Goal: Task Accomplishment & Management: Use online tool/utility

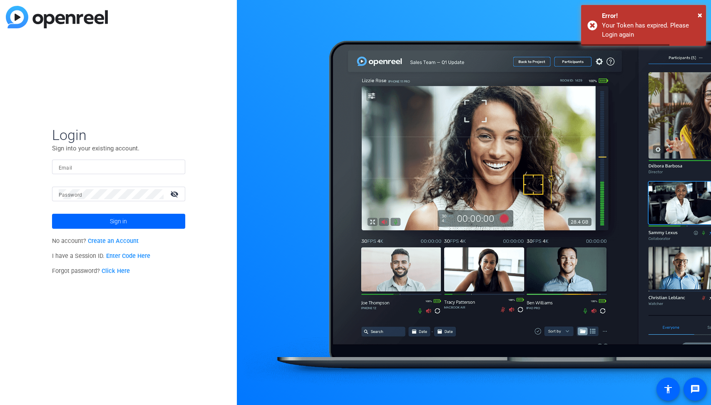
click at [124, 160] on div at bounding box center [119, 167] width 120 height 15
click at [126, 162] on input "Email" at bounding box center [119, 167] width 120 height 10
type input "derek.sabety@henryschein.com"
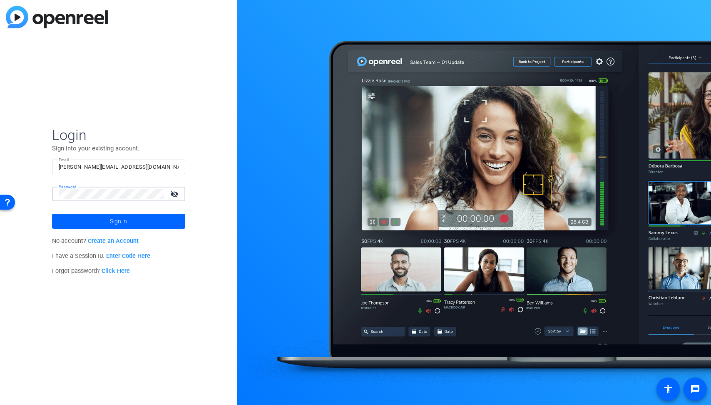
click at [52, 214] on button "Sign in" at bounding box center [118, 221] width 133 height 15
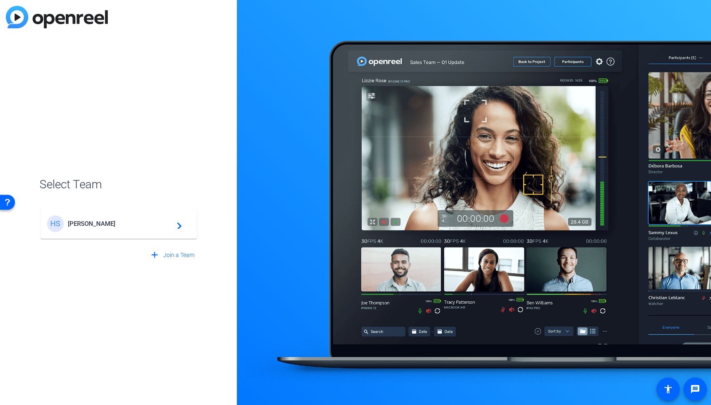
click at [102, 232] on mat-card-content "HS Henry Schein navigate_next" at bounding box center [118, 224] width 157 height 30
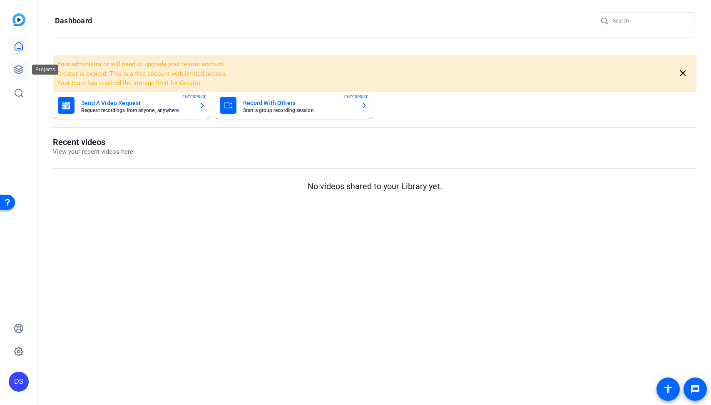
click at [18, 66] on icon at bounding box center [19, 70] width 10 height 10
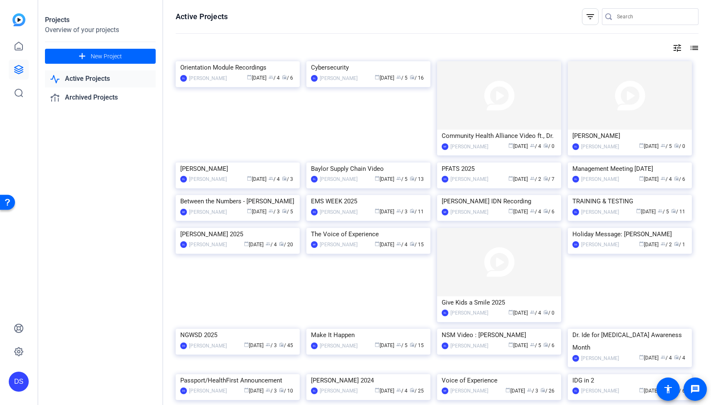
click at [112, 266] on div "Projects Overview of your projects add New Project Active Projects Archived Pro…" at bounding box center [100, 202] width 125 height 405
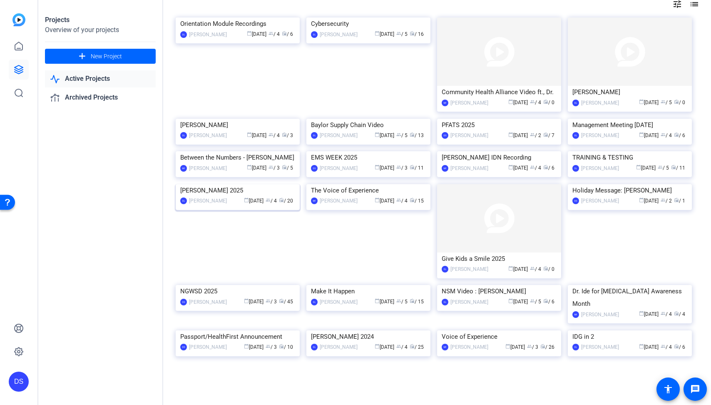
scroll to position [299, 0]
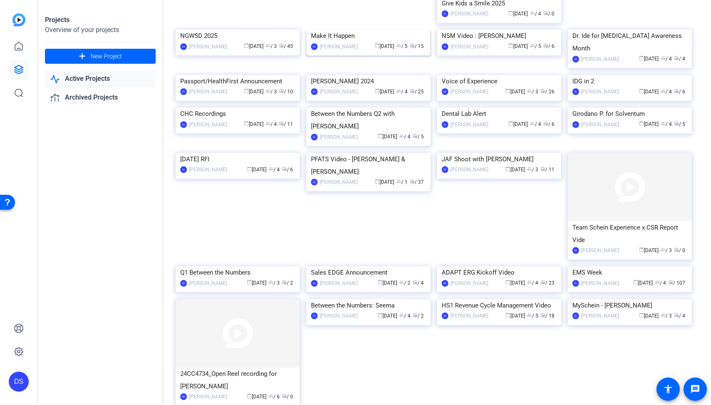
click at [349, 30] on img at bounding box center [369, 30] width 124 height 0
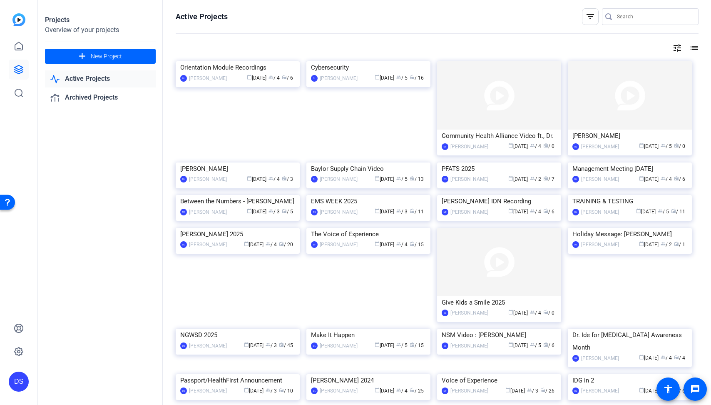
click at [139, 179] on div "Projects Overview of your projects add New Project Active Projects Archived Pro…" at bounding box center [100, 202] width 125 height 405
click at [626, 18] on input "Search" at bounding box center [654, 17] width 75 height 10
type input "Make"
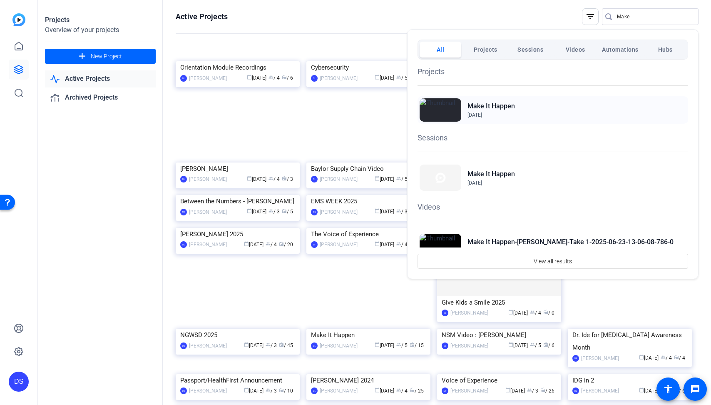
click at [492, 107] on h2 "Make It Happen" at bounding box center [491, 106] width 47 height 10
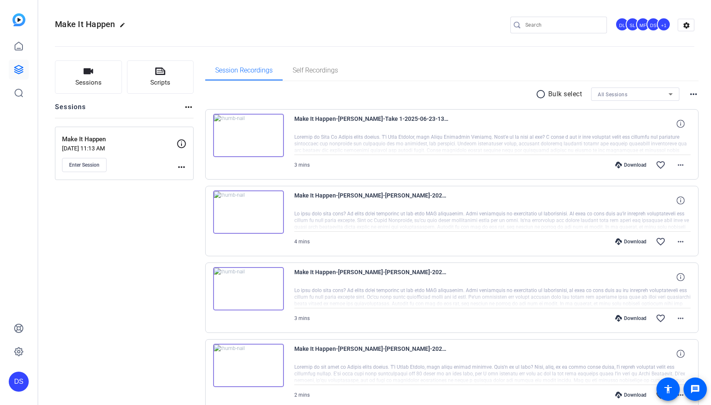
click at [89, 172] on div "Make It Happen Nov 12, 2024 @ 11:13 AM Enter Session more_horiz" at bounding box center [124, 153] width 139 height 53
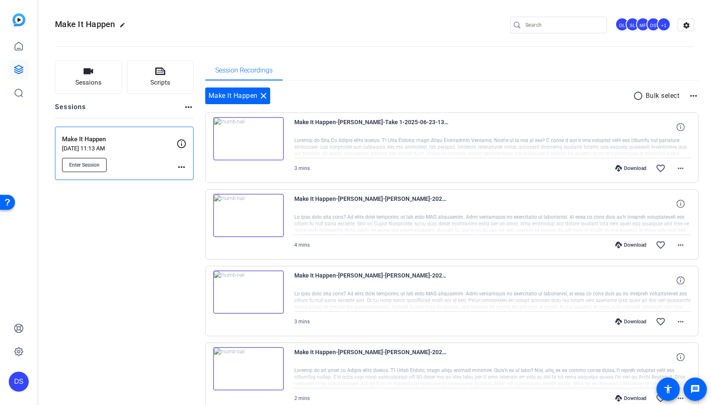
click at [89, 167] on span "Enter Session" at bounding box center [84, 165] width 30 height 7
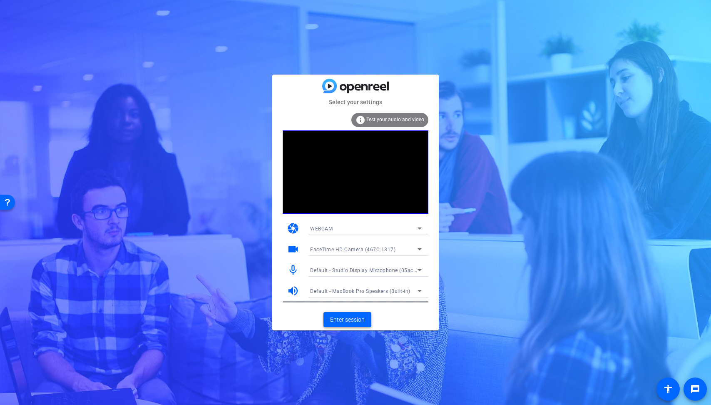
click at [352, 319] on span "Enter session" at bounding box center [347, 319] width 35 height 9
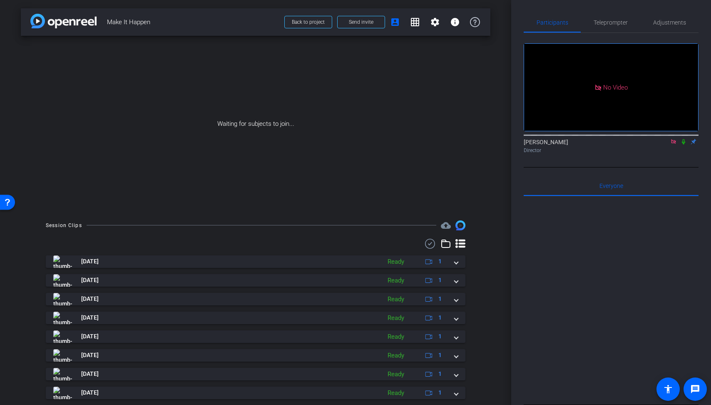
click at [683, 145] on icon at bounding box center [683, 142] width 7 height 6
drag, startPoint x: 568, startPoint y: 274, endPoint x: 568, endPoint y: 279, distance: 5.4
click at [568, 274] on div at bounding box center [611, 299] width 175 height 206
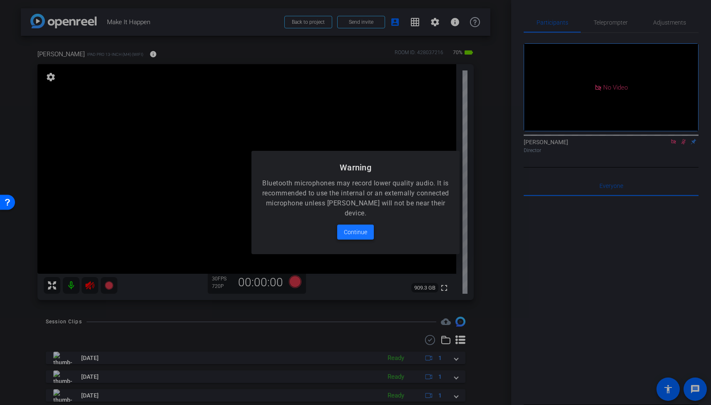
click at [352, 229] on span "Continue" at bounding box center [355, 232] width 23 height 10
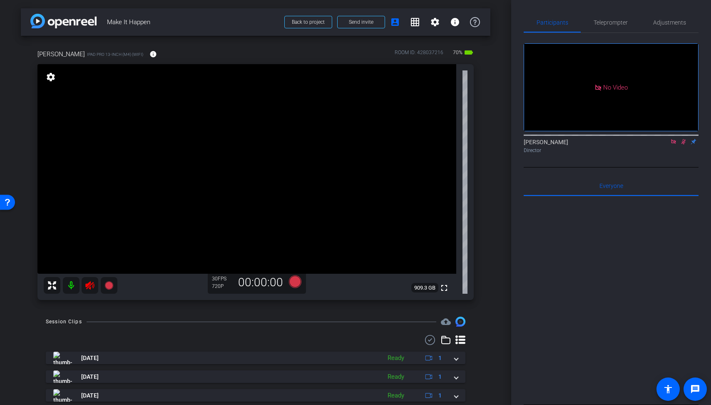
click at [607, 224] on div at bounding box center [611, 299] width 175 height 206
click at [87, 287] on icon at bounding box center [89, 285] width 9 height 8
click at [685, 145] on mat-icon at bounding box center [684, 141] width 10 height 7
click at [204, 339] on div at bounding box center [256, 340] width 420 height 10
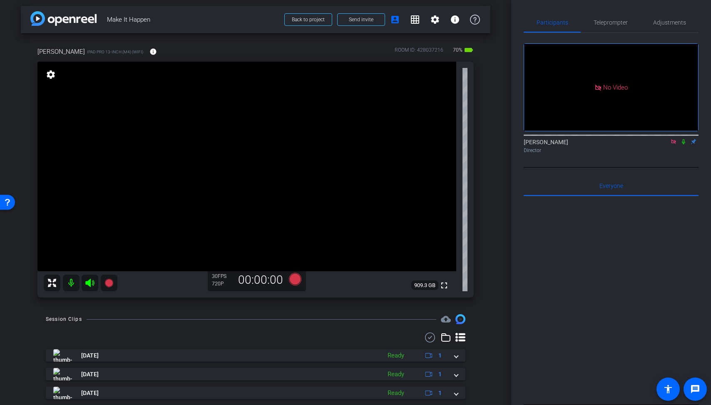
click at [234, 336] on div at bounding box center [256, 337] width 420 height 10
click at [609, 15] on span "Teleprompter" at bounding box center [611, 22] width 34 height 20
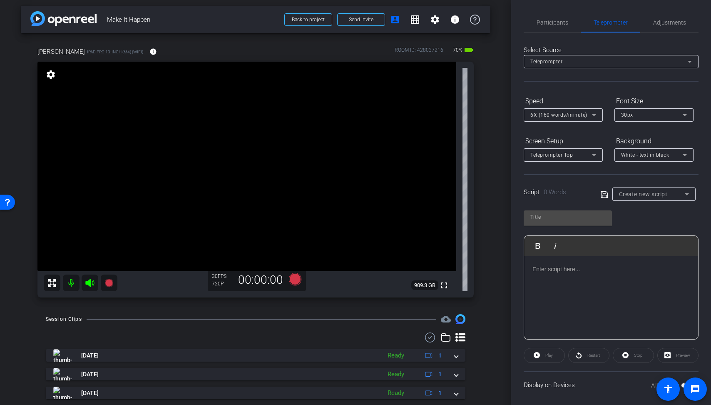
click at [298, 339] on div at bounding box center [256, 337] width 420 height 10
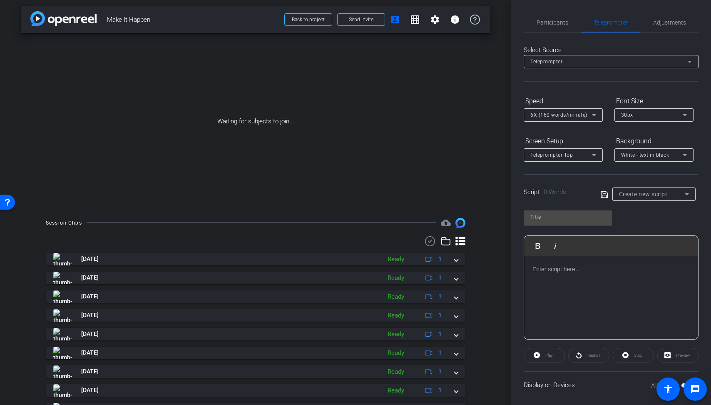
scroll to position [0, 0]
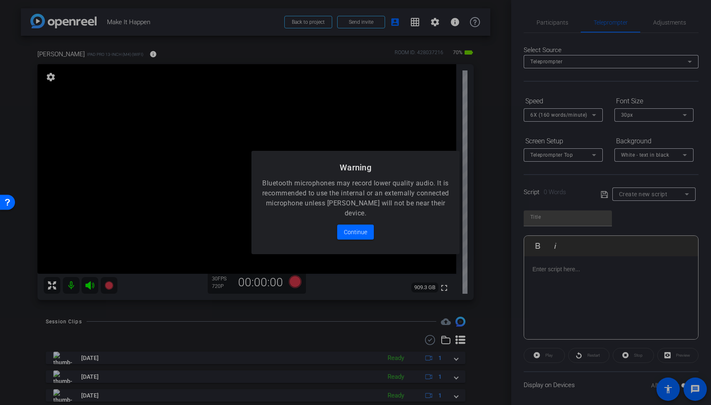
click at [350, 219] on mat-dialog-content "Bluetooth microphones may record lower quality audio. It is recommended to use …" at bounding box center [356, 216] width 208 height 76
click at [362, 230] on span "Continue" at bounding box center [355, 232] width 23 height 10
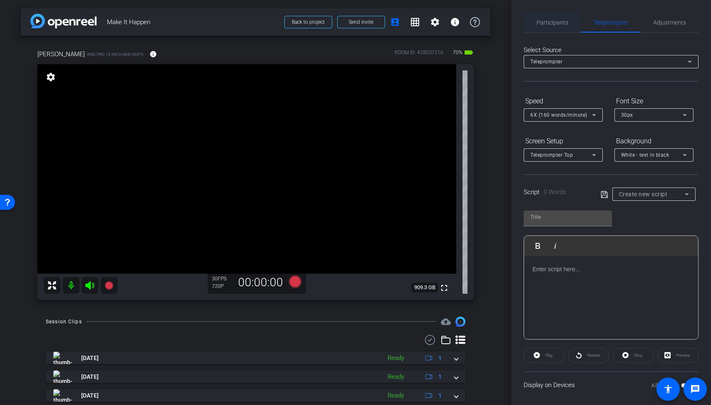
click at [533, 31] on div "Participants" at bounding box center [552, 22] width 57 height 20
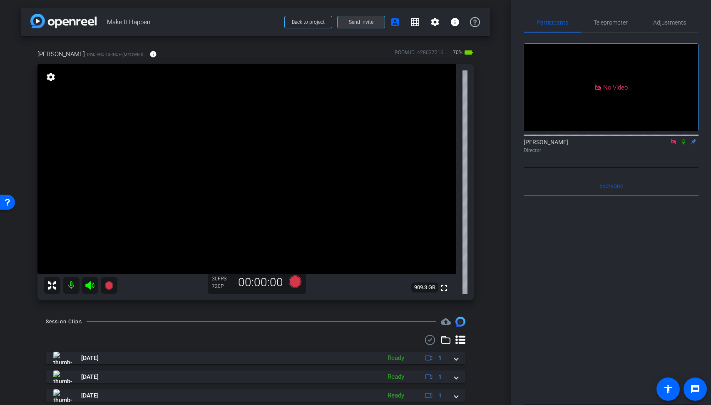
click at [362, 26] on span at bounding box center [361, 22] width 47 height 20
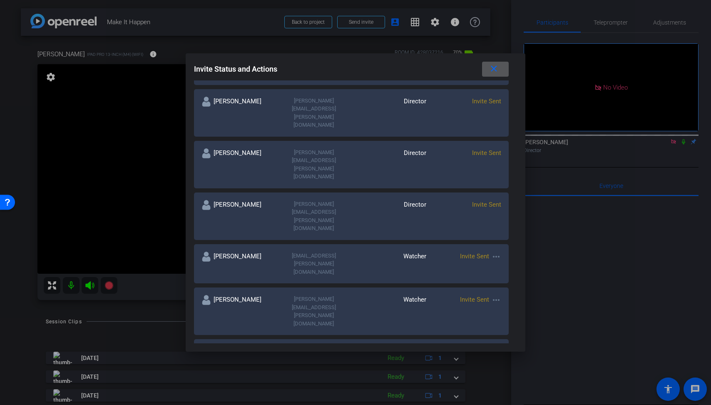
scroll to position [241, 0]
click at [474, 347] on span "Invite Sent" at bounding box center [474, 350] width 29 height 7
click at [498, 346] on mat-icon "more_horiz" at bounding box center [496, 351] width 10 height 10
click at [508, 222] on span "Remove Immediately" at bounding box center [529, 224] width 62 height 10
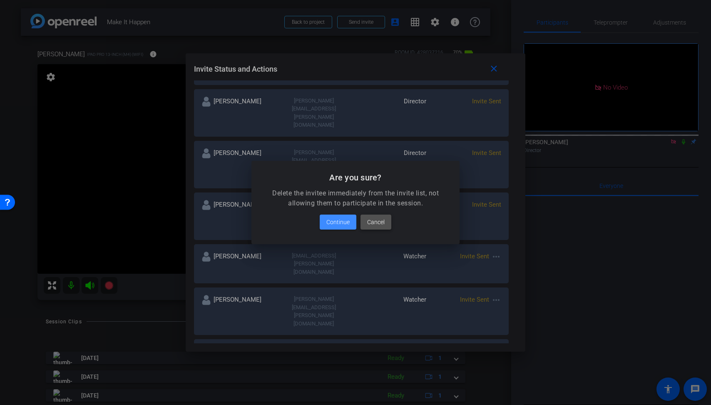
click at [384, 223] on span "Cancel" at bounding box center [375, 222] width 17 height 10
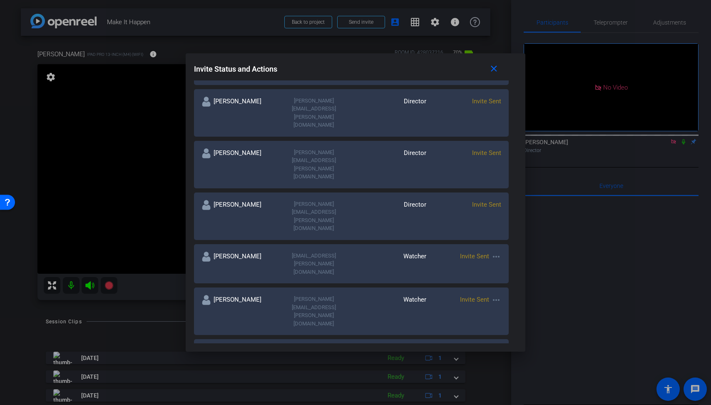
click at [494, 346] on mat-icon "more_horiz" at bounding box center [496, 351] width 10 height 10
click at [516, 238] on span "Re-Send Invite" at bounding box center [529, 235] width 62 height 10
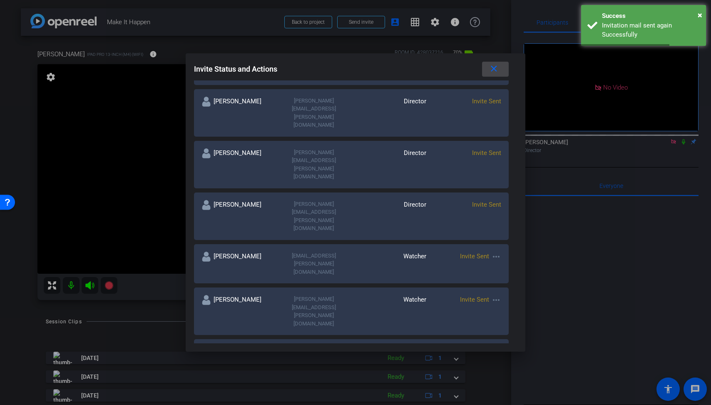
click at [500, 68] on span at bounding box center [495, 69] width 27 height 20
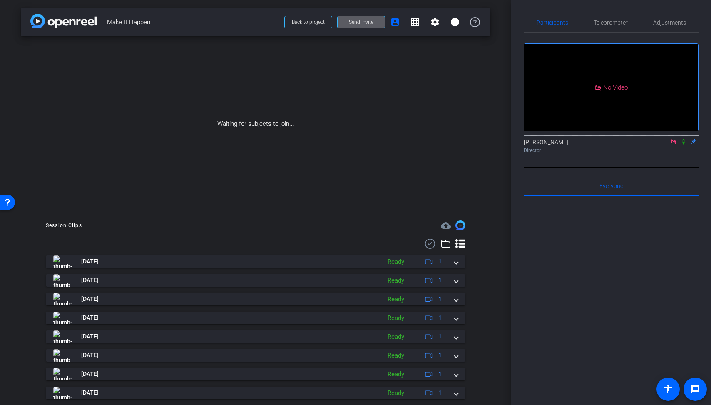
click at [370, 25] on span "Send invite" at bounding box center [361, 22] width 25 height 7
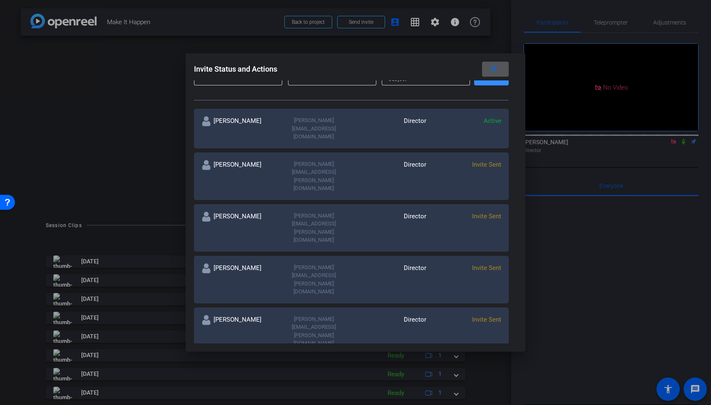
scroll to position [316, 0]
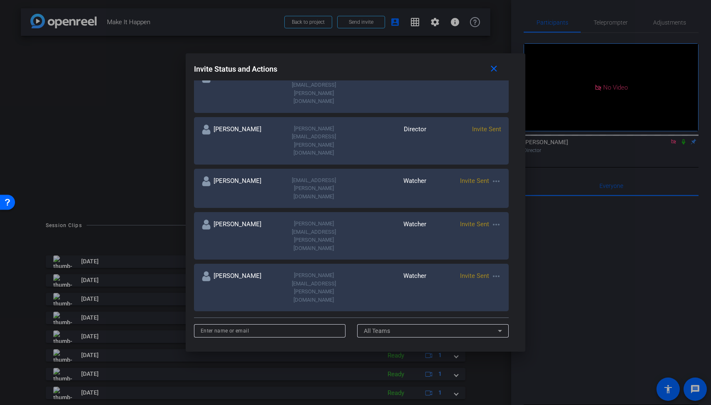
click at [495, 271] on mat-icon "more_horiz" at bounding box center [496, 276] width 10 height 10
click at [508, 160] on span "Re-Send Invite" at bounding box center [529, 160] width 62 height 10
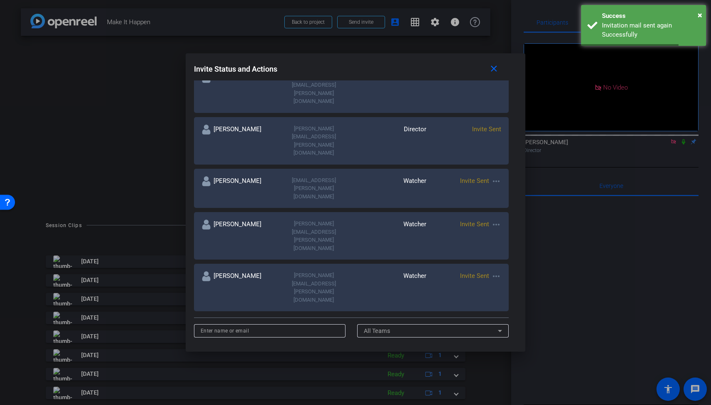
click at [461, 48] on div at bounding box center [355, 202] width 711 height 405
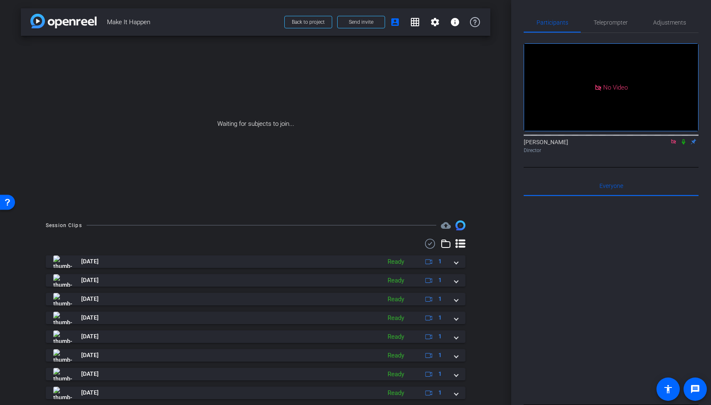
click at [391, 102] on div "Waiting for subjects to join..." at bounding box center [256, 124] width 470 height 176
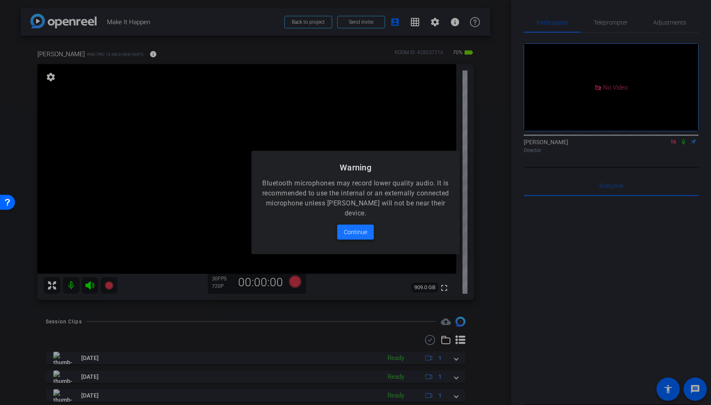
click at [354, 234] on span "Continue" at bounding box center [355, 232] width 23 height 10
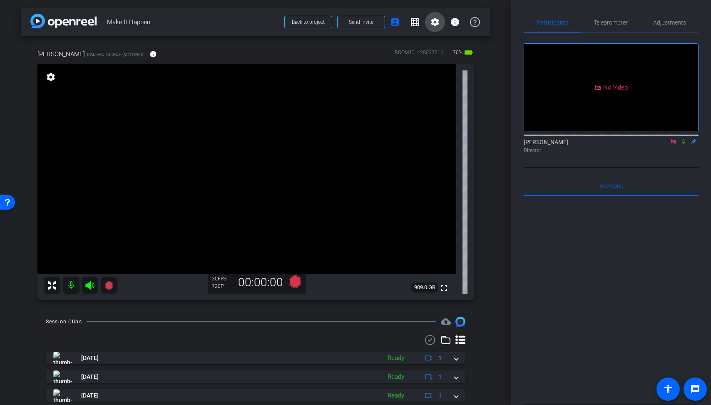
click at [433, 21] on mat-icon "settings" at bounding box center [435, 22] width 10 height 10
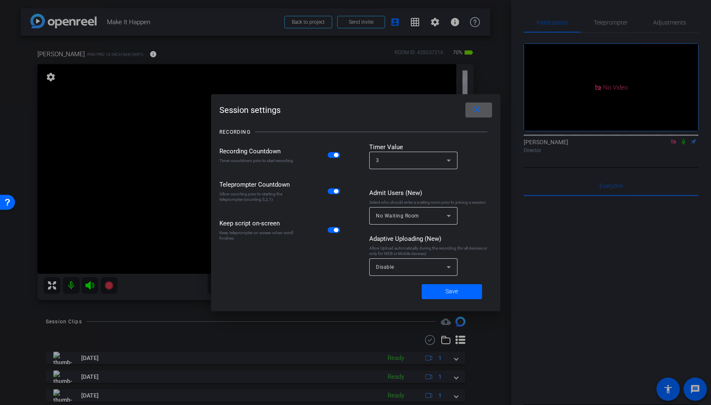
click at [481, 97] on div "Session settings close RECORDING Recording Countdown Timer countdown prior to s…" at bounding box center [355, 202] width 289 height 217
click at [476, 104] on span at bounding box center [479, 110] width 27 height 20
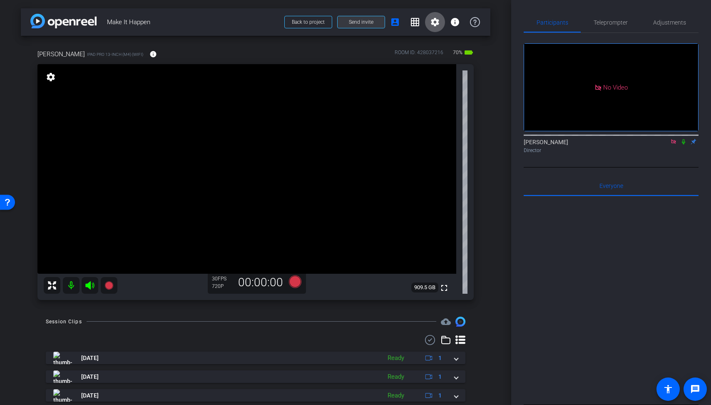
click at [374, 23] on span at bounding box center [361, 22] width 47 height 20
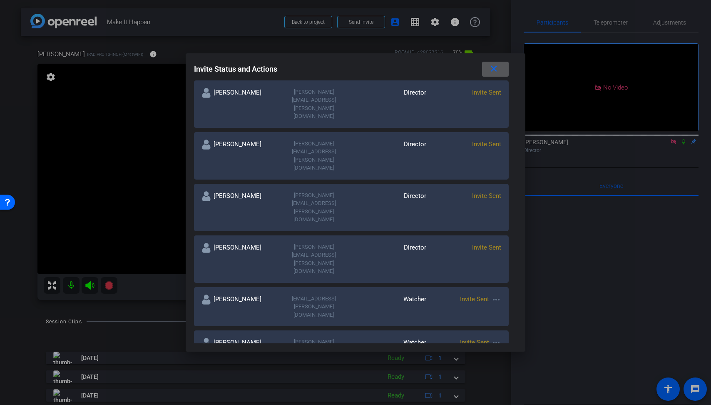
scroll to position [241, 0]
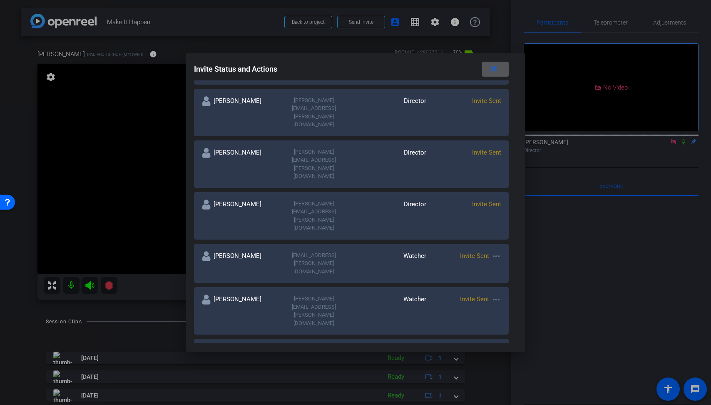
click at [482, 347] on span "Invite Sent" at bounding box center [474, 350] width 29 height 7
click at [494, 346] on mat-icon "more_horiz" at bounding box center [496, 351] width 10 height 10
click at [339, 270] on div at bounding box center [355, 202] width 711 height 405
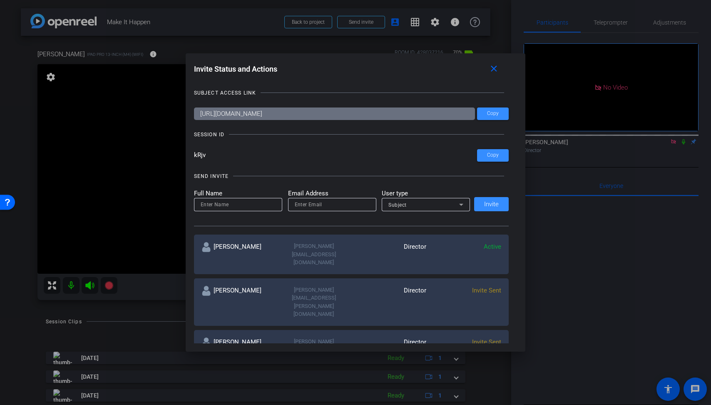
click at [364, 91] on div "SUBJECT ACCESS LINK" at bounding box center [351, 93] width 315 height 8
click at [624, 243] on div at bounding box center [355, 202] width 711 height 405
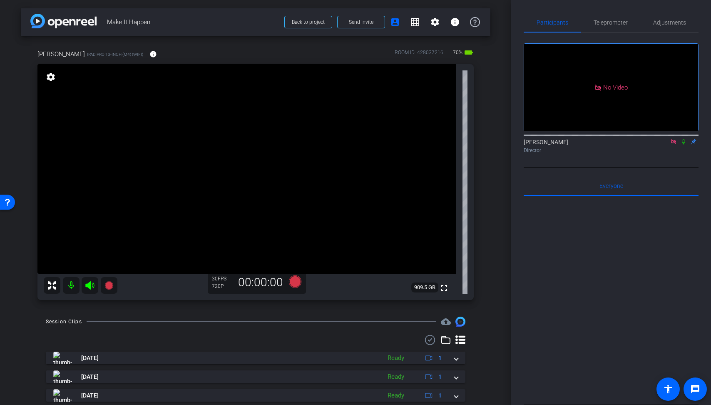
click at [218, 38] on div "Francesco iPad Pro 13-inch (M4) (WiFi) info ROOM ID: 428037216 70% battery_std …" at bounding box center [256, 172] width 470 height 272
click at [363, 24] on span "Send invite" at bounding box center [361, 22] width 25 height 7
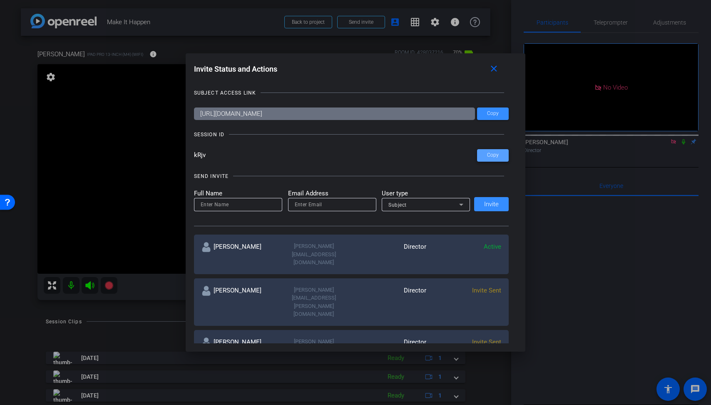
click at [493, 154] on span "Copy" at bounding box center [493, 155] width 12 height 6
click at [254, 42] on div at bounding box center [355, 202] width 711 height 405
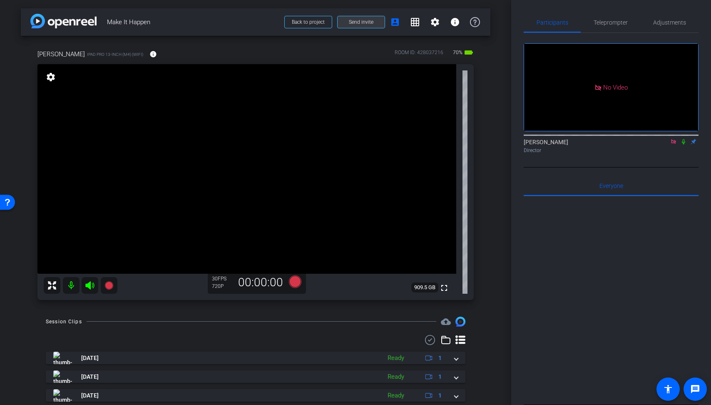
click at [366, 18] on span at bounding box center [361, 22] width 47 height 20
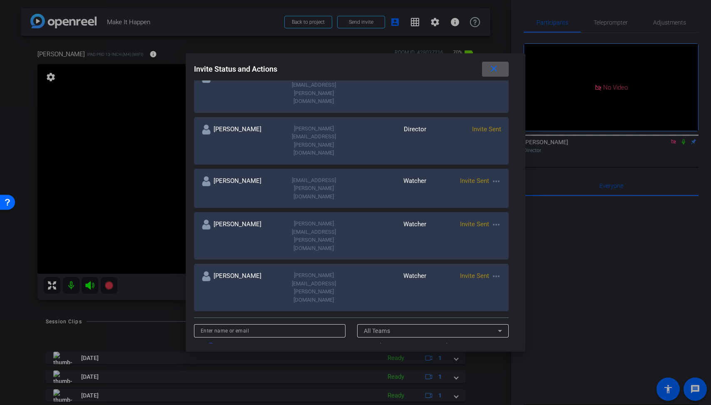
scroll to position [8, 0]
click at [504, 264] on div "Rachel Gee rachel.gee@henryscheinone.com Watcher Invite Sent more_horiz" at bounding box center [351, 287] width 315 height 47
click at [496, 271] on div "more_horiz" at bounding box center [496, 276] width 10 height 10
click at [497, 271] on mat-icon "more_horiz" at bounding box center [496, 276] width 10 height 10
click at [512, 158] on span "Re-Send Invite" at bounding box center [529, 160] width 62 height 10
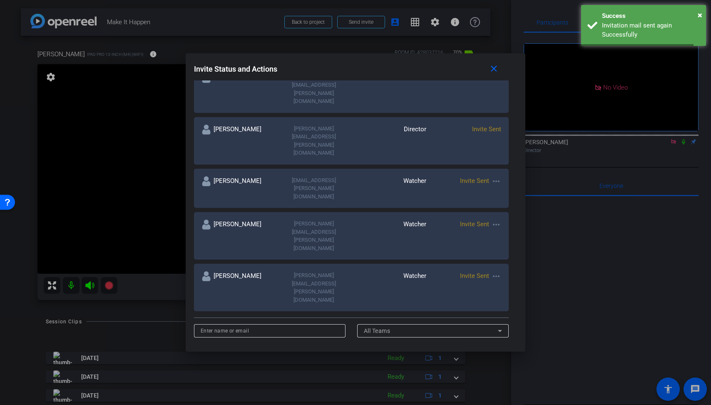
click at [491, 271] on mat-icon "more_horiz" at bounding box center [496, 276] width 10 height 10
click at [511, 171] on span "Update and Re-Send Invite" at bounding box center [529, 170] width 62 height 10
type input "Rachel Gee"
type input "rachel.gee@henryscheinone.com"
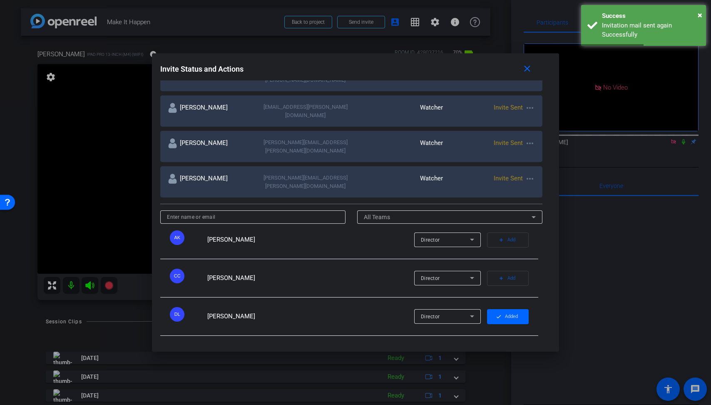
click at [628, 219] on div at bounding box center [355, 202] width 711 height 405
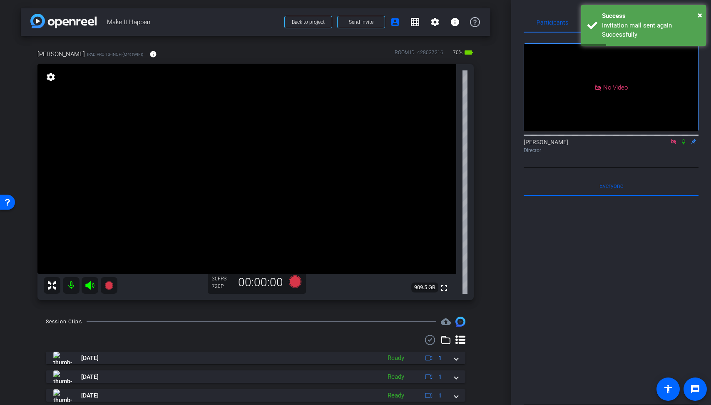
click at [354, 44] on div "Francesco iPad Pro 13-inch (M4) (WiFi) info ROOM ID: 428037216 70% battery_std …" at bounding box center [256, 172] width 470 height 272
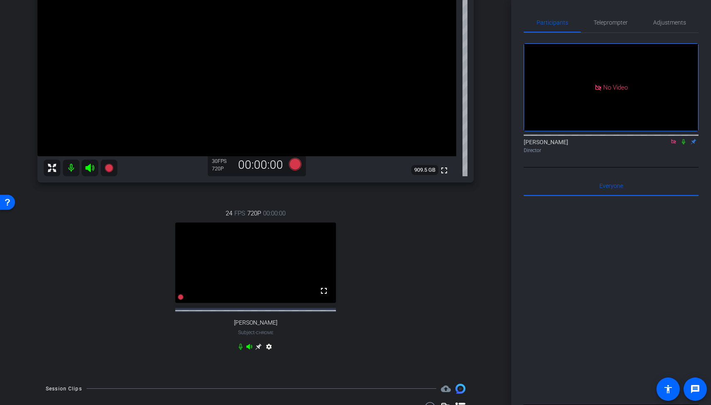
scroll to position [88, 0]
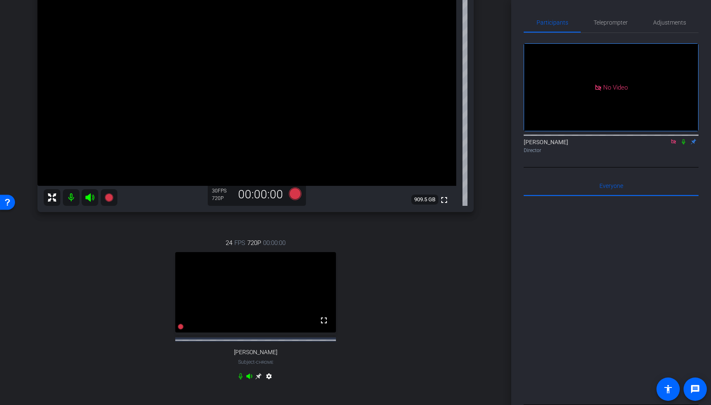
click at [267, 383] on mat-icon "settings" at bounding box center [269, 378] width 10 height 10
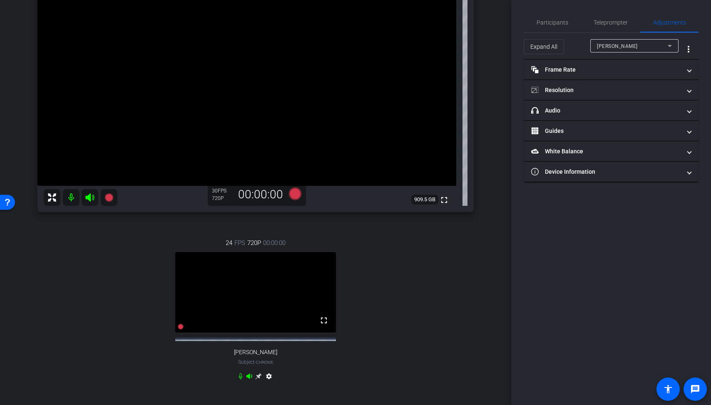
click at [496, 280] on div "arrow_back Make It Happen Back to project Send invite account_box grid_on setti…" at bounding box center [255, 114] width 511 height 405
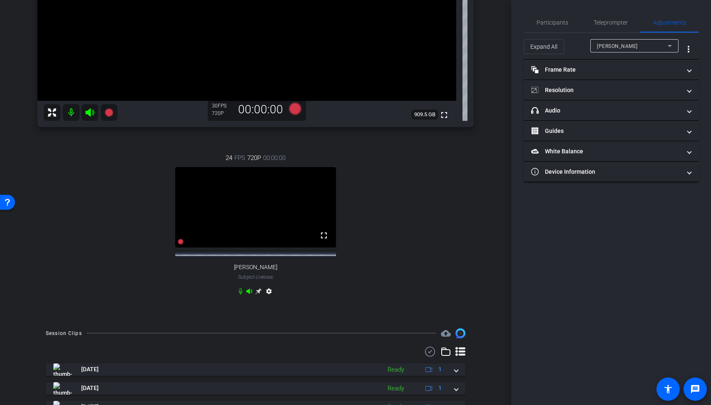
scroll to position [0, 0]
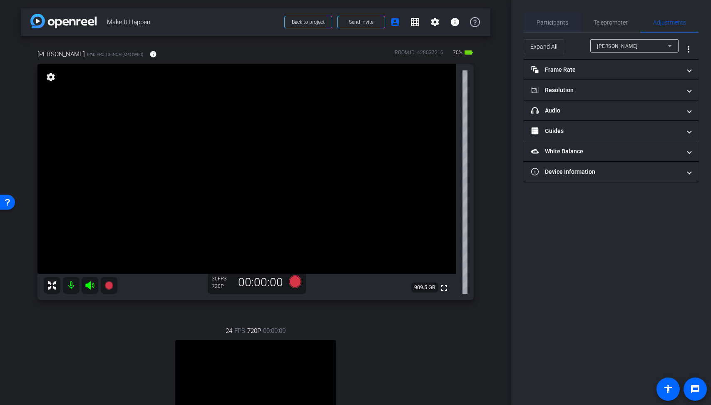
click at [539, 12] on span "Participants" at bounding box center [553, 22] width 32 height 20
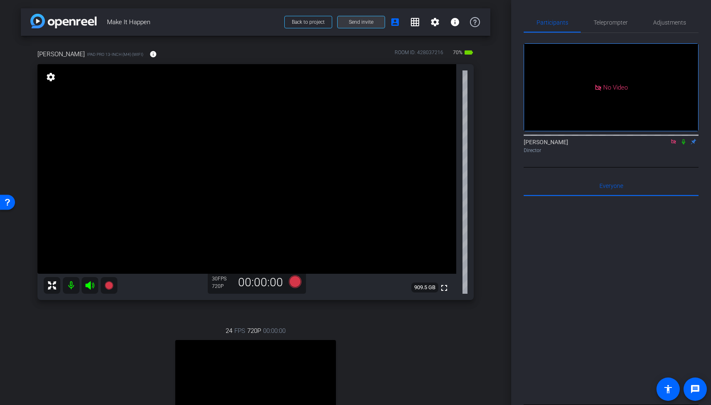
click at [380, 22] on span at bounding box center [361, 22] width 47 height 20
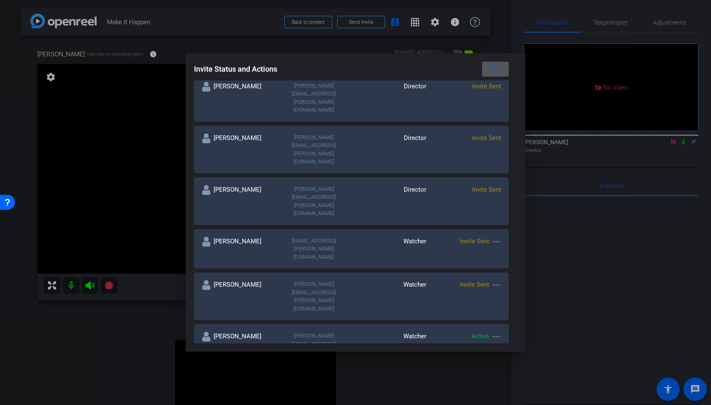
scroll to position [262, 0]
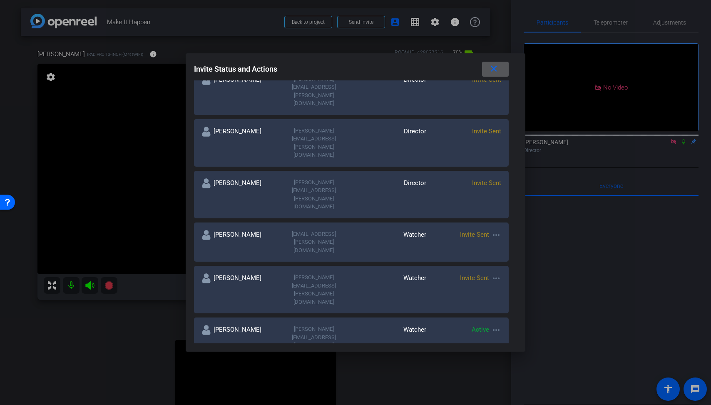
click at [494, 325] on mat-icon "more_horiz" at bounding box center [496, 330] width 10 height 10
click at [281, 196] on div at bounding box center [355, 202] width 711 height 405
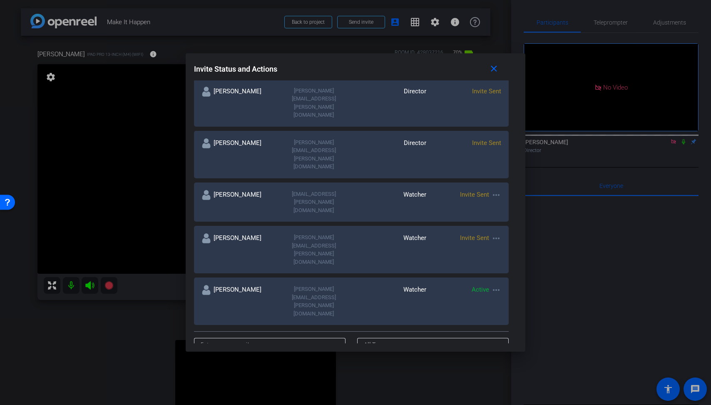
scroll to position [316, 0]
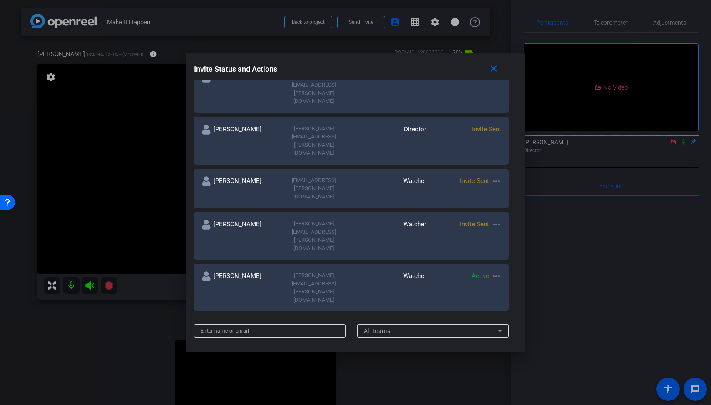
click at [366, 376] on div at bounding box center [355, 202] width 711 height 405
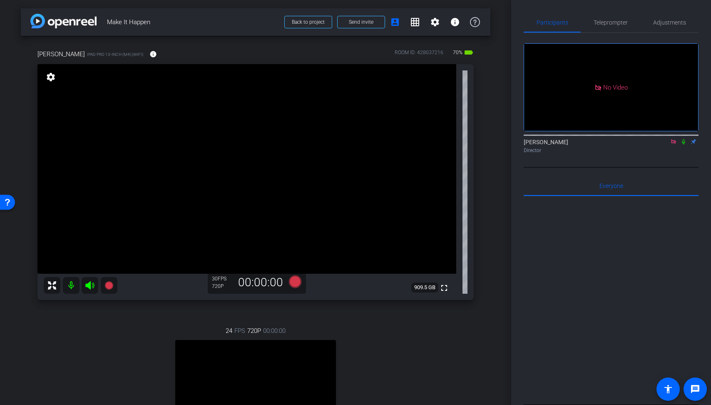
click at [377, 356] on div "24 FPS 720P 00:00:00 fullscreen Rachel Gee Subject - Chrome settings" at bounding box center [255, 398] width 436 height 172
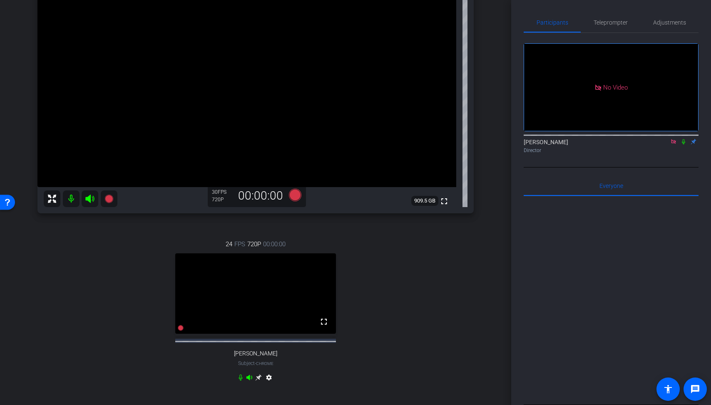
scroll to position [0, 0]
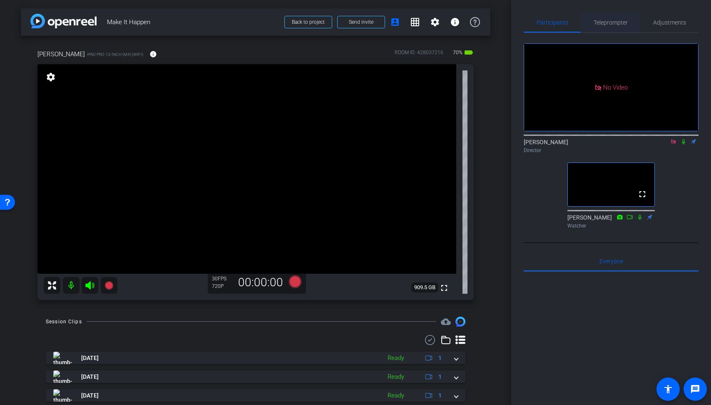
click at [601, 17] on span "Teleprompter" at bounding box center [611, 22] width 34 height 20
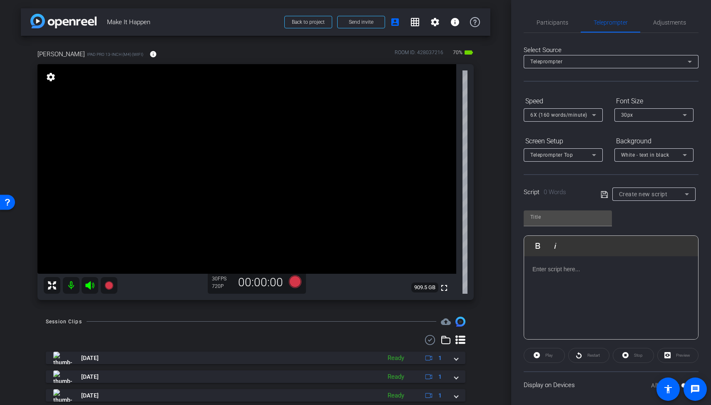
click at [562, 286] on div at bounding box center [611, 297] width 174 height 83
click at [561, 18] on span "Participants" at bounding box center [553, 22] width 32 height 20
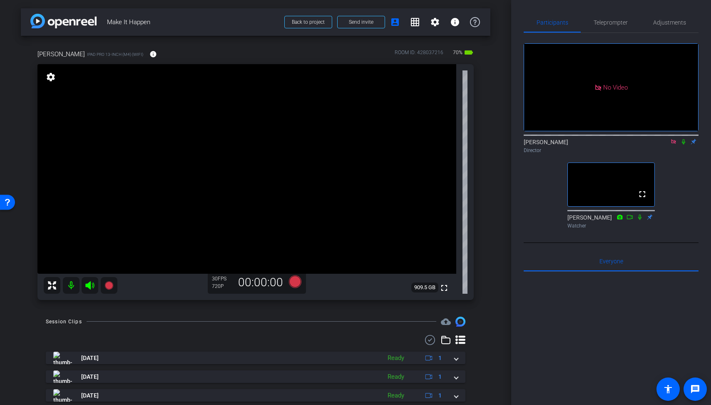
click at [523, 324] on div "Participants Teleprompter Adjustments No Video Derek Sabety Director fullscreen…" at bounding box center [611, 202] width 200 height 405
click at [603, 31] on span "Teleprompter" at bounding box center [611, 22] width 34 height 20
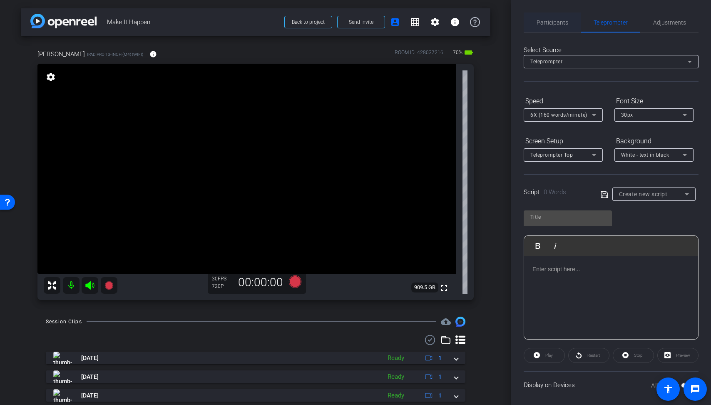
click at [547, 26] on span "Participants" at bounding box center [553, 22] width 32 height 20
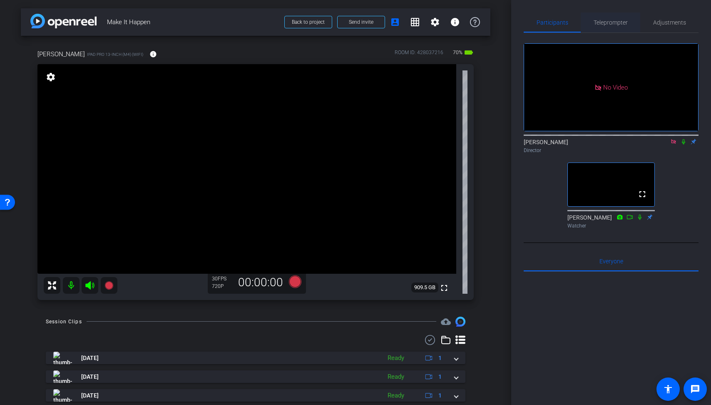
click at [616, 24] on span "Teleprompter" at bounding box center [611, 23] width 34 height 6
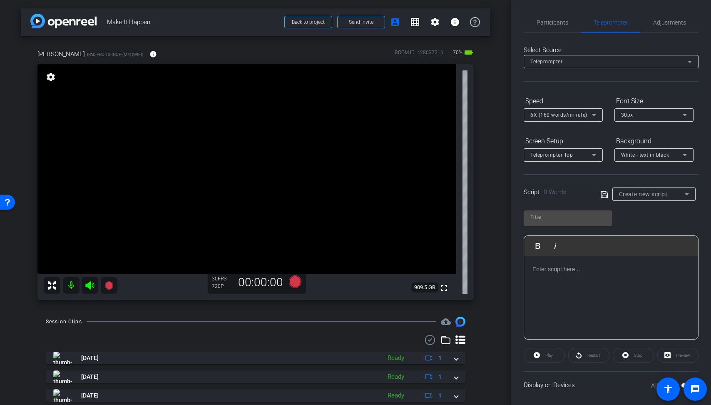
click at [638, 197] on span "Create new script" at bounding box center [643, 194] width 49 height 7
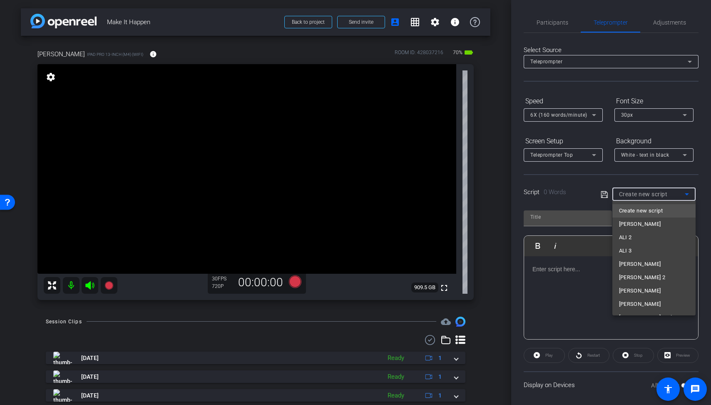
click at [639, 211] on span "Create new script" at bounding box center [641, 211] width 44 height 10
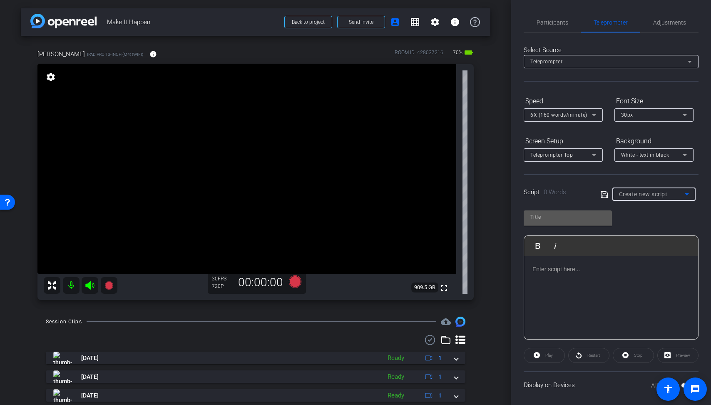
click at [575, 219] on input "text" at bounding box center [568, 217] width 75 height 10
type input "F"
type input "Make it Happen - Francesco"
click at [589, 279] on div at bounding box center [611, 297] width 174 height 83
click at [601, 280] on div at bounding box center [611, 297] width 174 height 83
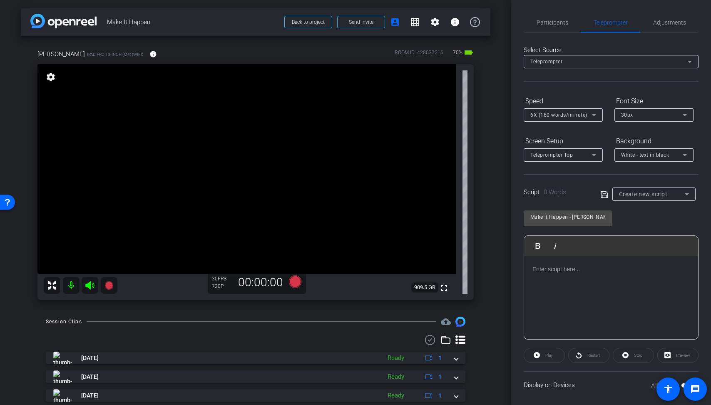
click at [612, 275] on div at bounding box center [611, 297] width 174 height 83
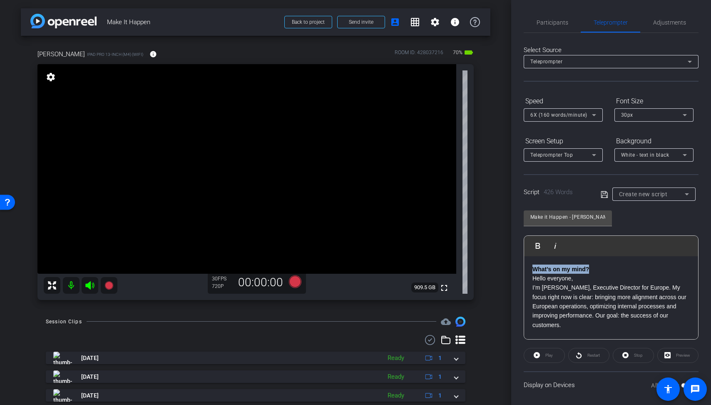
drag, startPoint x: 597, startPoint y: 267, endPoint x: 513, endPoint y: 266, distance: 83.7
click at [513, 266] on div "Participants Teleprompter Adjustments Derek Sabety Director Rachel Gee Watcher …" at bounding box center [611, 202] width 200 height 405
copy strong "What’s on my mind?"
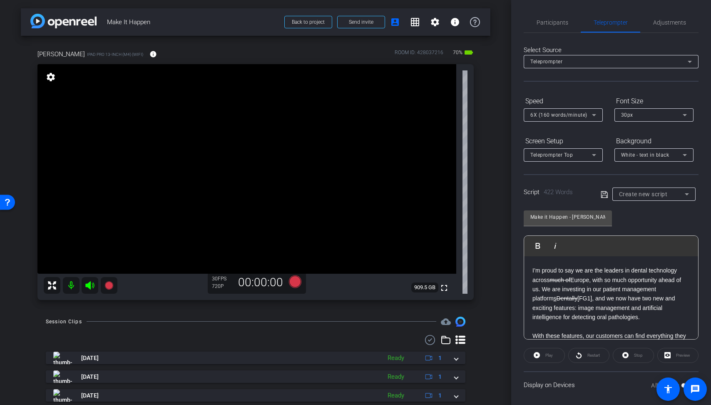
scroll to position [54, 0]
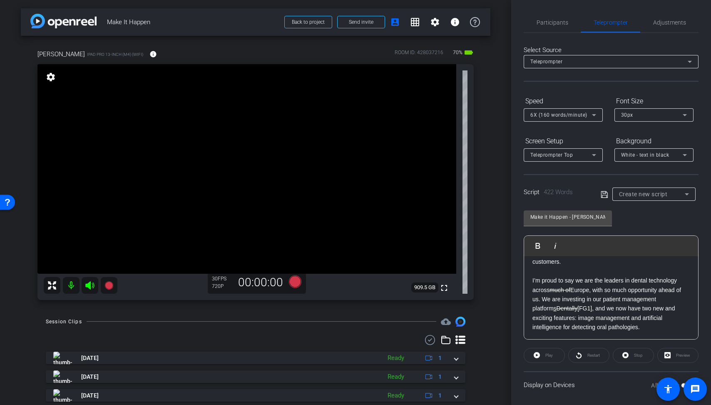
drag, startPoint x: 574, startPoint y: 290, endPoint x: 552, endPoint y: 290, distance: 22.1
click at [552, 290] on p "I’m proud to say we are the leaders in dental technology across much of Europe,…" at bounding box center [611, 304] width 157 height 56
click at [578, 311] on link "[FG1]" at bounding box center [585, 308] width 15 height 7
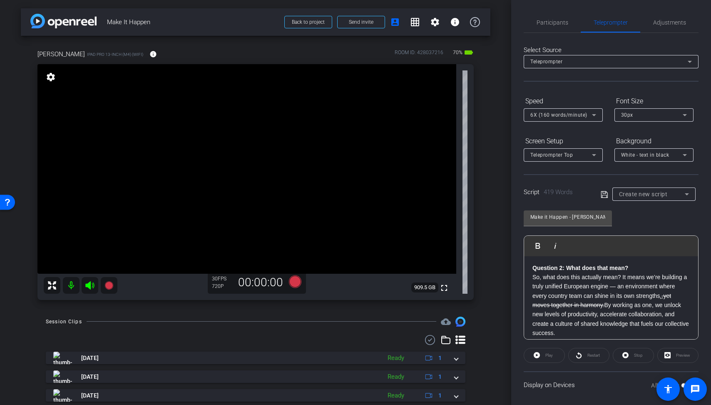
scroll to position [172, 0]
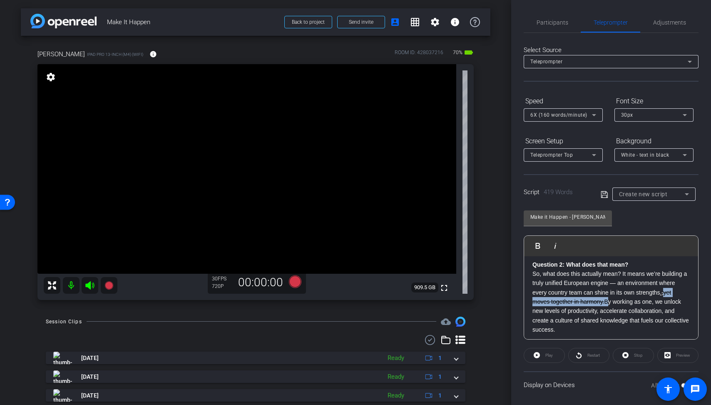
drag, startPoint x: 665, startPoint y: 293, endPoint x: 606, endPoint y: 302, distance: 59.8
click at [606, 302] on p "So, what does this actually mean? It means we’re building a truly unified Europ…" at bounding box center [611, 301] width 157 height 65
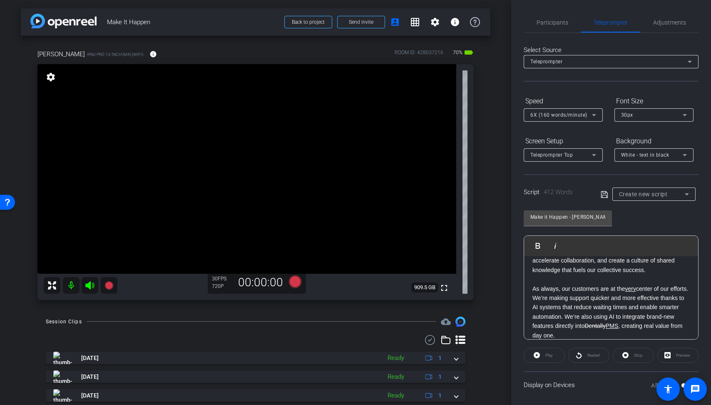
scroll to position [228, 0]
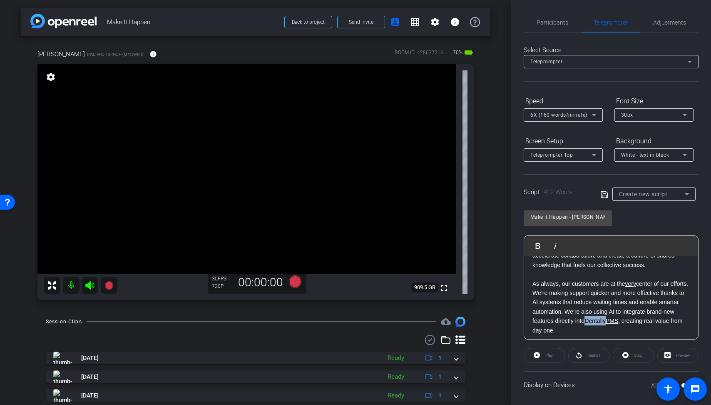
drag, startPoint x: 621, startPoint y: 319, endPoint x: 599, endPoint y: 319, distance: 21.3
click at [599, 319] on p "As always, our customers are at the very center of our efforts. We’re making su…" at bounding box center [611, 307] width 157 height 56
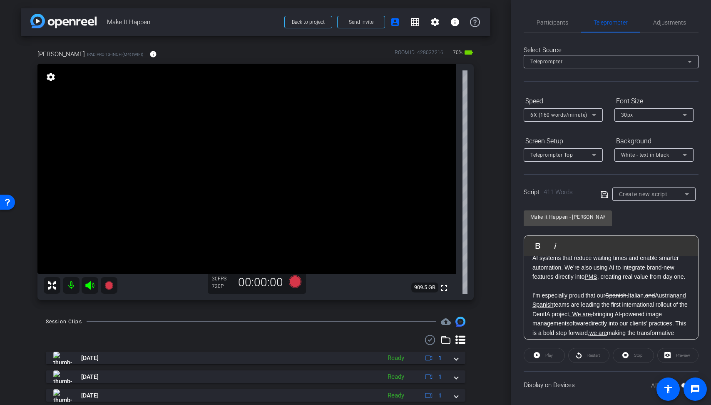
scroll to position [286, 0]
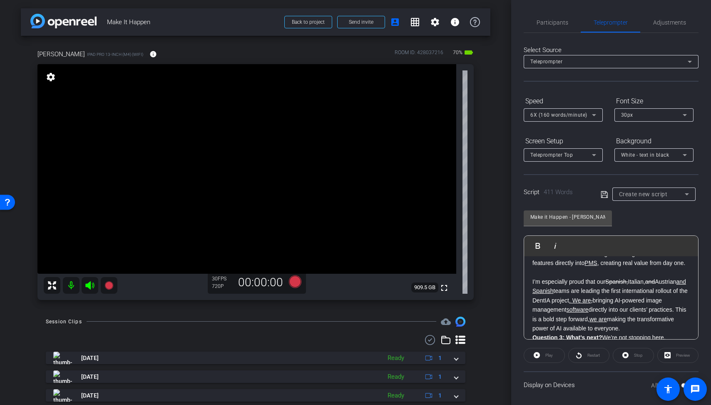
drag, startPoint x: 636, startPoint y: 290, endPoint x: 608, endPoint y: 290, distance: 27.9
click at [608, 290] on p "I’m especially proud that our Spanish, Italian , and Austrian and Spanish teams…" at bounding box center [611, 305] width 157 height 56
drag, startPoint x: 628, startPoint y: 291, endPoint x: 641, endPoint y: 292, distance: 12.9
click at [641, 292] on p "I’m especially proud that our ​ Italian , and Austrian and Spanish teams are le…" at bounding box center [611, 305] width 157 height 56
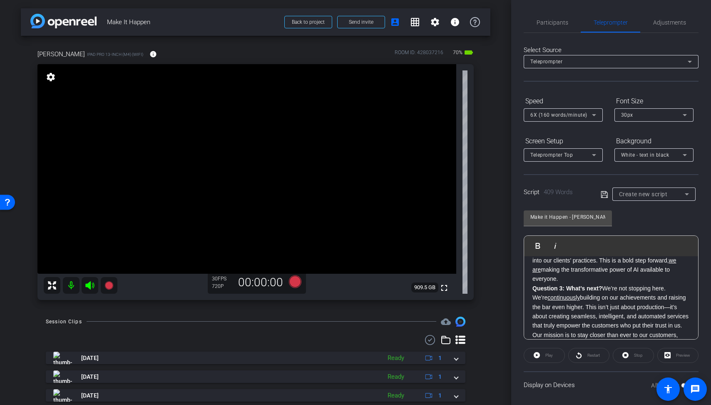
scroll to position [345, 0]
click at [596, 281] on p "I’m especially proud that our Italian , Austrian and Spanish teams are leading …" at bounding box center [611, 249] width 157 height 65
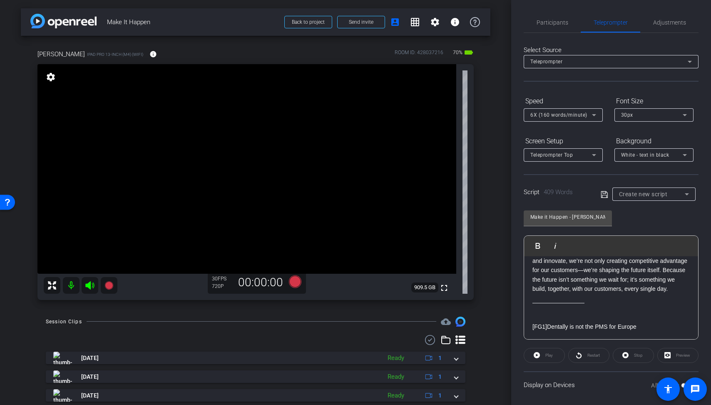
scroll to position [50, 0]
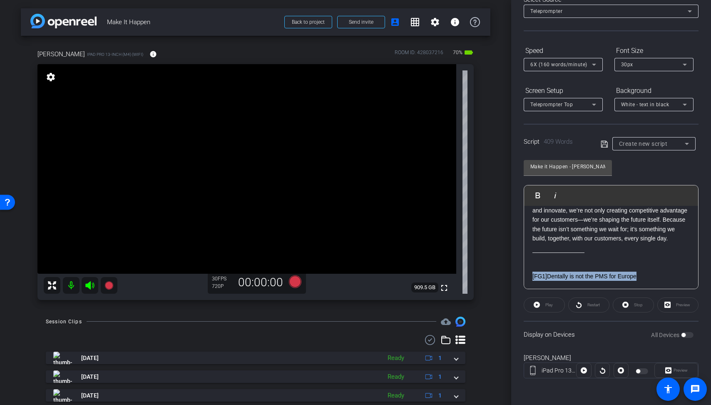
drag, startPoint x: 642, startPoint y: 274, endPoint x: 519, endPoint y: 279, distance: 123.0
click at [518, 279] on div "Participants Teleprompter Adjustments Derek Sabety Director Rachel Gee Watcher …" at bounding box center [611, 202] width 200 height 405
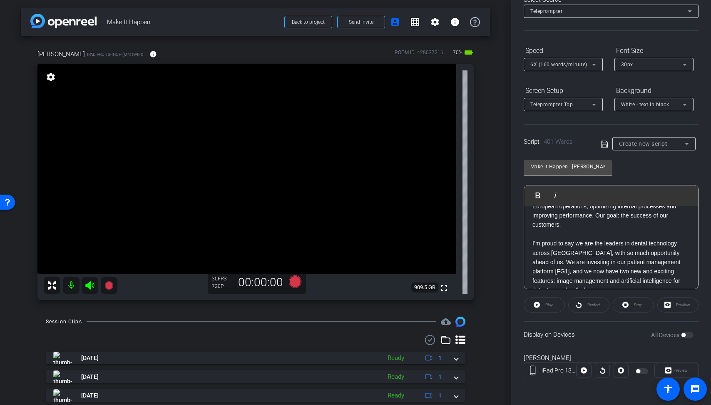
scroll to position [55, 0]
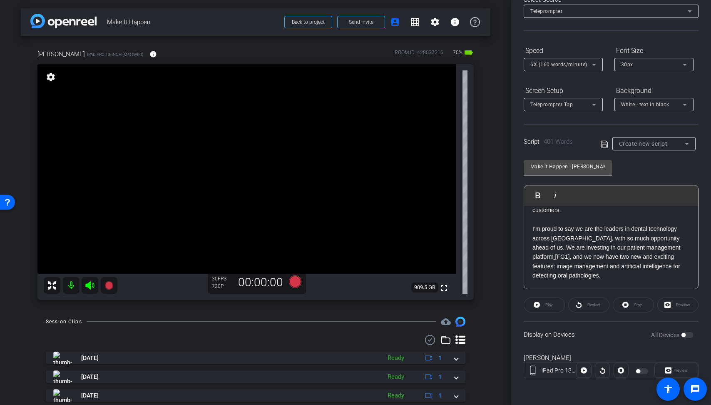
click at [677, 248] on p "I’m proud to say we are the leaders in dental technology across Europe, with so…" at bounding box center [611, 252] width 157 height 56
click at [602, 143] on icon at bounding box center [604, 144] width 7 height 10
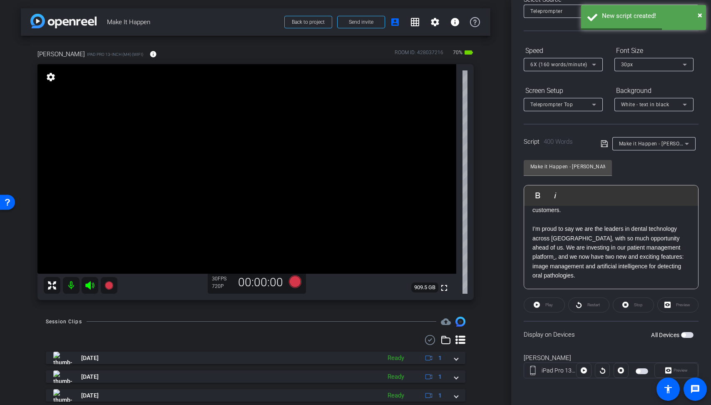
click at [689, 339] on div "Display on Devices All Devices" at bounding box center [611, 334] width 175 height 27
click at [689, 335] on span "button" at bounding box center [687, 335] width 12 height 6
click at [585, 371] on icon at bounding box center [584, 370] width 6 height 6
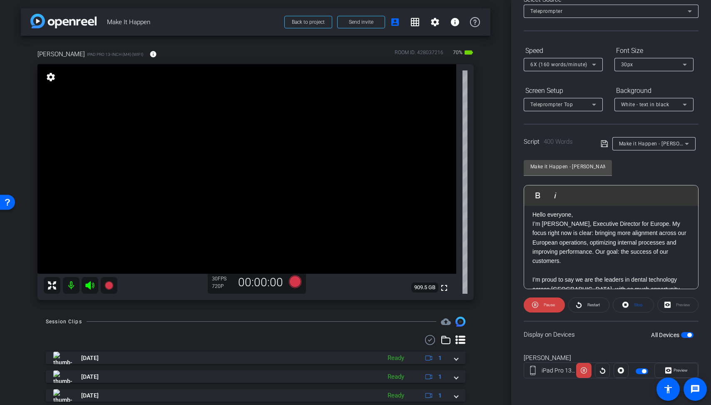
scroll to position [0, 0]
click at [550, 305] on span "Pause" at bounding box center [549, 304] width 11 height 5
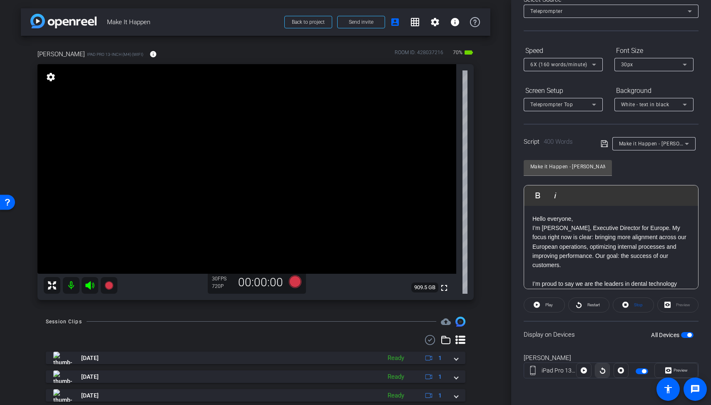
click at [602, 370] on icon at bounding box center [603, 370] width 6 height 12
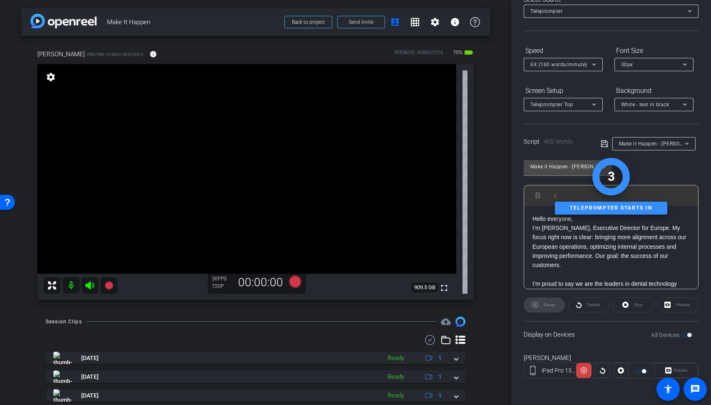
click at [589, 310] on div "Restart" at bounding box center [588, 304] width 41 height 15
click at [548, 314] on openreel-capture-teleprompter "Speed 6X (160 words/minute) Font Size 30px Screen Setup Teleprompter Top Backgr…" at bounding box center [611, 218] width 175 height 349
click at [582, 368] on icon at bounding box center [584, 370] width 6 height 6
click at [590, 298] on span at bounding box center [589, 305] width 40 height 20
click at [586, 364] on icon at bounding box center [584, 370] width 6 height 12
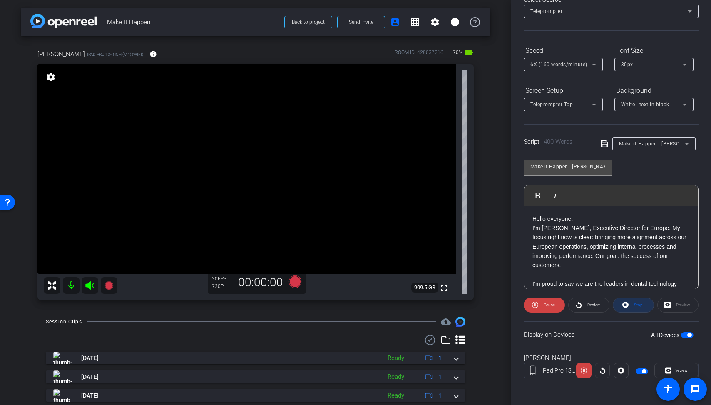
click at [631, 305] on span at bounding box center [633, 305] width 40 height 20
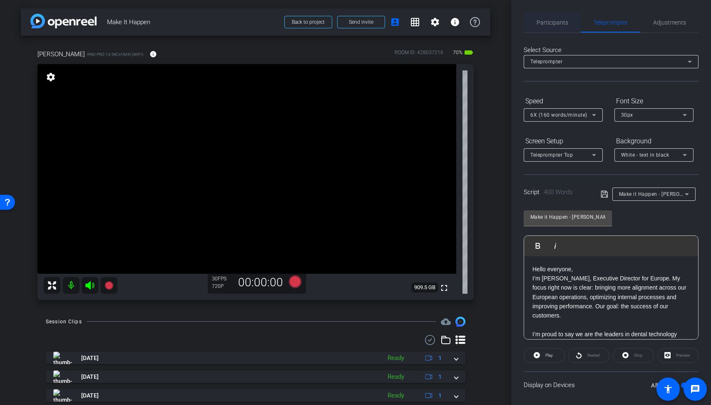
click at [566, 17] on span "Participants" at bounding box center [553, 22] width 32 height 20
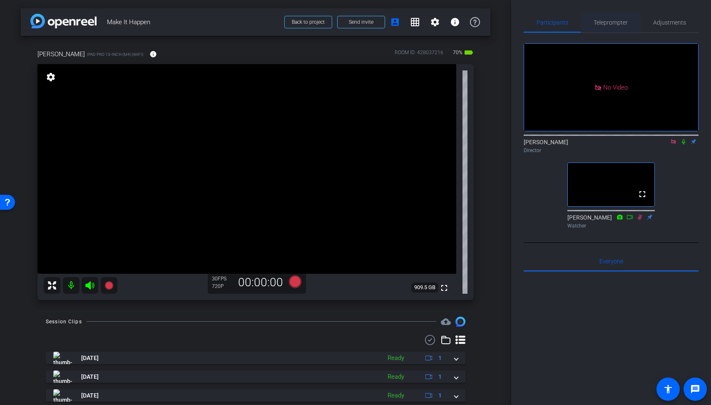
click at [594, 23] on span "Teleprompter" at bounding box center [611, 23] width 34 height 6
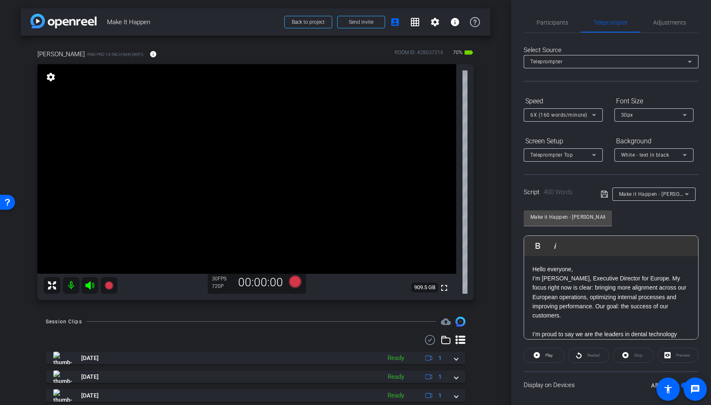
click at [602, 189] on icon at bounding box center [604, 194] width 7 height 10
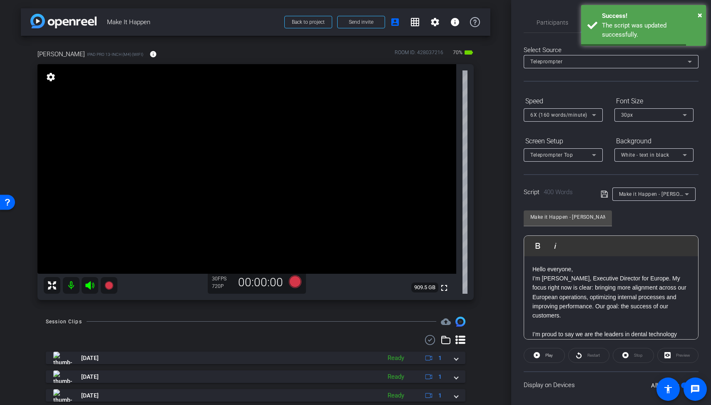
click at [554, 11] on div "Participants Teleprompter Adjustments Derek Sabety Director Rachel Gee Watcher …" at bounding box center [611, 202] width 200 height 405
click at [557, 20] on span "Participants" at bounding box center [553, 23] width 32 height 6
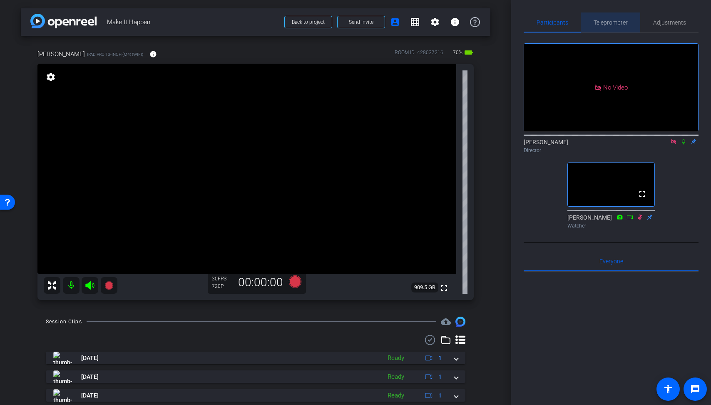
click at [601, 16] on span "Teleprompter" at bounding box center [611, 22] width 34 height 20
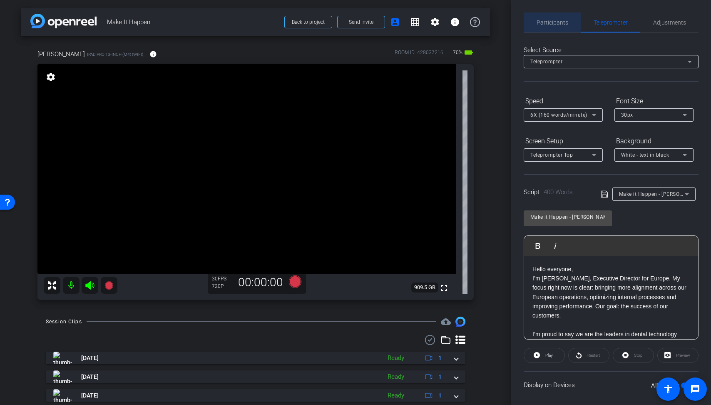
click at [561, 20] on span "Participants" at bounding box center [553, 23] width 32 height 6
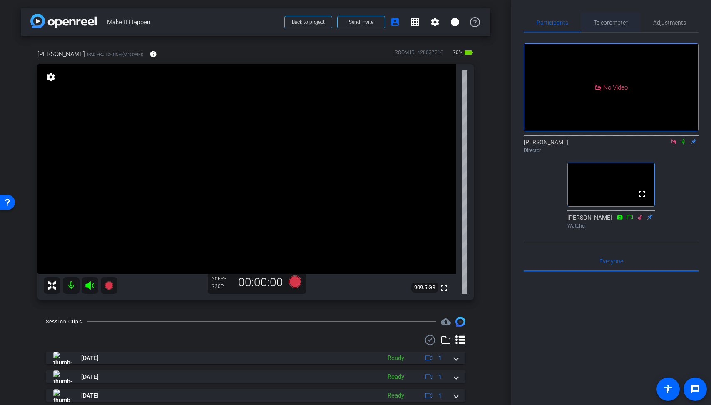
click at [597, 17] on span "Teleprompter" at bounding box center [611, 22] width 34 height 20
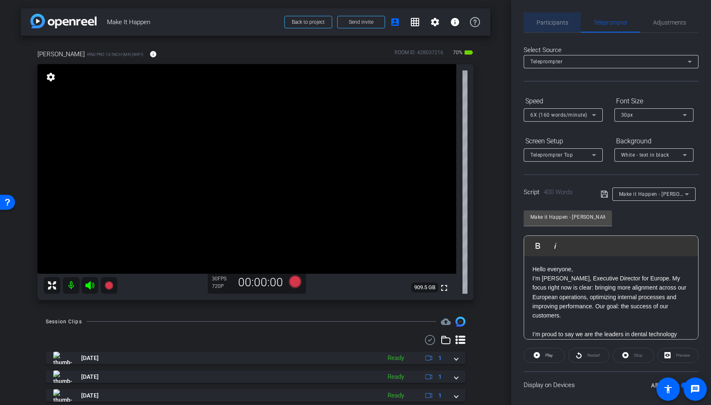
click at [555, 20] on span "Participants" at bounding box center [553, 23] width 32 height 6
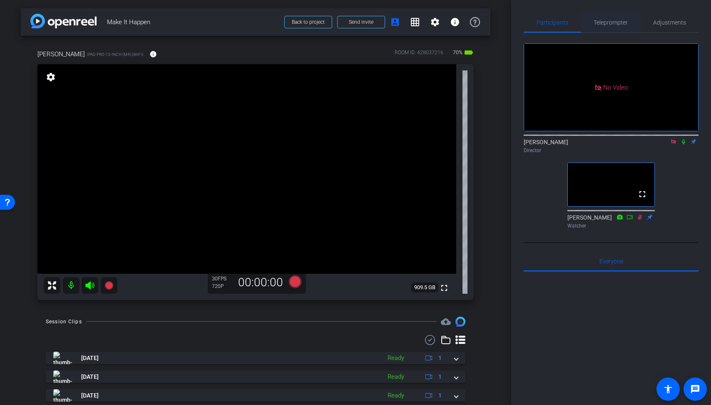
click at [595, 21] on span "Teleprompter" at bounding box center [611, 23] width 34 height 6
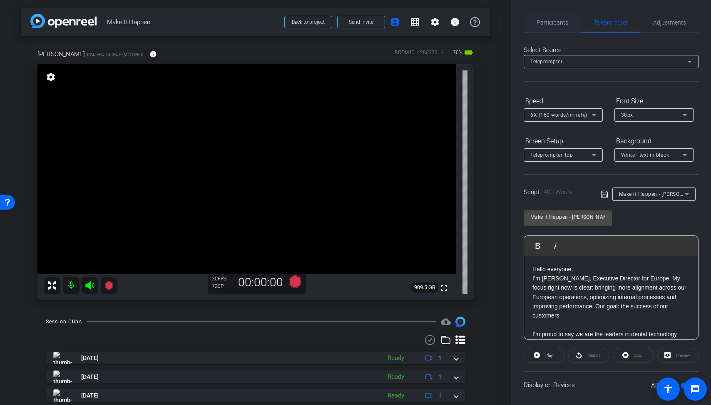
click at [550, 21] on span "Participants" at bounding box center [553, 23] width 32 height 6
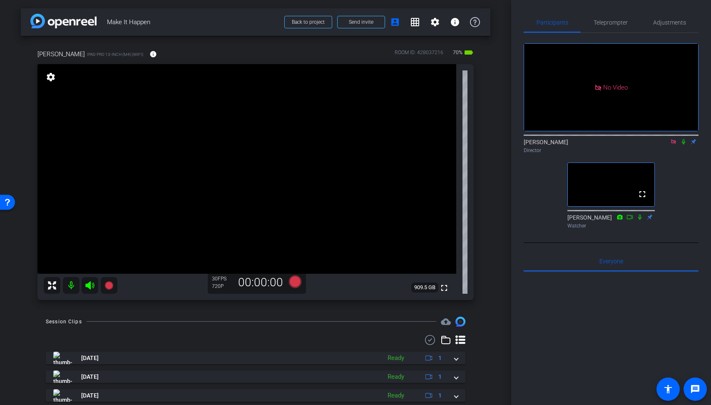
click at [506, 166] on div "arrow_back Make It Happen Back to project Send invite account_box grid_on setti…" at bounding box center [255, 202] width 511 height 405
click at [601, 25] on span "Teleprompter" at bounding box center [611, 23] width 34 height 6
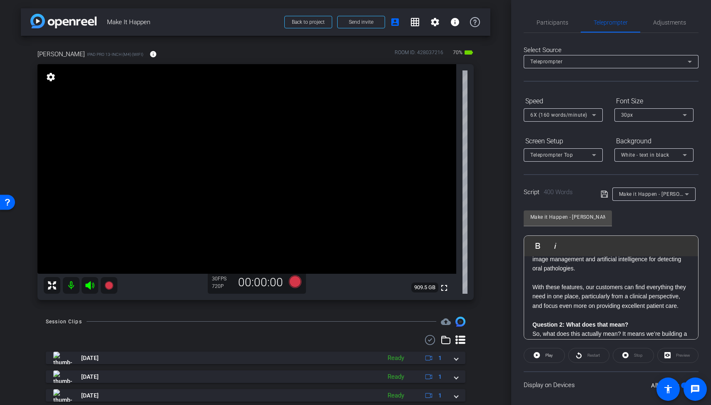
scroll to position [145, 0]
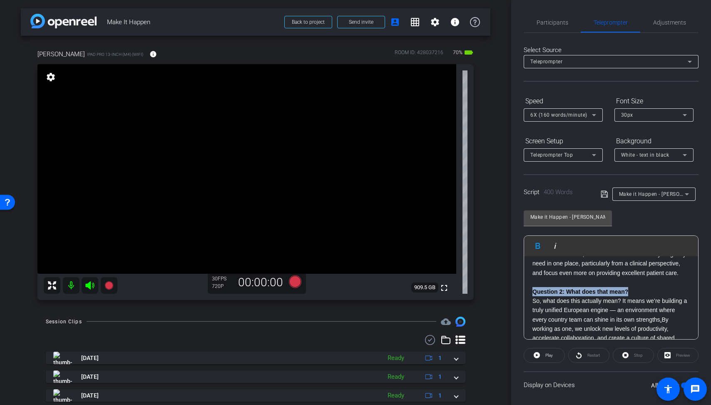
drag, startPoint x: 638, startPoint y: 291, endPoint x: 528, endPoint y: 295, distance: 110.0
click at [528, 295] on div "Hello everyone, I’m Francesco Gallo, Executive Director for Europe. My focus ri…" at bounding box center [611, 399] width 174 height 576
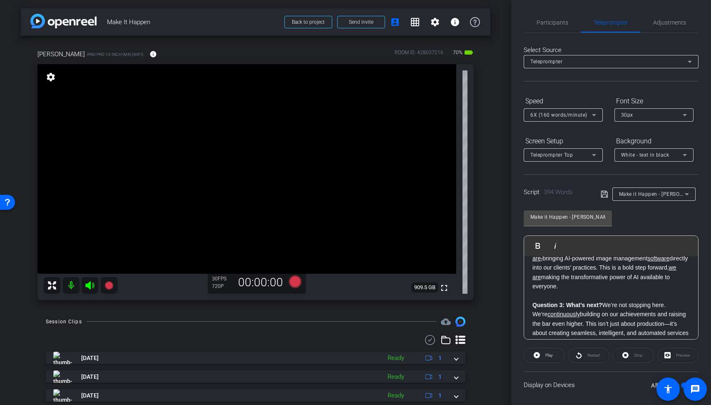
scroll to position [327, 0]
drag, startPoint x: 603, startPoint y: 305, endPoint x: 497, endPoint y: 307, distance: 105.8
click at [497, 307] on div "arrow_back Make It Happen Back to project Send invite account_box grid_on setti…" at bounding box center [355, 202] width 711 height 405
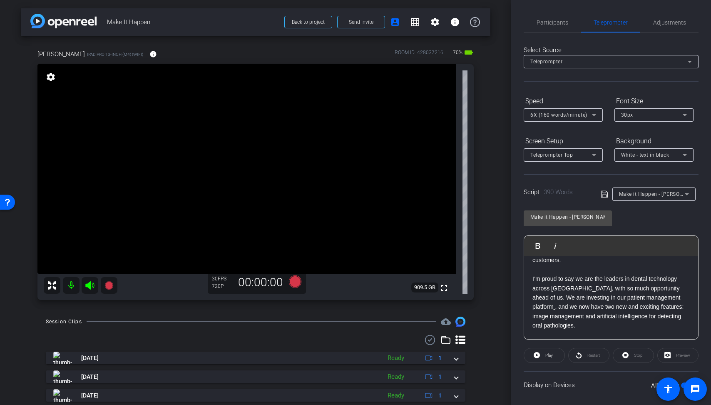
scroll to position [0, 0]
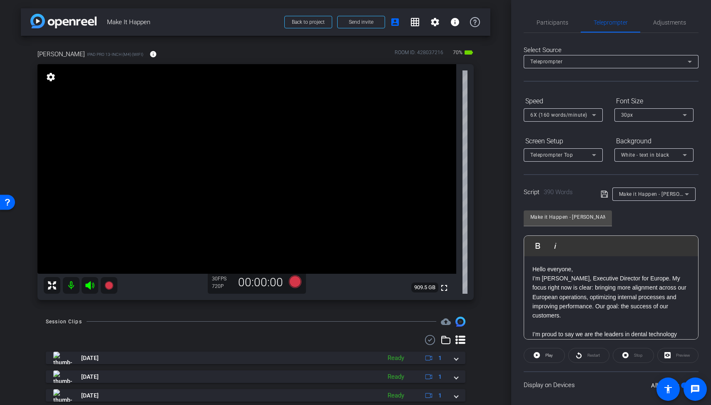
click at [535, 270] on p "Hello everyone," at bounding box center [611, 268] width 157 height 9
click at [605, 192] on icon at bounding box center [604, 194] width 7 height 10
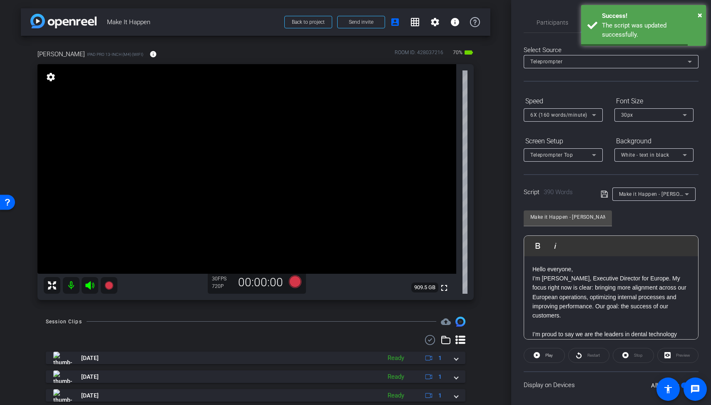
click at [544, 6] on div "Participants Teleprompter Adjustments Derek Sabety Director Rachel Gee Watcher …" at bounding box center [611, 202] width 200 height 405
click at [549, 17] on span "Participants" at bounding box center [553, 22] width 32 height 20
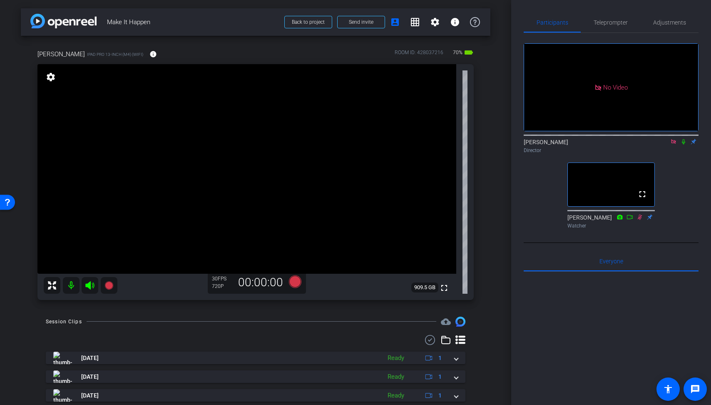
click at [684, 139] on icon at bounding box center [683, 142] width 7 height 6
click at [299, 282] on icon at bounding box center [295, 281] width 12 height 12
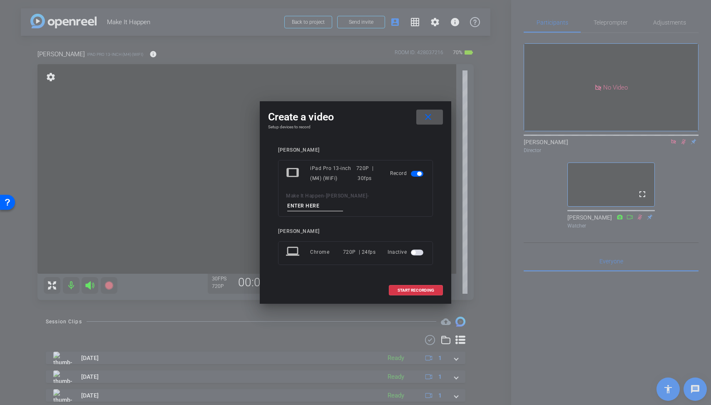
click at [343, 204] on input at bounding box center [315, 206] width 56 height 10
type input "Francesco"
click at [424, 280] on span at bounding box center [415, 290] width 53 height 20
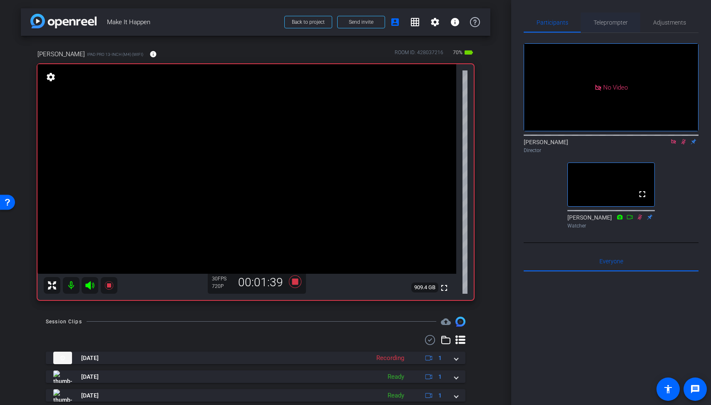
click at [603, 23] on span "Teleprompter" at bounding box center [611, 23] width 34 height 6
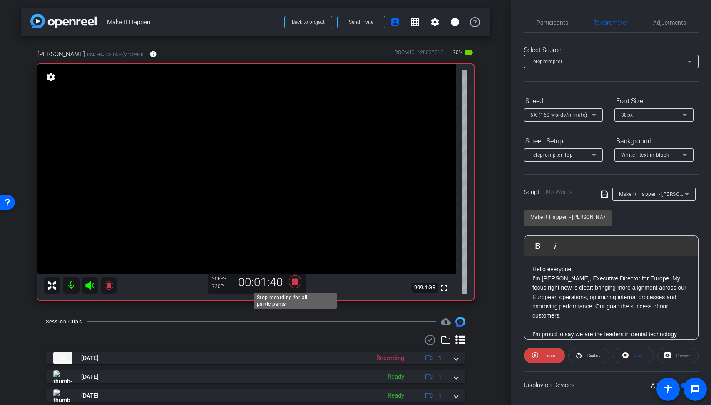
click at [297, 280] on icon at bounding box center [295, 281] width 12 height 12
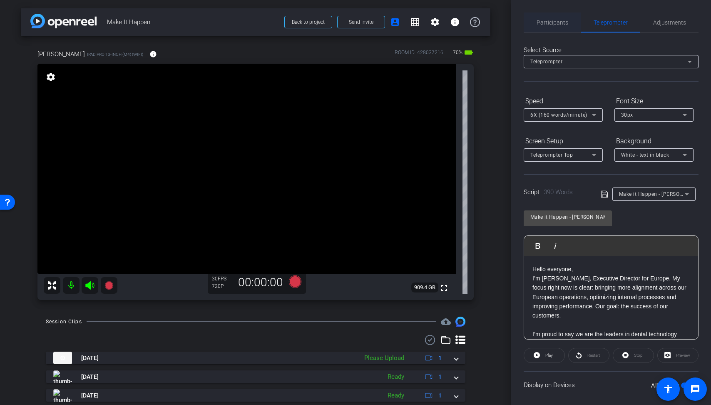
click at [562, 17] on span "Participants" at bounding box center [553, 22] width 32 height 20
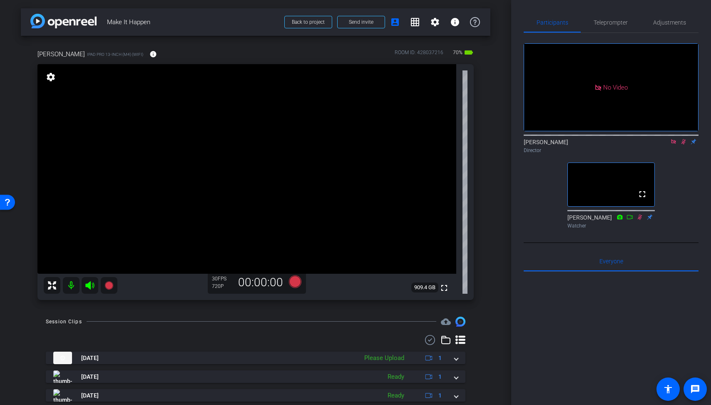
click at [684, 139] on icon at bounding box center [683, 142] width 7 height 6
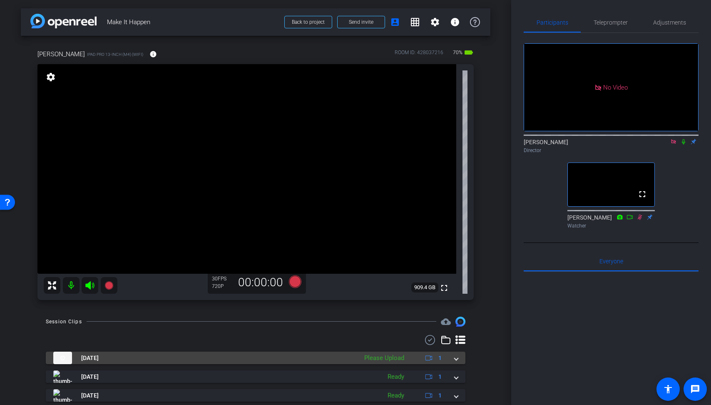
click at [404, 356] on div "Please Upload" at bounding box center [384, 358] width 48 height 10
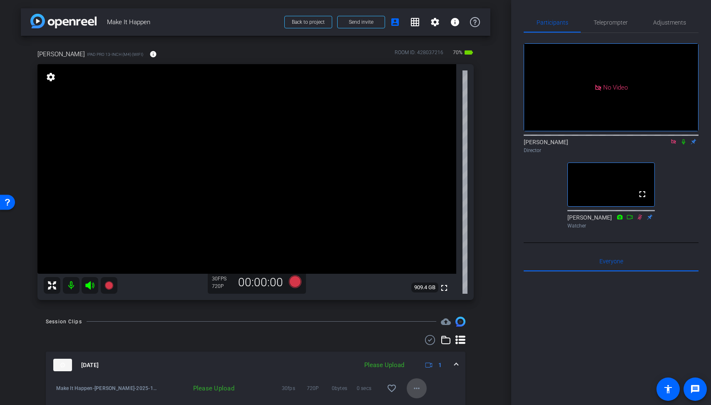
click at [412, 391] on mat-icon "more_horiz" at bounding box center [417, 388] width 10 height 10
click at [435, 349] on span "Upload" at bounding box center [430, 350] width 33 height 10
click at [628, 22] on div "Teleprompter" at bounding box center [611, 22] width 60 height 20
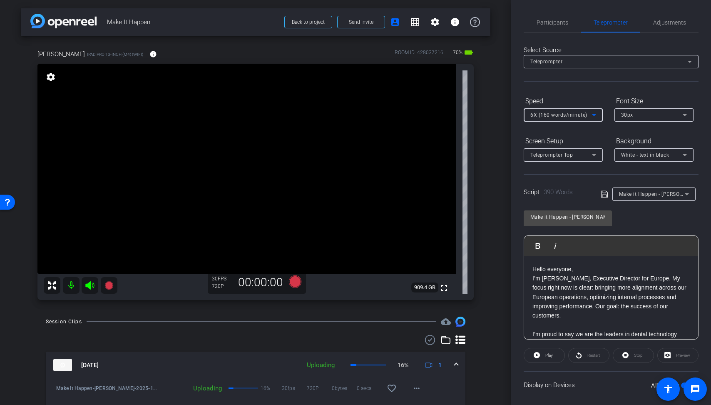
click at [580, 117] on span "6X (160 words/minute)" at bounding box center [559, 115] width 57 height 6
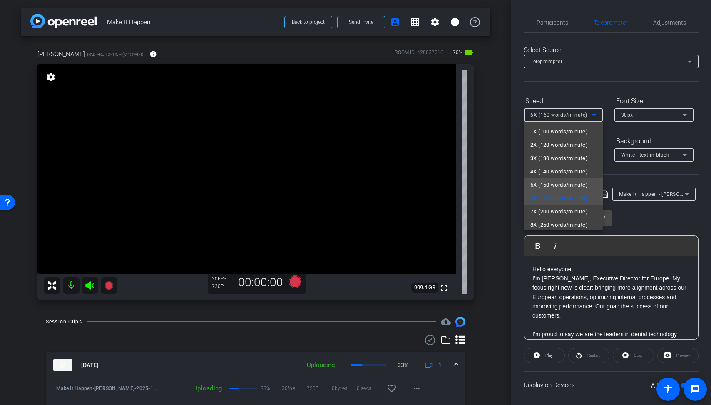
click at [580, 185] on span "5X (150 words/minute)" at bounding box center [559, 185] width 57 height 10
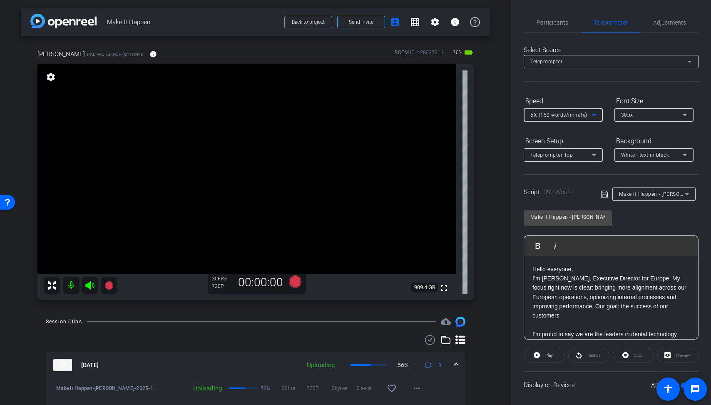
click at [492, 153] on div "arrow_back Make It Happen Back to project Send invite account_box grid_on setti…" at bounding box center [255, 202] width 511 height 405
click at [605, 194] on icon at bounding box center [604, 194] width 7 height 10
click at [563, 30] on span "Participants" at bounding box center [553, 22] width 32 height 20
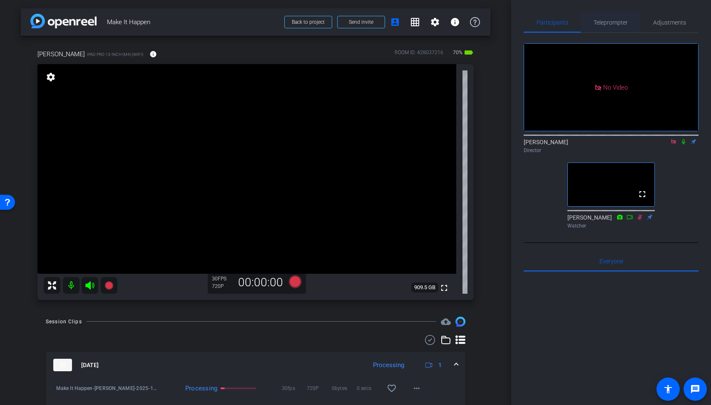
click at [602, 25] on span "Teleprompter" at bounding box center [611, 23] width 34 height 6
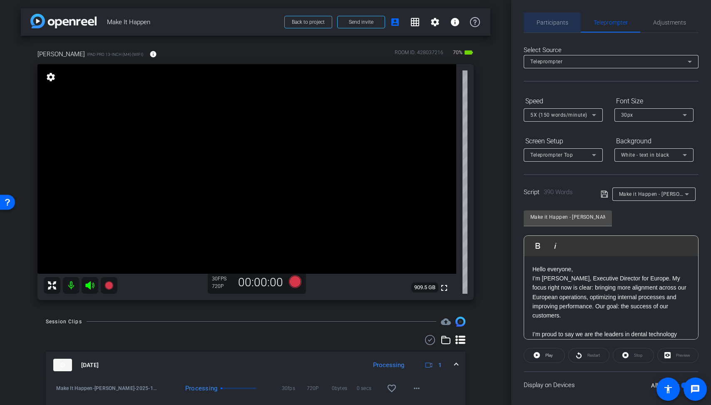
click at [546, 23] on span "Participants" at bounding box center [553, 23] width 32 height 6
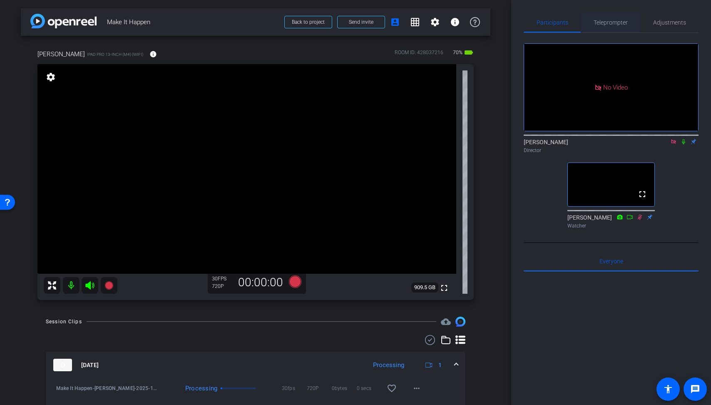
click at [608, 20] on span "Teleprompter" at bounding box center [611, 23] width 34 height 6
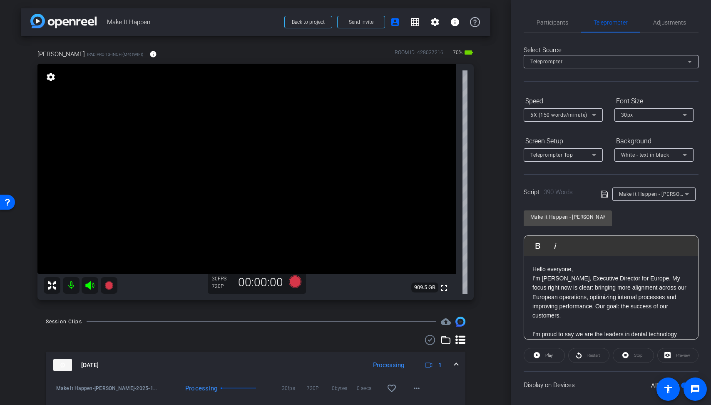
click at [541, 112] on span "5X (150 words/minute)" at bounding box center [559, 115] width 57 height 6
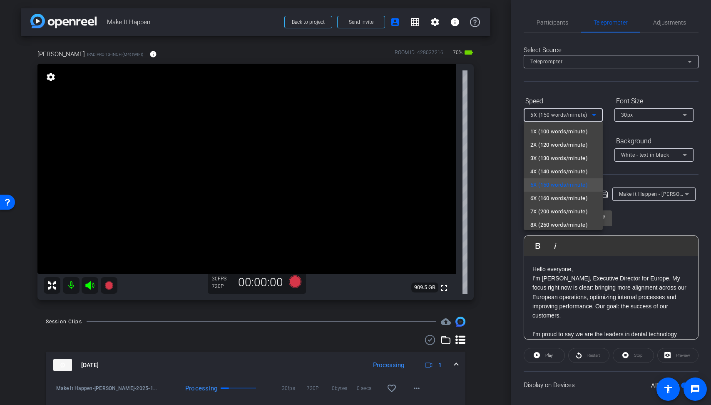
click at [499, 194] on div at bounding box center [355, 202] width 711 height 405
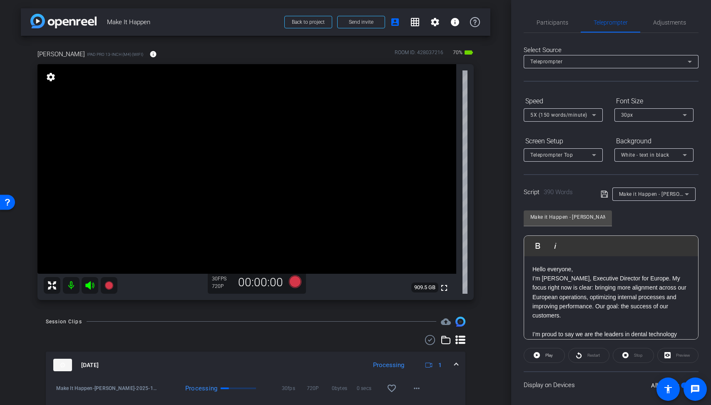
click at [608, 192] on icon at bounding box center [604, 194] width 7 height 7
click at [556, 122] on div at bounding box center [563, 126] width 79 height 9
click at [563, 116] on span "5X (150 words/minute)" at bounding box center [559, 115] width 57 height 6
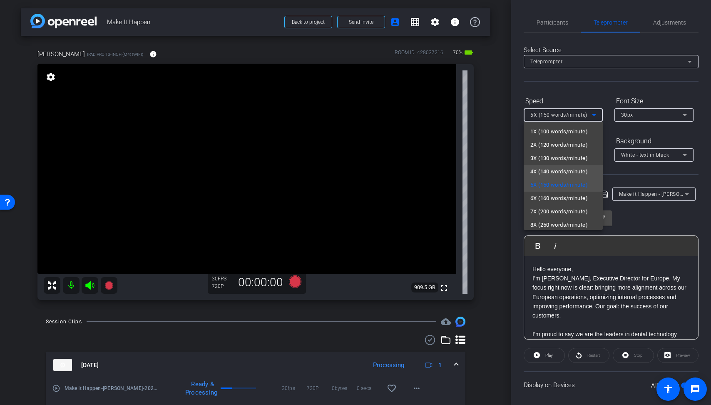
click at [569, 167] on span "4X (140 words/minute)" at bounding box center [559, 172] width 57 height 10
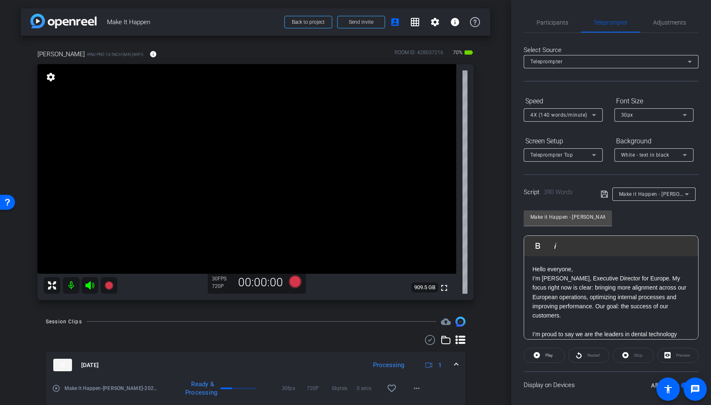
click at [500, 112] on div "arrow_back Make It Happen Back to project Send invite account_box grid_on setti…" at bounding box center [255, 202] width 511 height 405
click at [607, 192] on icon at bounding box center [604, 194] width 7 height 10
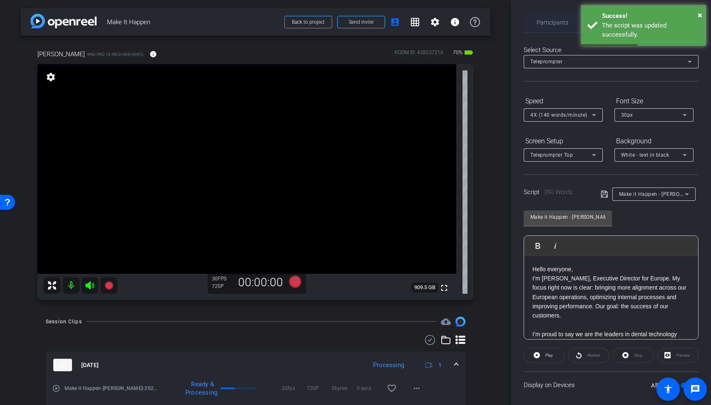
click at [551, 31] on span "Participants" at bounding box center [553, 22] width 32 height 20
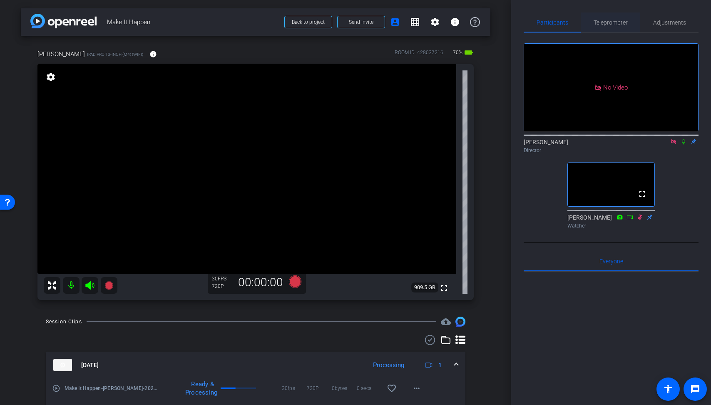
click at [602, 25] on span "Teleprompter" at bounding box center [611, 23] width 34 height 6
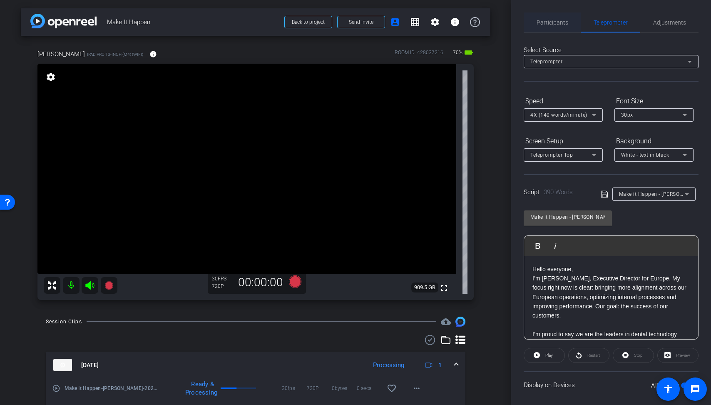
click at [553, 30] on span "Participants" at bounding box center [553, 22] width 32 height 20
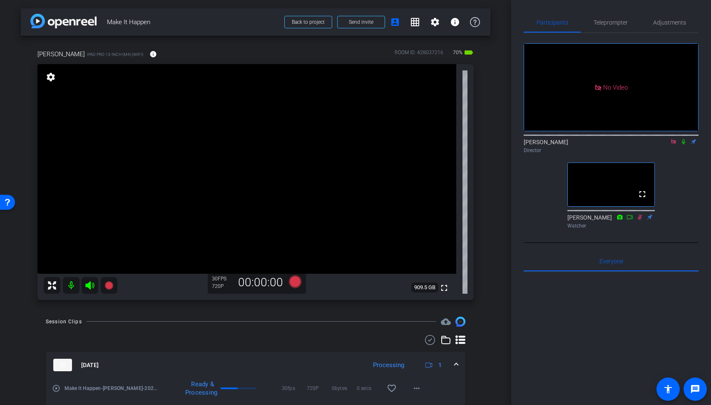
click at [683, 139] on icon at bounding box center [683, 142] width 7 height 6
click at [294, 284] on icon at bounding box center [295, 281] width 12 height 12
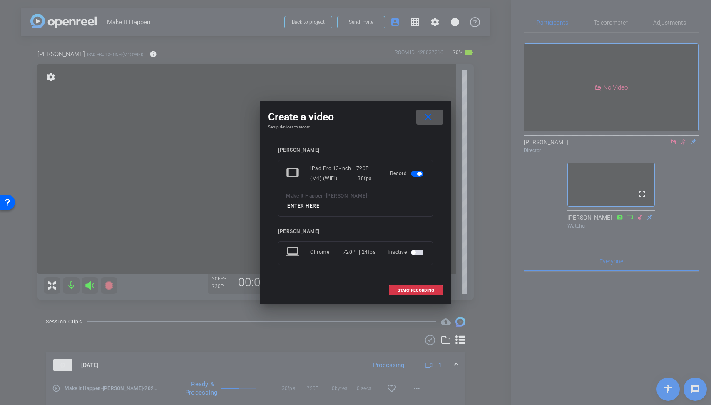
click at [385, 208] on div "tablet iPad Pro 13-inch (M4) (WiFi) 720P | 30fps Record Make It Happen - France…" at bounding box center [355, 188] width 155 height 57
click at [343, 205] on input at bounding box center [315, 206] width 56 height 10
type input "Franceso"
click at [412, 288] on span "START RECORDING" at bounding box center [416, 290] width 37 height 4
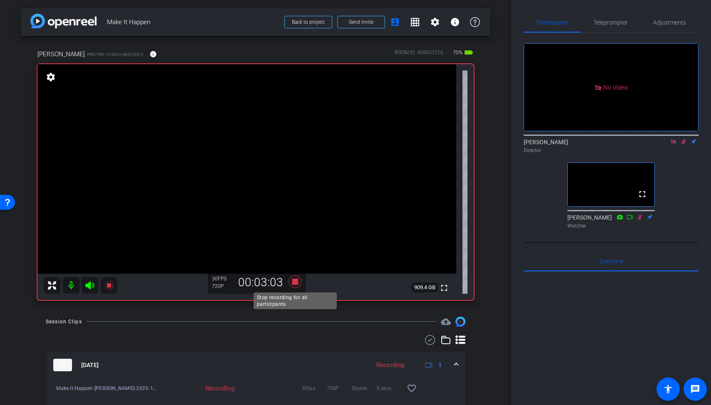
click at [287, 287] on icon at bounding box center [295, 281] width 20 height 15
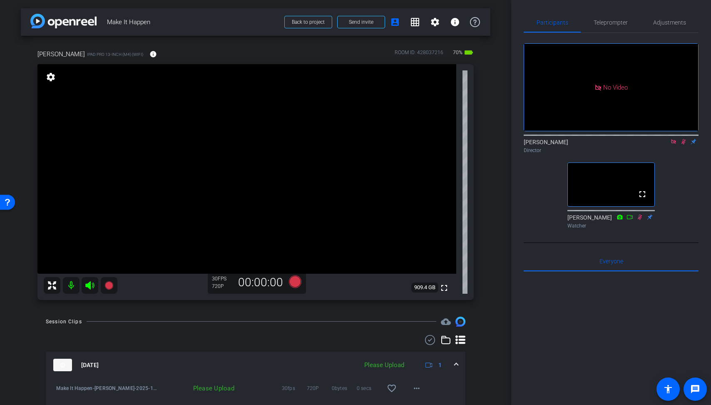
click at [683, 139] on icon at bounding box center [683, 142] width 7 height 6
click at [414, 387] on mat-icon "more_horiz" at bounding box center [417, 388] width 10 height 10
click at [437, 349] on span "Upload" at bounding box center [430, 350] width 33 height 10
click at [605, 18] on span "Teleprompter" at bounding box center [611, 22] width 34 height 20
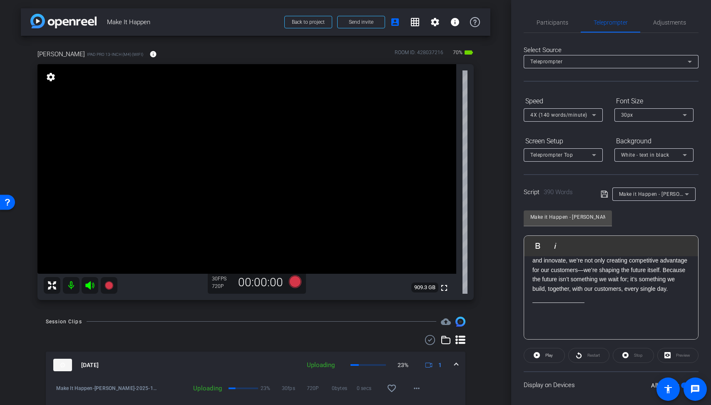
click at [556, 9] on div "Participants Teleprompter Adjustments Derek Sabety Director Rachel Gee Watcher …" at bounding box center [611, 202] width 200 height 405
click at [556, 17] on span "Participants" at bounding box center [553, 22] width 32 height 20
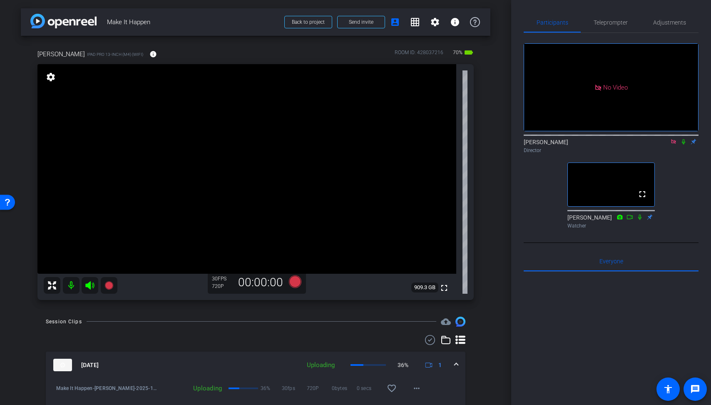
click at [479, 212] on div "Francesco iPad Pro 13-inch (M4) (WiFi) info ROOM ID: 428037216 70% battery_std …" at bounding box center [256, 172] width 470 height 272
click at [606, 28] on span "Teleprompter" at bounding box center [611, 22] width 34 height 20
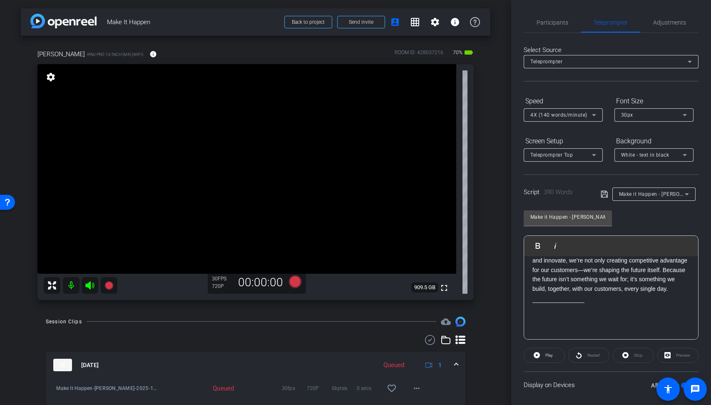
click at [568, 110] on div "4X (140 words/minute)" at bounding box center [562, 115] width 62 height 10
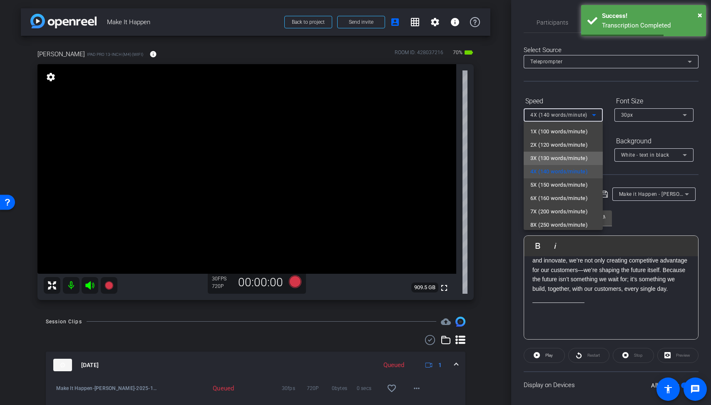
click at [567, 154] on span "3X (130 words/minute)" at bounding box center [559, 158] width 57 height 10
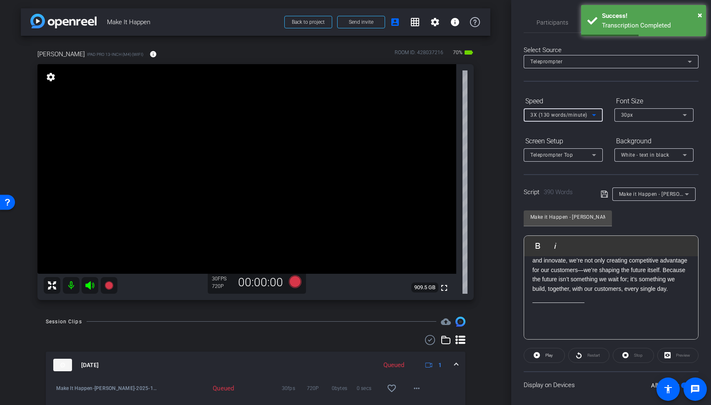
click at [605, 194] on icon at bounding box center [604, 194] width 7 height 7
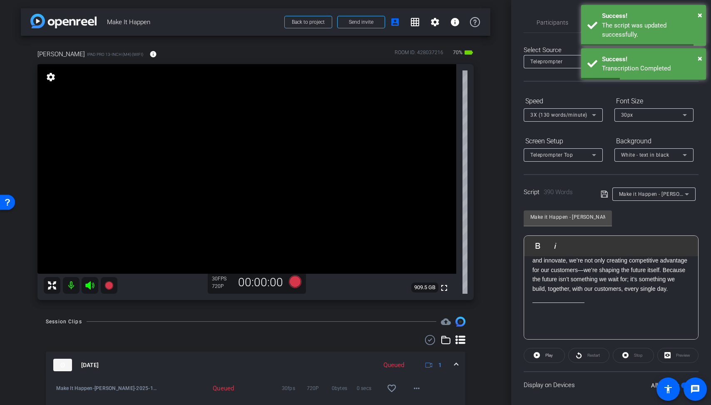
click at [496, 164] on div "arrow_back Make It Happen Back to project Send invite account_box grid_on setti…" at bounding box center [255, 202] width 511 height 405
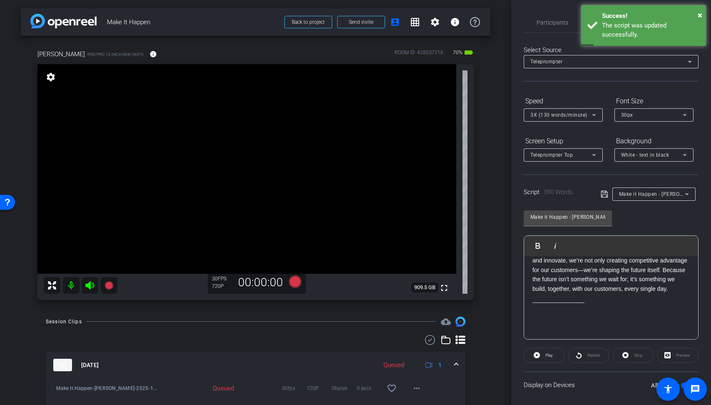
click at [490, 127] on div "Francesco iPad Pro 13-inch (M4) (WiFi) info ROOM ID: 428037216 70% battery_std …" at bounding box center [256, 172] width 470 height 272
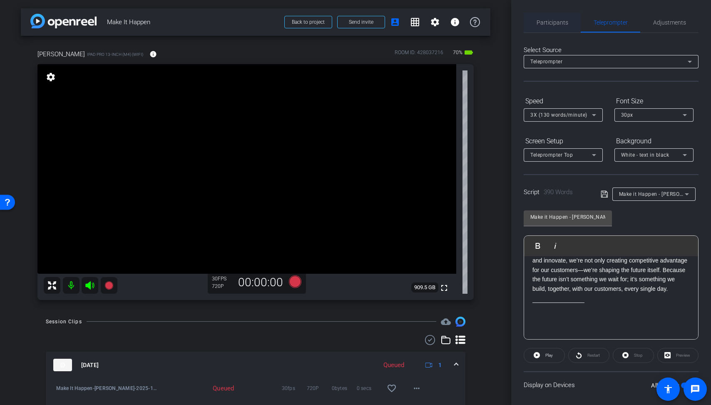
click at [553, 20] on span "Participants" at bounding box center [553, 23] width 32 height 6
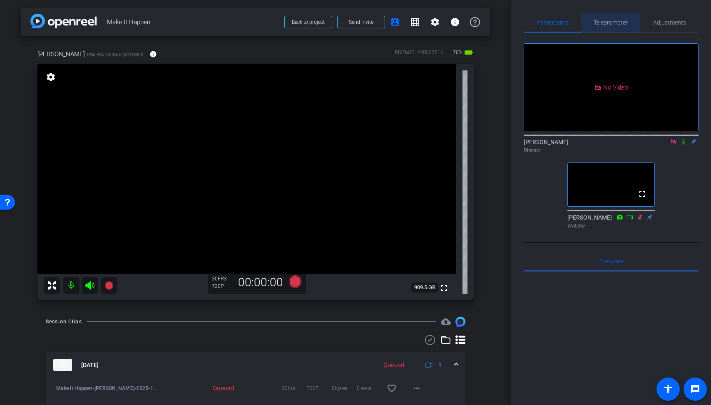
click at [600, 12] on span "Teleprompter" at bounding box center [611, 22] width 34 height 20
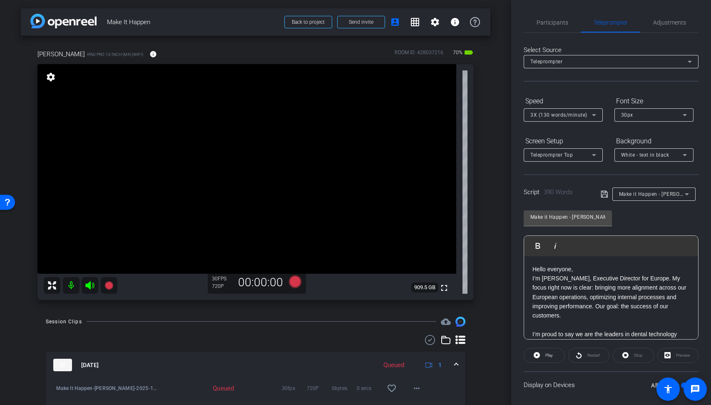
click at [509, 270] on div "arrow_back Make It Happen Back to project Send invite account_box grid_on setti…" at bounding box center [255, 202] width 511 height 405
click at [606, 191] on icon at bounding box center [604, 194] width 7 height 10
click at [606, 191] on icon at bounding box center [604, 194] width 7 height 7
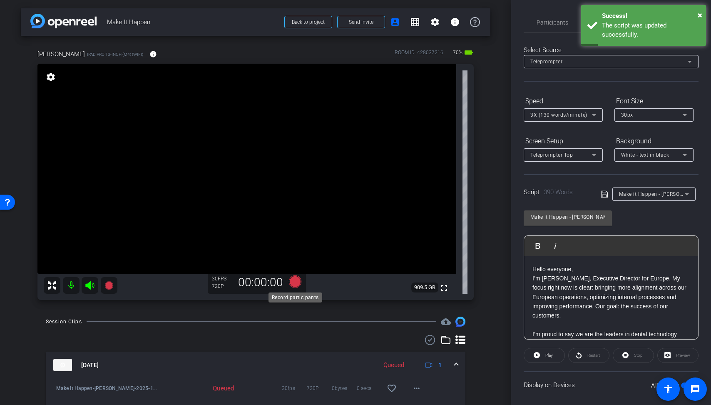
click at [295, 280] on icon at bounding box center [295, 281] width 12 height 12
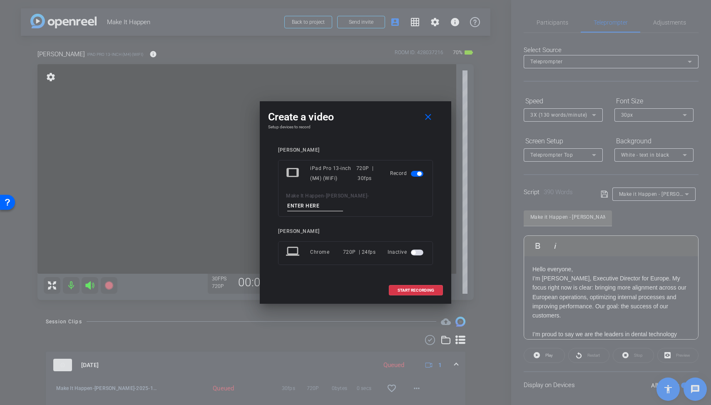
click at [343, 202] on input at bounding box center [315, 206] width 56 height 10
type input "Francesco"
click at [421, 288] on span "START RECORDING" at bounding box center [416, 290] width 37 height 4
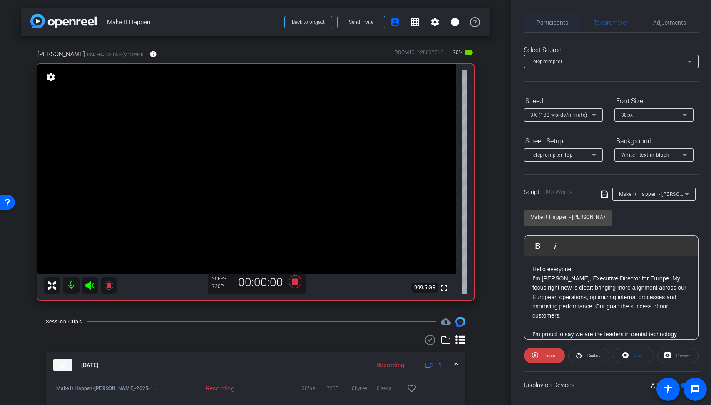
click at [558, 25] on span "Participants" at bounding box center [553, 23] width 32 height 6
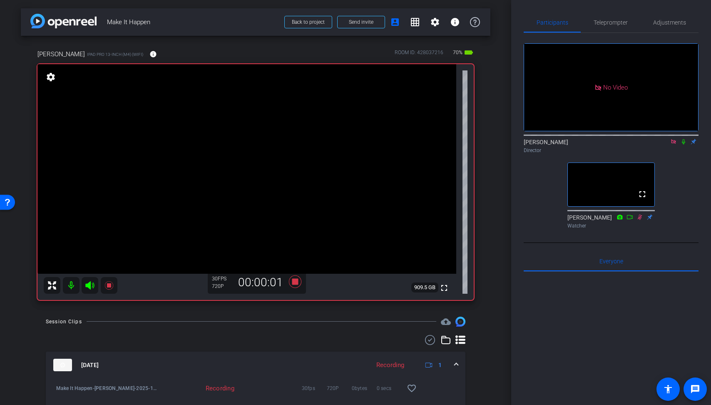
click at [684, 139] on icon at bounding box center [683, 142] width 7 height 6
click at [598, 22] on span "Teleprompter" at bounding box center [611, 23] width 34 height 6
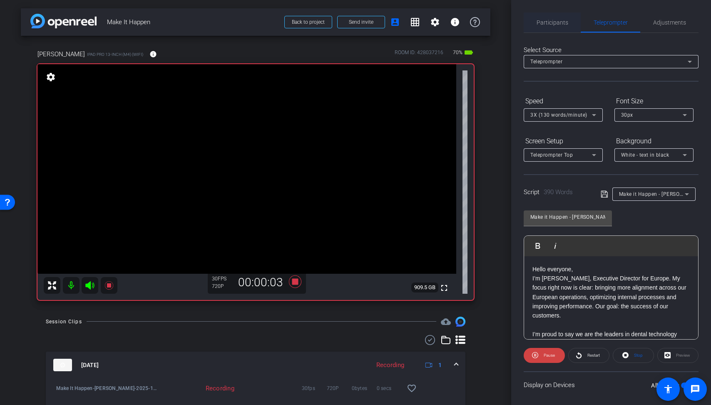
click at [561, 22] on span "Participants" at bounding box center [553, 23] width 32 height 6
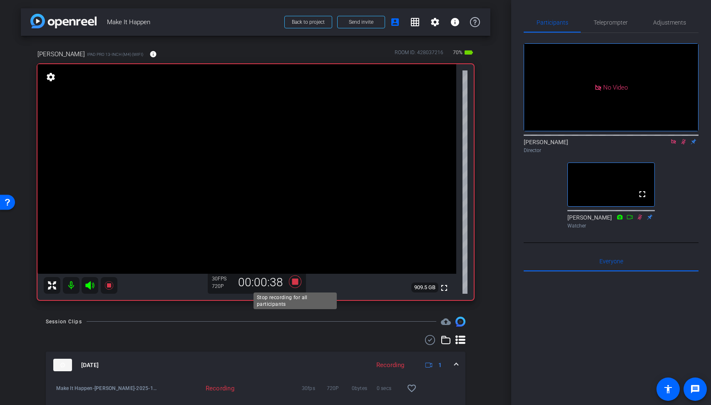
click at [294, 283] on icon at bounding box center [295, 281] width 12 height 12
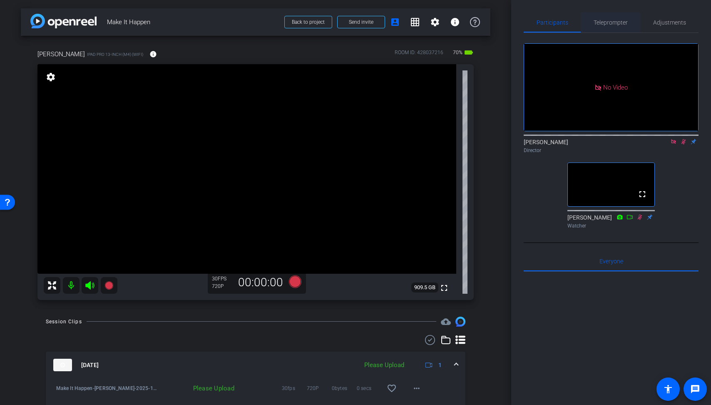
click at [616, 20] on span "Teleprompter" at bounding box center [611, 23] width 34 height 6
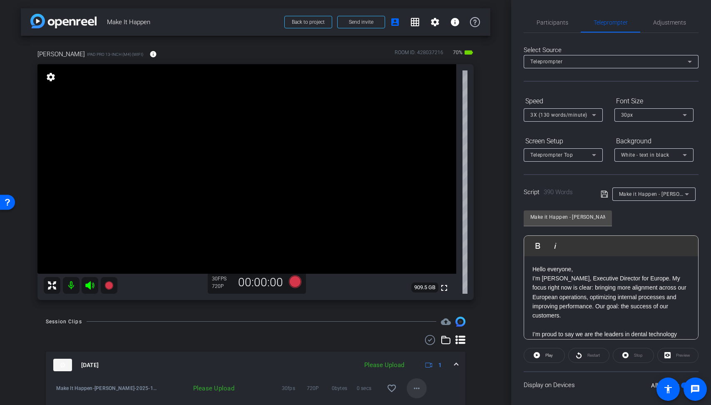
click at [423, 390] on span at bounding box center [417, 388] width 20 height 20
click at [436, 369] on span "Delete clip" at bounding box center [430, 371] width 33 height 10
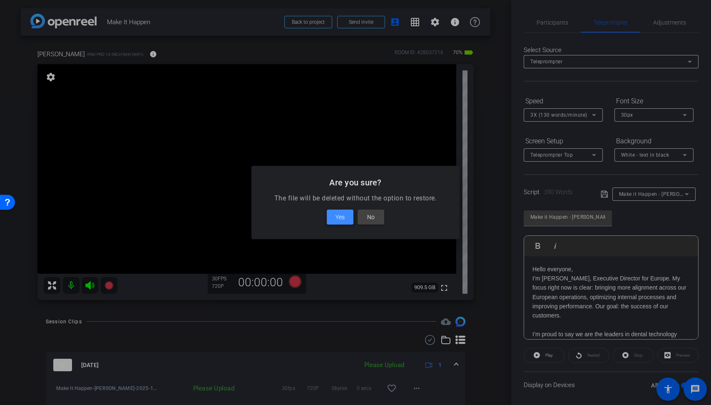
click at [336, 221] on span "Yes" at bounding box center [340, 217] width 9 height 10
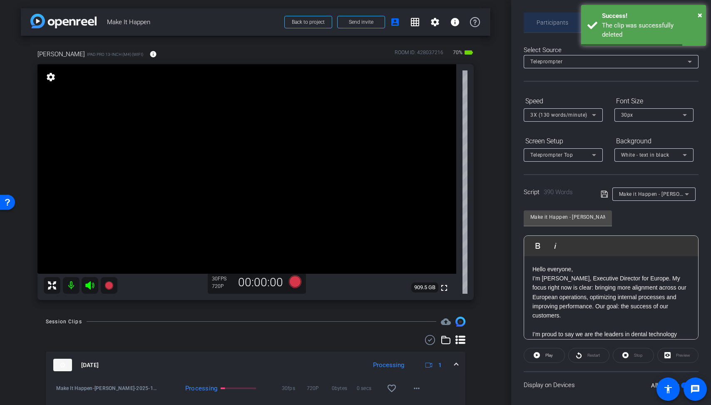
click at [560, 21] on span "Participants" at bounding box center [553, 23] width 32 height 6
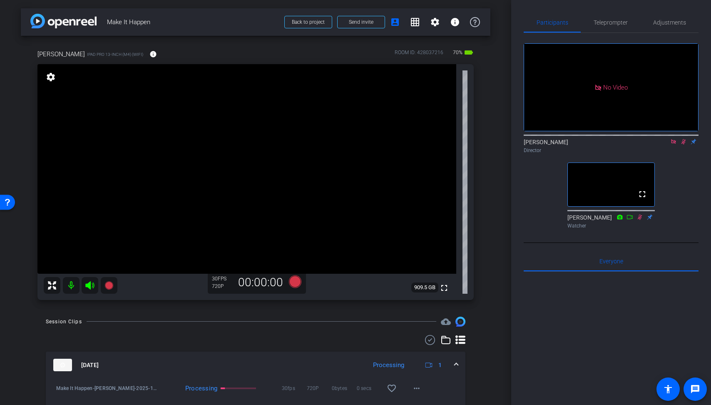
click at [680, 139] on icon at bounding box center [683, 142] width 7 height 6
click at [494, 111] on div "arrow_back Make It Happen Back to project Send invite account_box grid_on setti…" at bounding box center [255, 202] width 511 height 405
click at [293, 283] on icon at bounding box center [295, 281] width 12 height 12
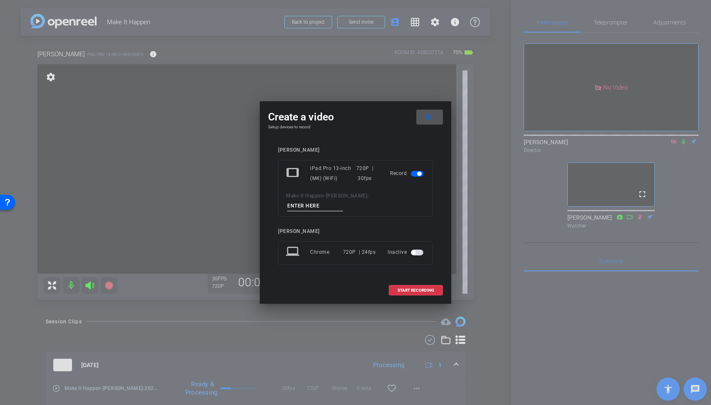
click at [399, 189] on div "tablet iPad Pro 13-inch (M4) (WiFi) 720P | 30fps Record Make It Happen - France…" at bounding box center [355, 188] width 155 height 57
click at [343, 201] on input at bounding box center [315, 206] width 56 height 10
type input "Francesco"
click at [432, 122] on mat-icon "close" at bounding box center [428, 117] width 10 height 10
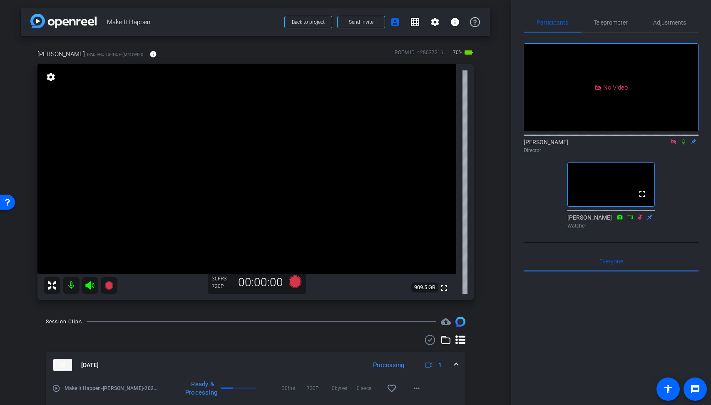
click at [496, 272] on div "arrow_back Make It Happen Back to project Send invite account_box grid_on setti…" at bounding box center [255, 202] width 511 height 405
click at [297, 284] on icon at bounding box center [295, 281] width 12 height 12
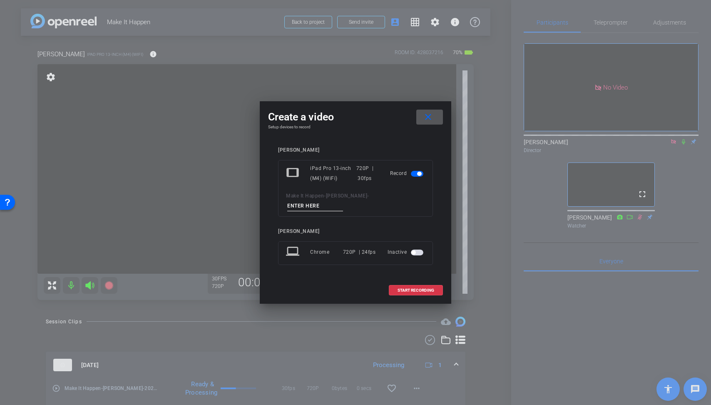
click at [343, 201] on input at bounding box center [315, 206] width 56 height 10
type input "Francesco"
click at [416, 288] on span "START RECORDING" at bounding box center [416, 290] width 37 height 4
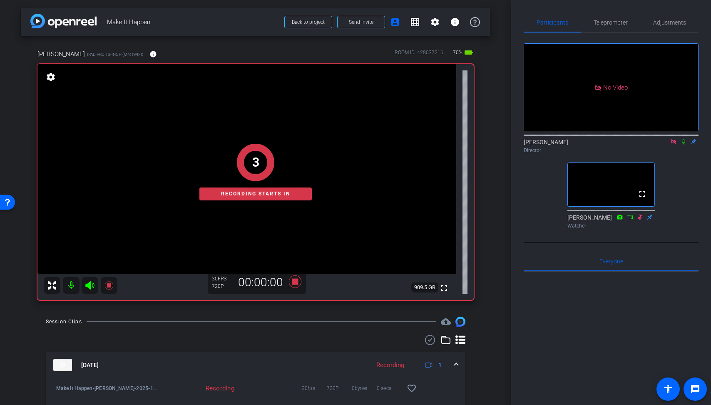
click at [685, 139] on icon at bounding box center [683, 141] width 3 height 5
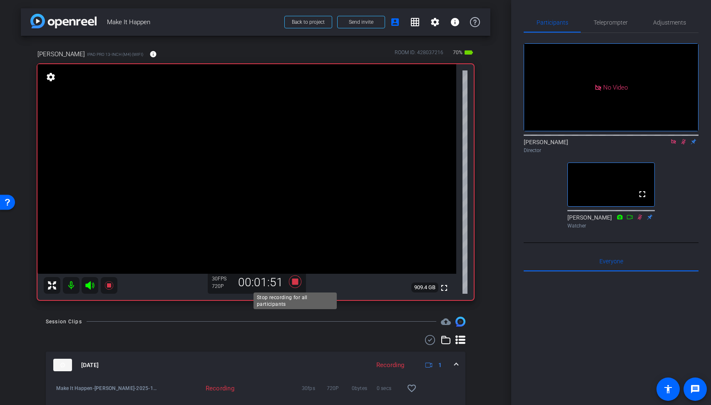
click at [298, 280] on icon at bounding box center [295, 281] width 12 height 12
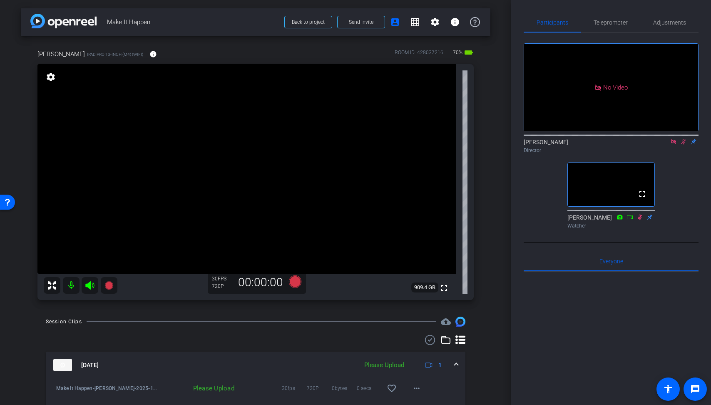
click at [686, 139] on icon at bounding box center [683, 142] width 7 height 6
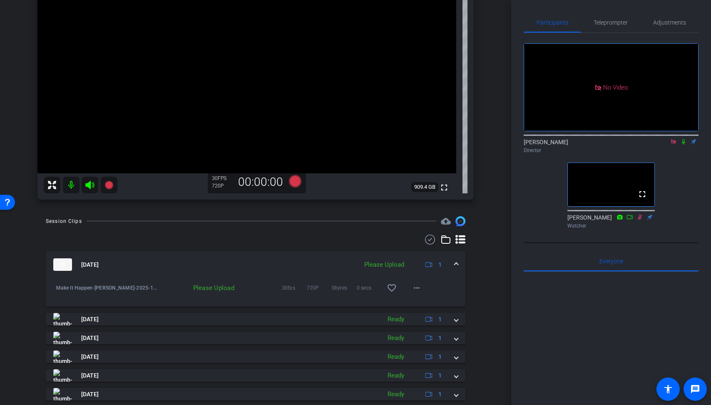
scroll to position [103, 0]
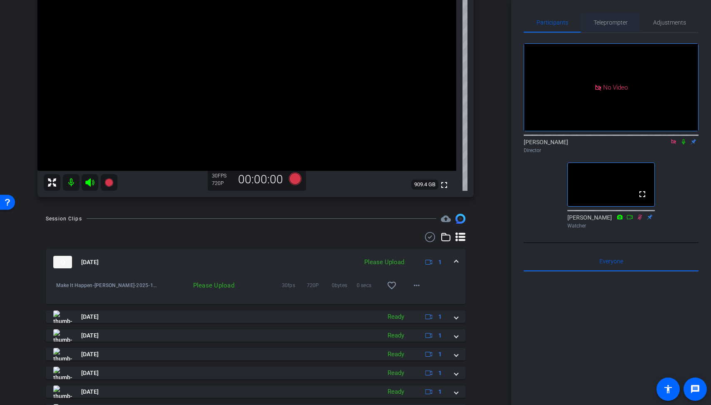
click at [617, 25] on span "Teleprompter" at bounding box center [611, 23] width 34 height 6
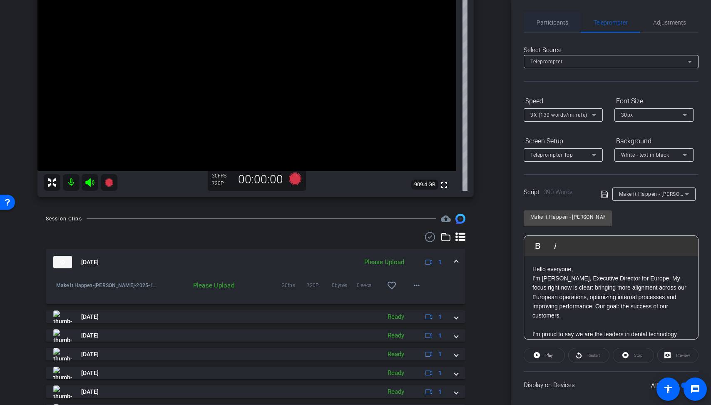
click at [558, 20] on span "Participants" at bounding box center [553, 23] width 32 height 6
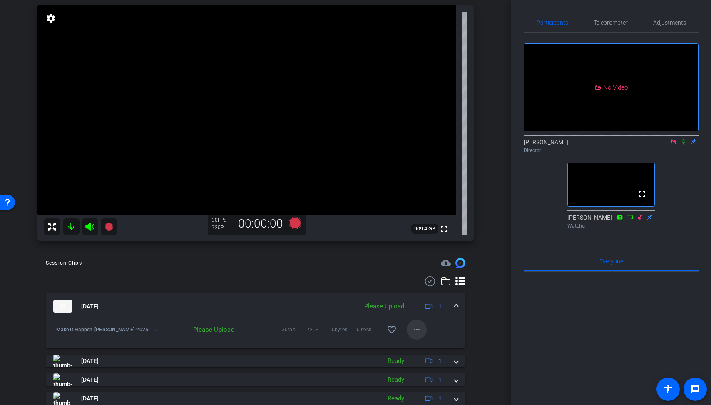
scroll to position [46, 0]
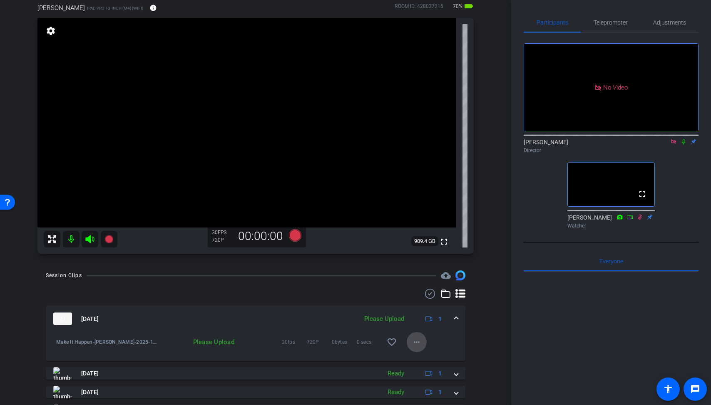
click at [426, 342] on span at bounding box center [417, 342] width 20 height 20
click at [431, 380] on span "Delete clip" at bounding box center [430, 380] width 33 height 10
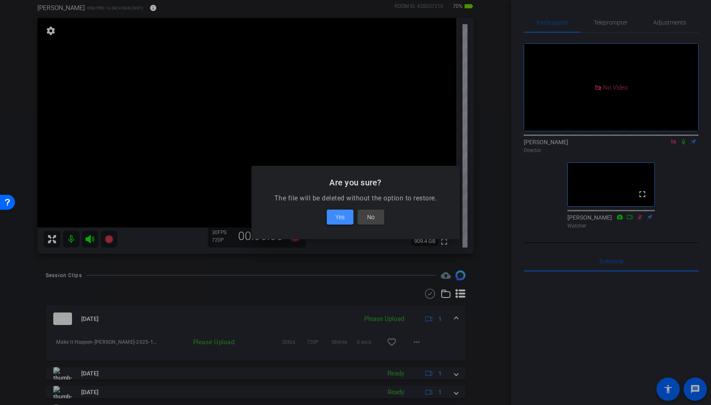
click at [327, 222] on span at bounding box center [340, 217] width 27 height 20
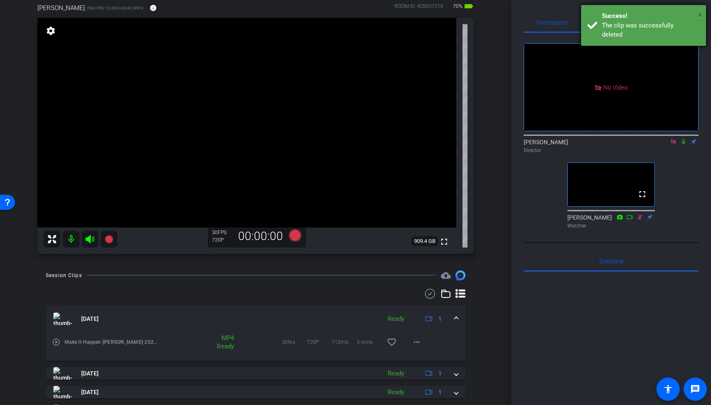
click at [701, 16] on span "×" at bounding box center [700, 15] width 5 height 10
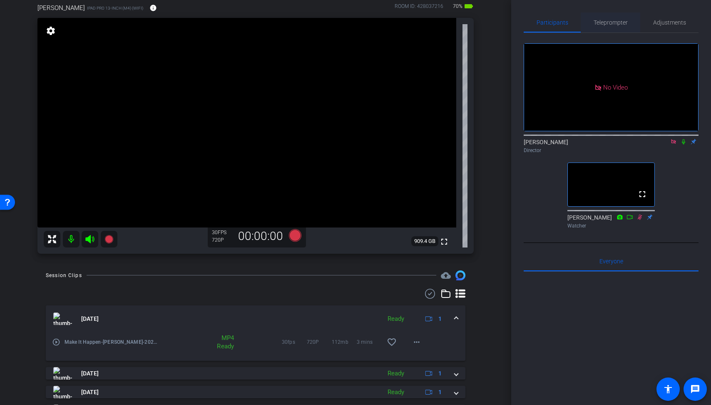
click at [609, 22] on span "Teleprompter" at bounding box center [611, 23] width 34 height 6
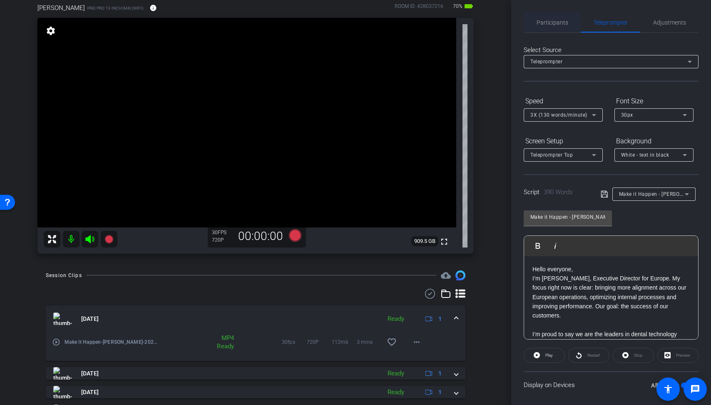
click at [557, 17] on span "Participants" at bounding box center [553, 22] width 32 height 20
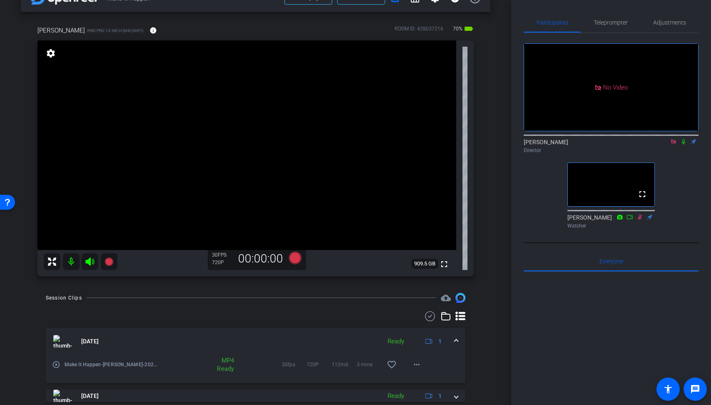
scroll to position [0, 0]
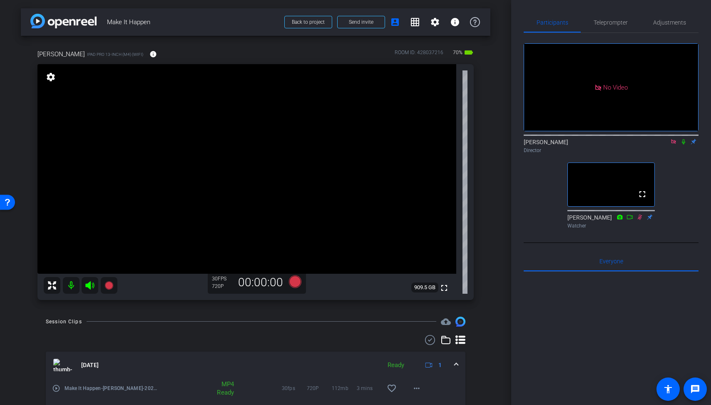
click at [484, 229] on div "Francesco iPad Pro 13-inch (M4) (WiFi) info ROOM ID: 428037216 70% battery_std …" at bounding box center [256, 172] width 470 height 272
click at [608, 26] on span "Teleprompter" at bounding box center [611, 22] width 34 height 20
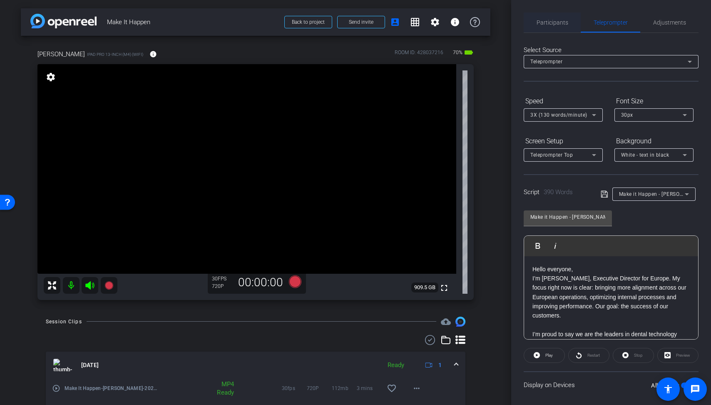
click at [557, 21] on span "Participants" at bounding box center [553, 23] width 32 height 6
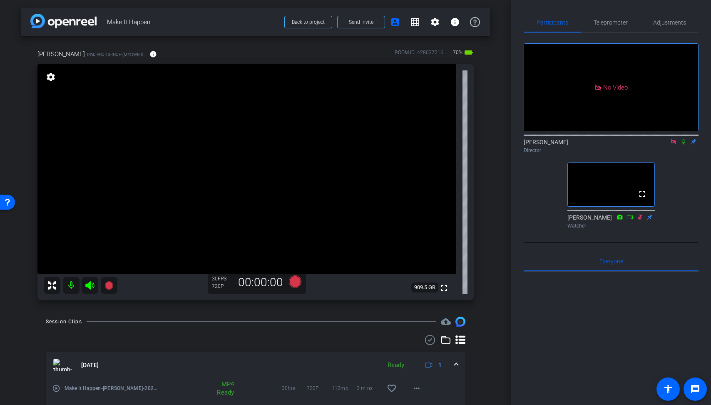
click at [621, 34] on div "No Video Derek Sabety Director fullscreen Rachel Gee Watcher" at bounding box center [611, 132] width 175 height 199
click at [585, 27] on div "Teleprompter" at bounding box center [611, 22] width 60 height 20
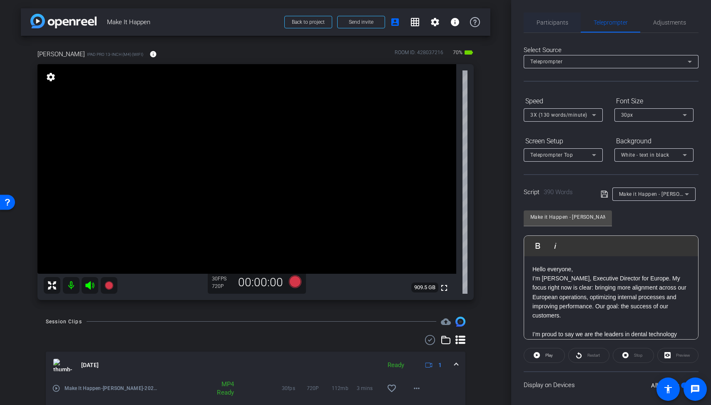
click at [550, 22] on span "Participants" at bounding box center [553, 23] width 32 height 6
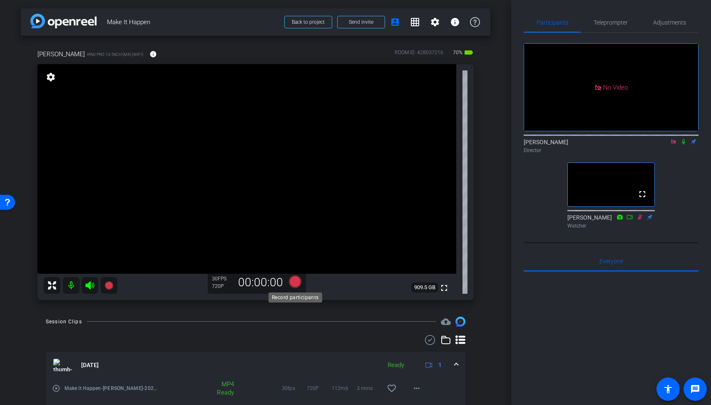
click at [296, 283] on icon at bounding box center [295, 281] width 12 height 12
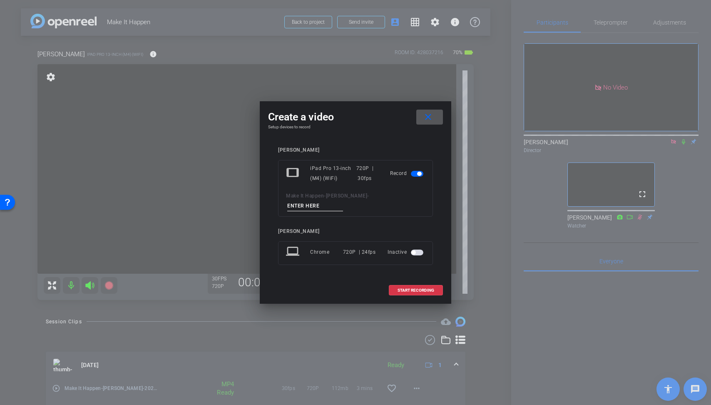
click at [343, 201] on input at bounding box center [315, 206] width 56 height 10
type input "Francesco"
click at [421, 288] on span at bounding box center [415, 290] width 53 height 20
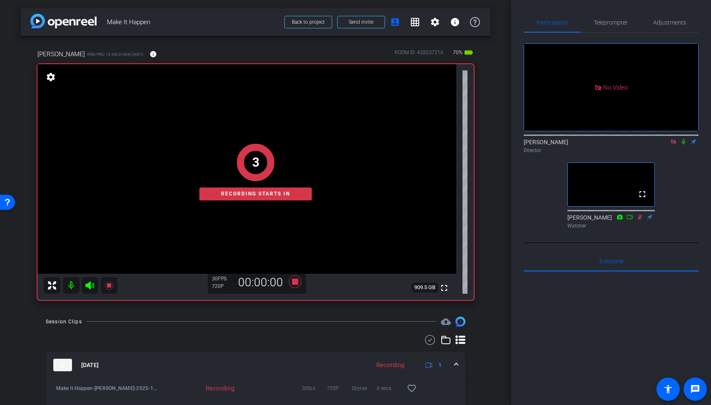
click at [683, 138] on mat-icon at bounding box center [684, 141] width 10 height 7
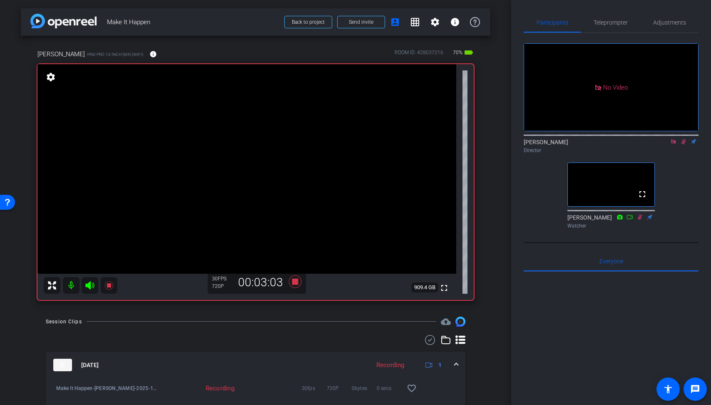
click at [302, 287] on icon at bounding box center [295, 281] width 20 height 15
click at [682, 138] on mat-icon at bounding box center [684, 141] width 10 height 7
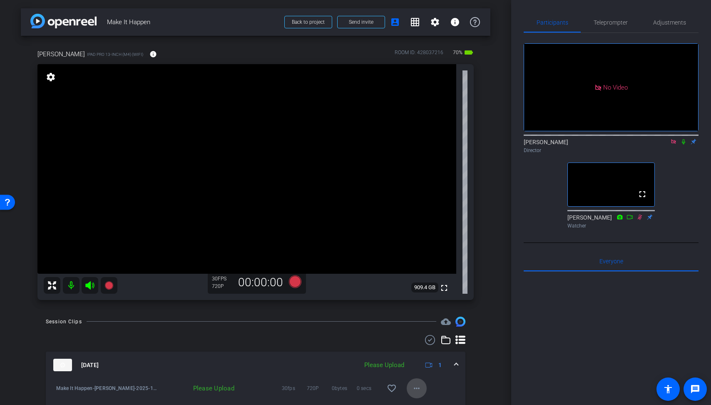
click at [417, 391] on mat-icon "more_horiz" at bounding box center [417, 388] width 10 height 10
click at [435, 351] on span "Upload" at bounding box center [430, 350] width 33 height 10
click at [312, 320] on div "Session Clips cloud_upload" at bounding box center [256, 322] width 420 height 10
drag, startPoint x: 314, startPoint y: 315, endPoint x: 335, endPoint y: 325, distance: 23.1
click at [335, 325] on div "arrow_back Make It Happen Back to project Send invite account_box grid_on setti…" at bounding box center [255, 202] width 511 height 405
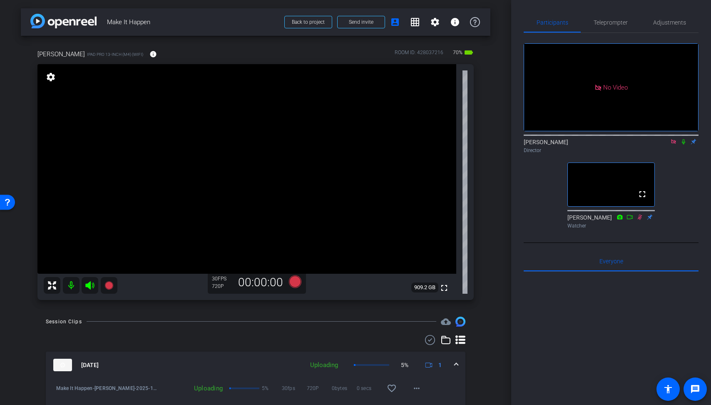
click at [335, 325] on div "Session Clips cloud_upload" at bounding box center [256, 322] width 420 height 10
drag, startPoint x: 335, startPoint y: 319, endPoint x: 338, endPoint y: 329, distance: 10.8
drag, startPoint x: 354, startPoint y: 300, endPoint x: 363, endPoint y: 323, distance: 24.4
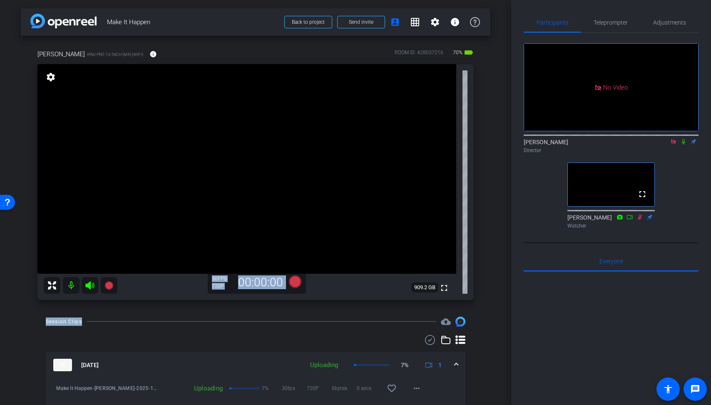
click at [363, 323] on div "arrow_back Make It Happen Back to project Send invite account_box grid_on setti…" at bounding box center [255, 202] width 511 height 405
click at [363, 323] on div "Session Clips cloud_upload" at bounding box center [256, 322] width 420 height 10
click at [365, 315] on div "arrow_back Make It Happen Back to project Send invite account_box grid_on setti…" at bounding box center [255, 202] width 511 height 405
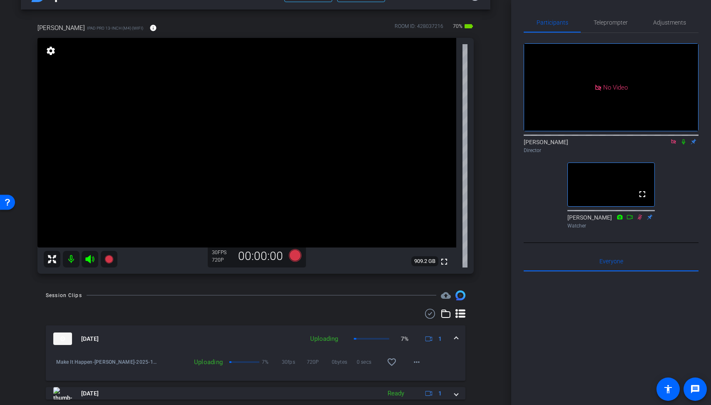
scroll to position [25, 0]
click at [376, 296] on div at bounding box center [262, 296] width 350 height 0
click at [377, 317] on div at bounding box center [256, 314] width 420 height 10
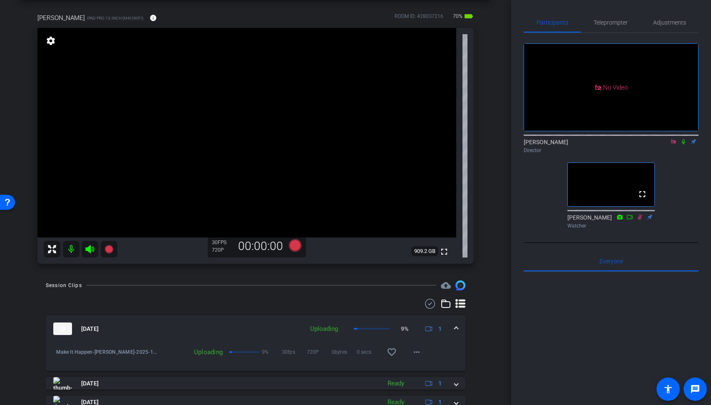
scroll to position [0, 0]
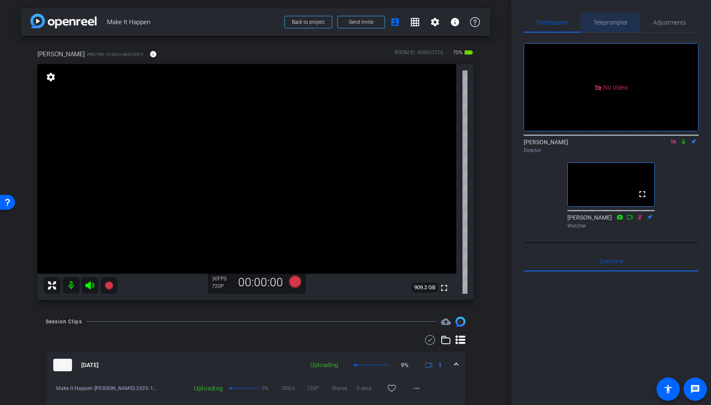
click at [601, 20] on span "Teleprompter" at bounding box center [611, 23] width 34 height 6
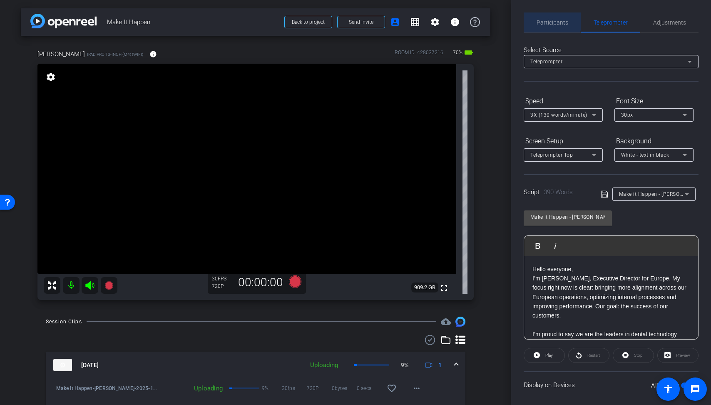
click at [534, 17] on div "Participants" at bounding box center [552, 22] width 57 height 20
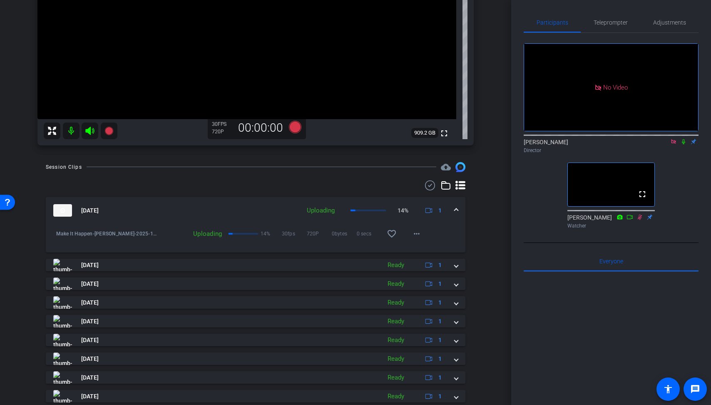
scroll to position [154, 0]
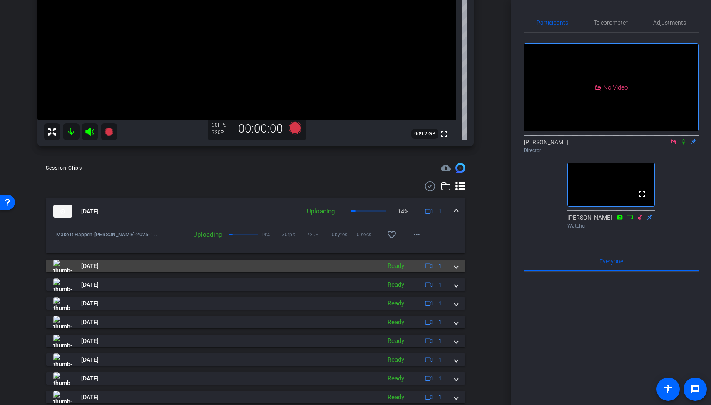
click at [460, 266] on mat-expansion-panel-header "[DATE] Ready 1" at bounding box center [256, 265] width 420 height 12
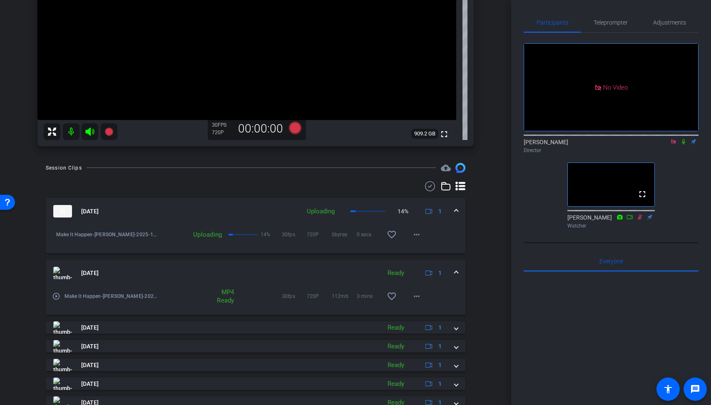
click at [461, 266] on mat-expansion-panel-header "[DATE] Ready 1" at bounding box center [256, 272] width 420 height 27
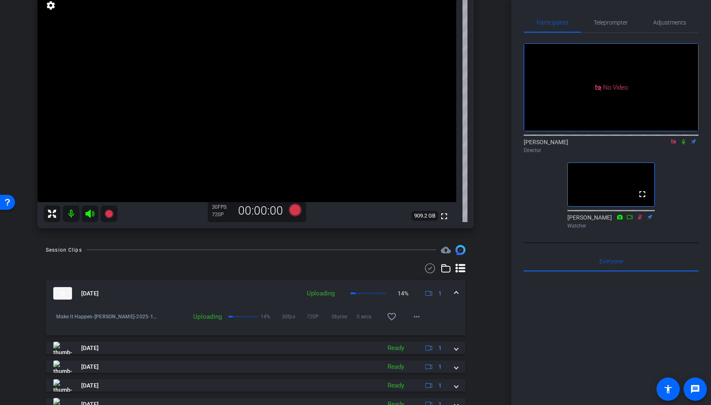
scroll to position [0, 0]
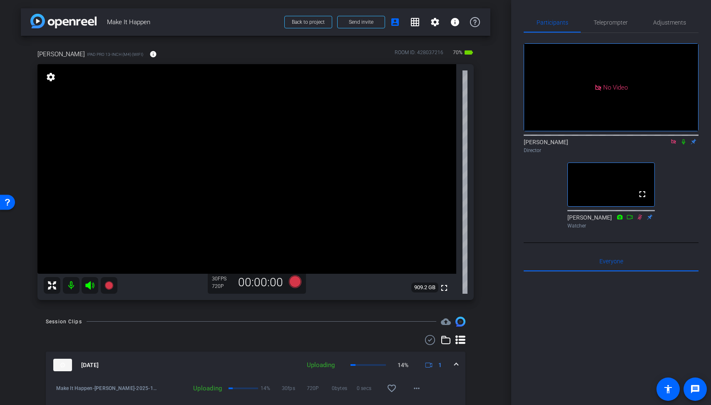
click at [494, 264] on div "arrow_back Make It Happen Back to project Send invite account_box grid_on setti…" at bounding box center [255, 202] width 511 height 405
click at [504, 206] on div "arrow_back Make It Happen Back to project Send invite account_box grid_on setti…" at bounding box center [255, 202] width 511 height 405
click at [501, 202] on div "arrow_back Make It Happen Back to project Send invite account_box grid_on setti…" at bounding box center [255, 202] width 511 height 405
click at [503, 196] on div "arrow_back Make It Happen Back to project Send invite account_box grid_on setti…" at bounding box center [255, 202] width 511 height 405
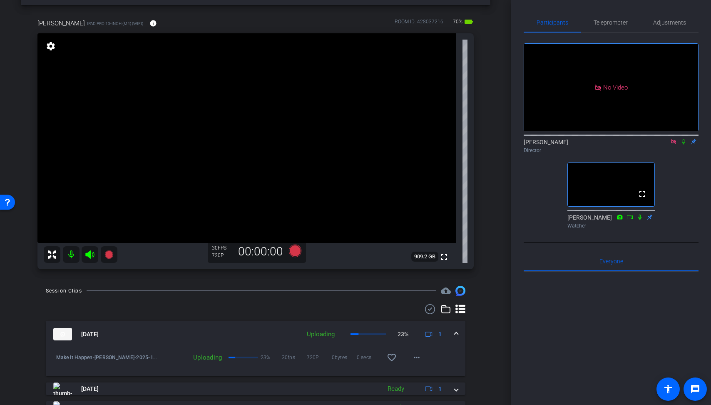
scroll to position [29, 0]
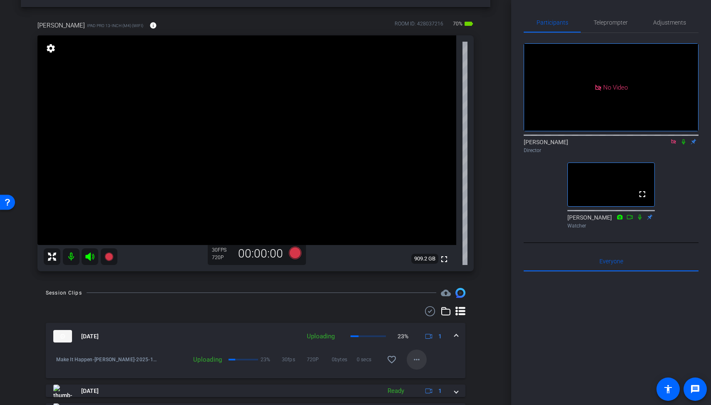
click at [423, 360] on span at bounding box center [417, 359] width 20 height 20
click at [484, 355] on div at bounding box center [355, 202] width 711 height 405
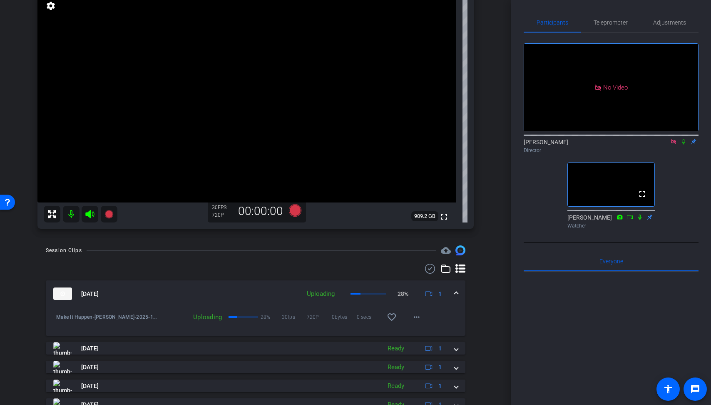
scroll to position [34, 0]
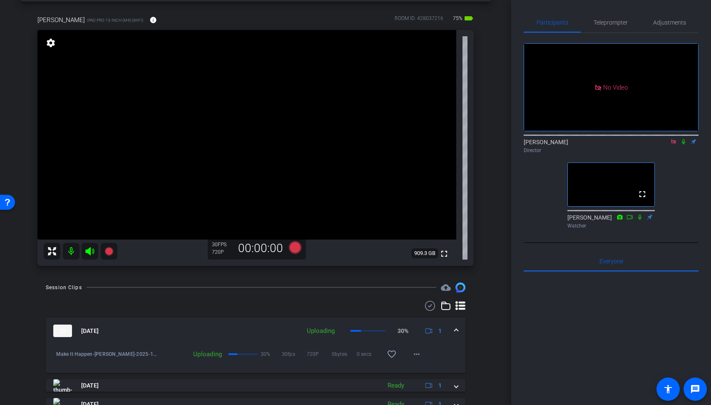
click at [267, 302] on div at bounding box center [256, 306] width 420 height 10
click at [270, 292] on div "Session Clips cloud_upload" at bounding box center [256, 287] width 420 height 10
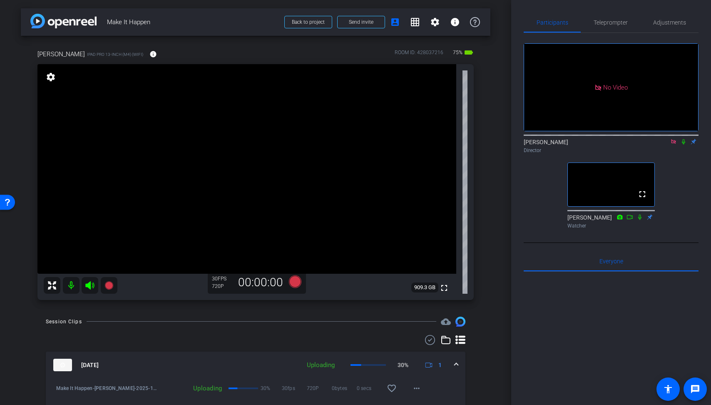
scroll to position [41, 0]
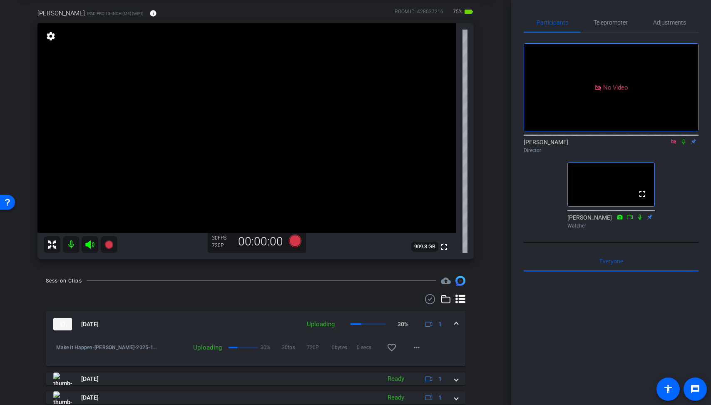
click at [283, 299] on div at bounding box center [256, 299] width 420 height 10
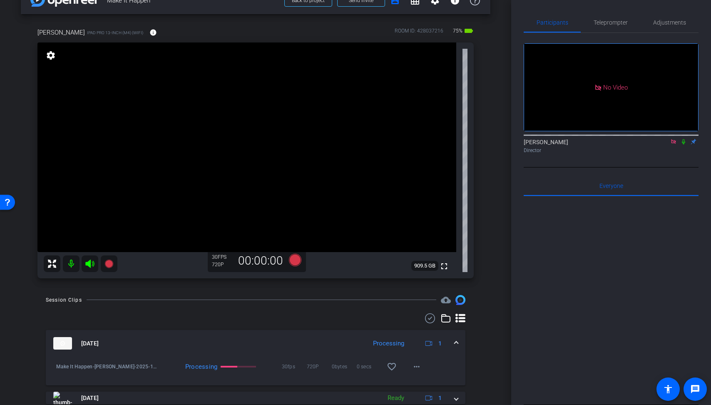
scroll to position [0, 0]
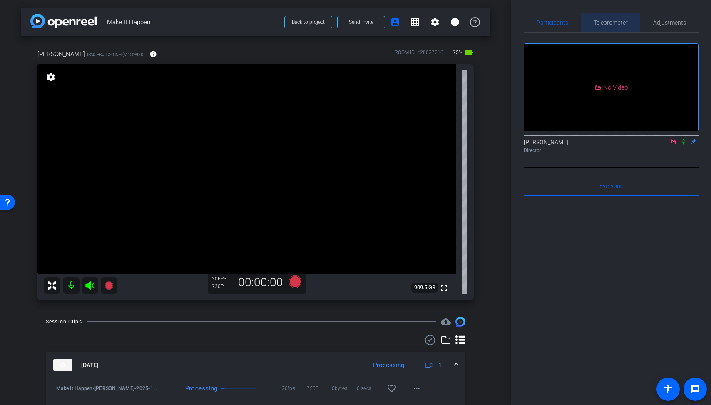
click at [616, 22] on span "Teleprompter" at bounding box center [611, 23] width 34 height 6
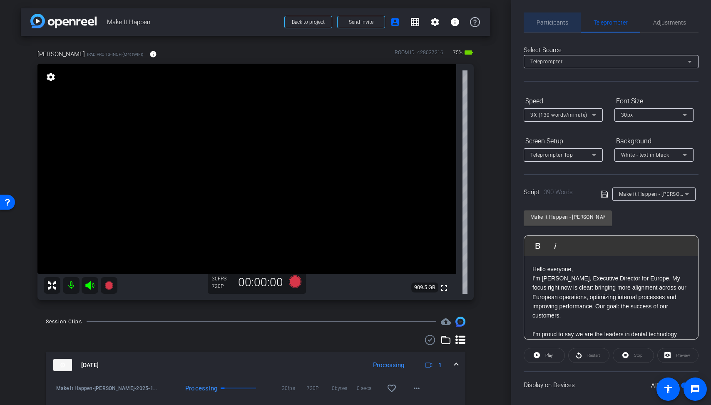
click at [564, 17] on span "Participants" at bounding box center [553, 22] width 32 height 20
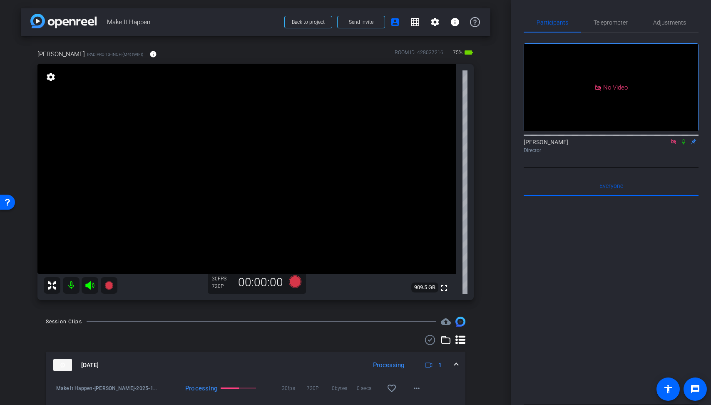
click at [484, 112] on div "Francesco iPad Pro 13-inch (M4) (WiFi) info ROOM ID: 428037216 75% battery_std …" at bounding box center [256, 172] width 470 height 272
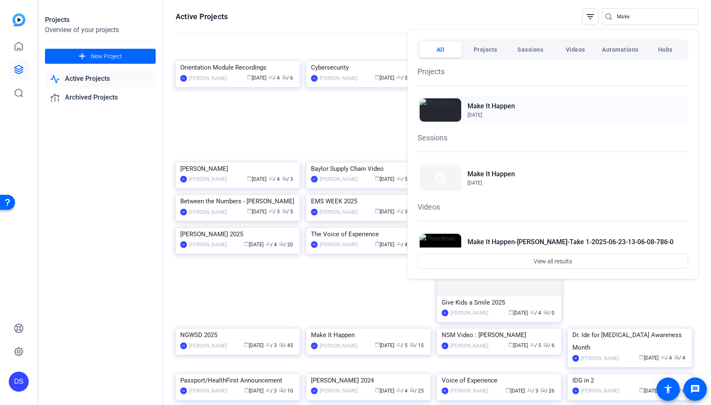
click at [481, 105] on h2 "Make It Happen" at bounding box center [491, 106] width 47 height 10
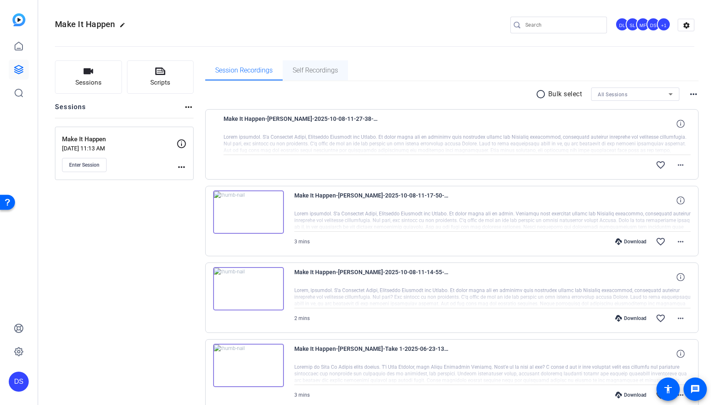
click at [310, 75] on span "Self Recordings" at bounding box center [315, 70] width 45 height 20
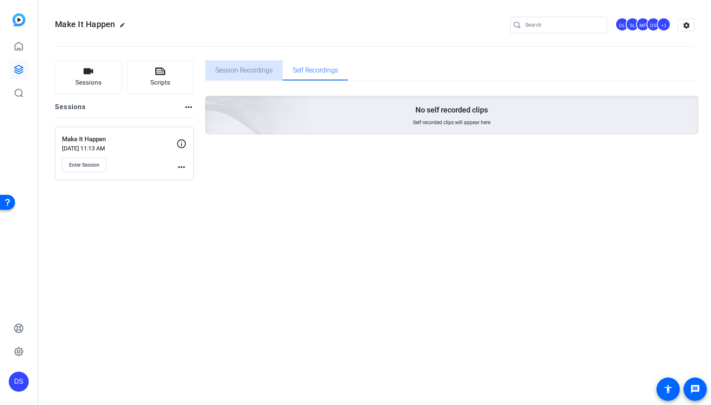
click at [247, 67] on span "Session Recordings" at bounding box center [243, 70] width 57 height 7
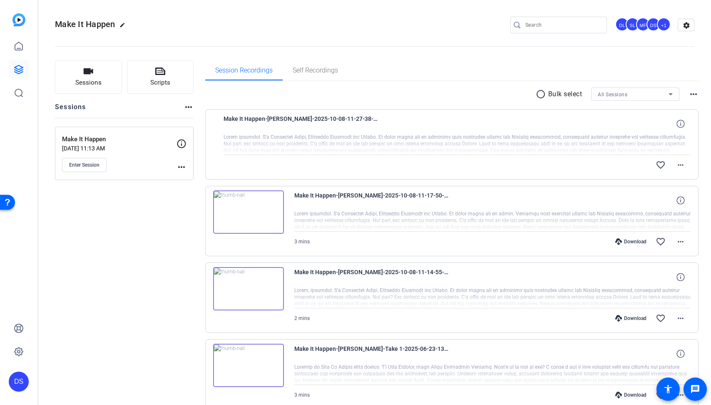
click at [311, 77] on span "Self Recordings" at bounding box center [315, 70] width 45 height 20
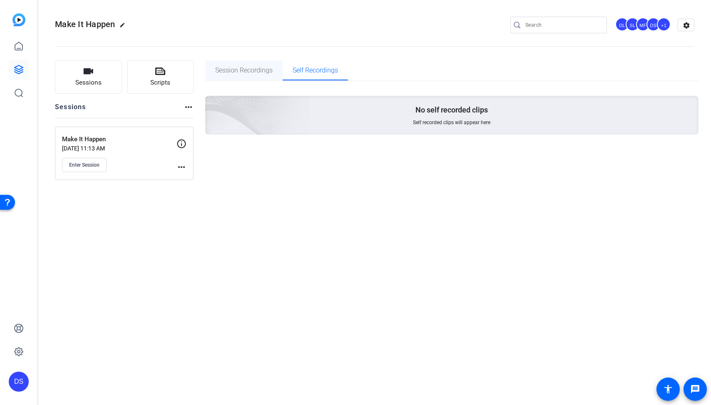
click at [235, 67] on span "Session Recordings" at bounding box center [243, 70] width 57 height 7
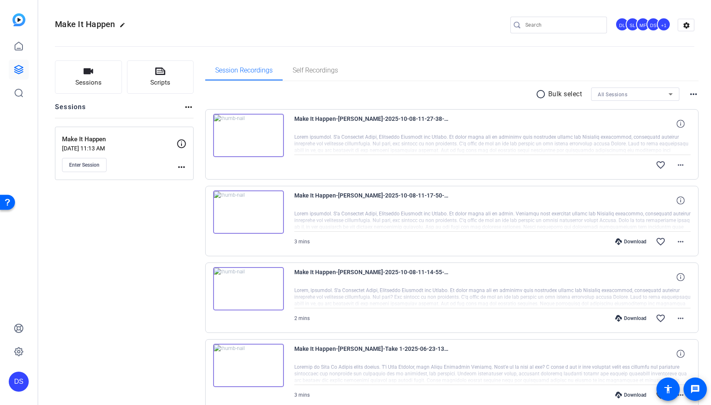
click at [681, 162] on mat-icon "more_horiz" at bounding box center [681, 165] width 10 height 10
click at [356, 161] on div at bounding box center [355, 202] width 711 height 405
click at [301, 152] on div at bounding box center [492, 144] width 397 height 21
click at [243, 135] on img at bounding box center [248, 135] width 71 height 43
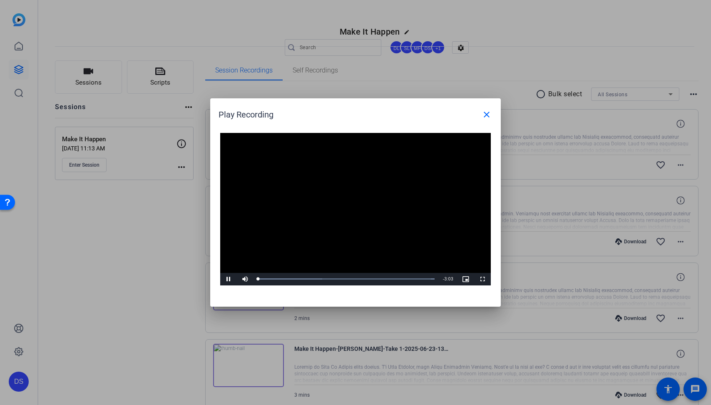
click at [353, 210] on video "Video Player" at bounding box center [355, 209] width 271 height 152
click at [487, 114] on mat-icon "close" at bounding box center [487, 115] width 10 height 10
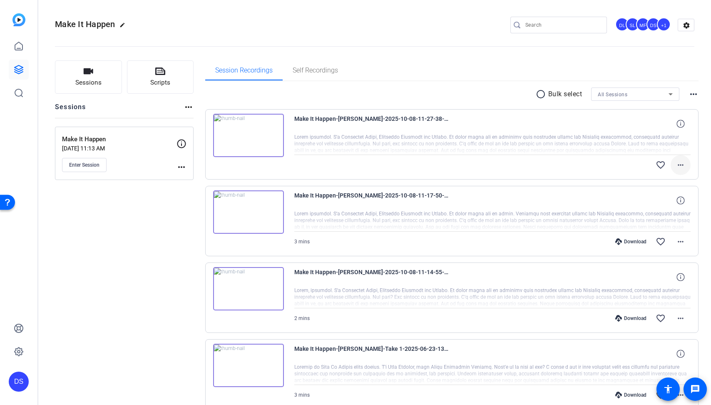
click at [684, 168] on mat-icon "more_horiz" at bounding box center [681, 165] width 10 height 10
click at [538, 207] on div at bounding box center [355, 202] width 711 height 405
click at [91, 163] on span "Enter Session" at bounding box center [84, 165] width 30 height 7
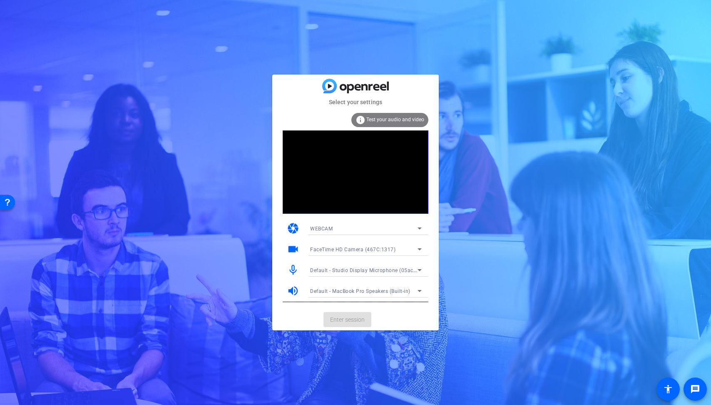
click at [350, 319] on mat-card-actions "Enter session" at bounding box center [355, 320] width 167 height 22
click at [350, 319] on span "Enter session" at bounding box center [347, 319] width 35 height 9
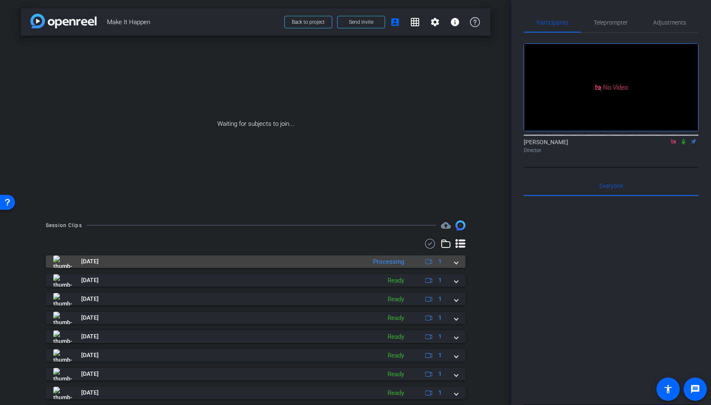
click at [278, 261] on mat-panel-title "[DATE]" at bounding box center [207, 261] width 309 height 12
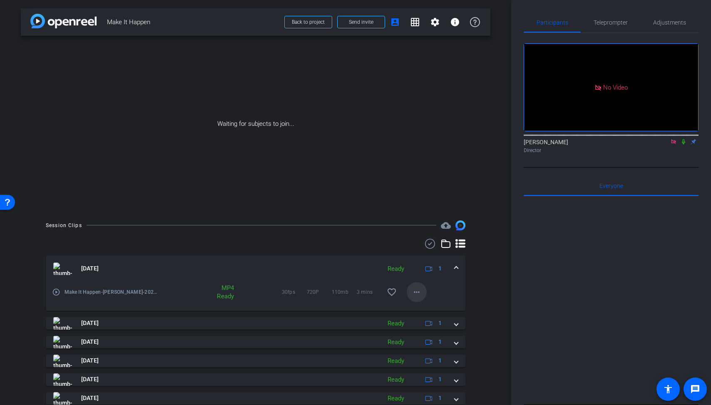
click at [423, 290] on span at bounding box center [417, 292] width 20 height 20
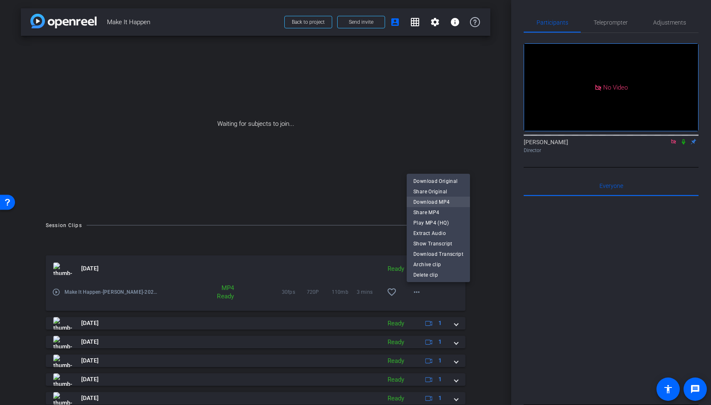
click at [443, 201] on span "Download MP4" at bounding box center [439, 202] width 50 height 10
